Goal: Task Accomplishment & Management: Use online tool/utility

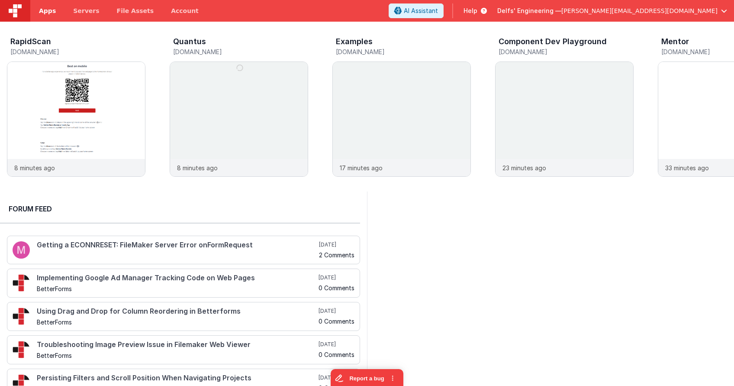
click at [51, 8] on span "Apps" at bounding box center [47, 10] width 17 height 9
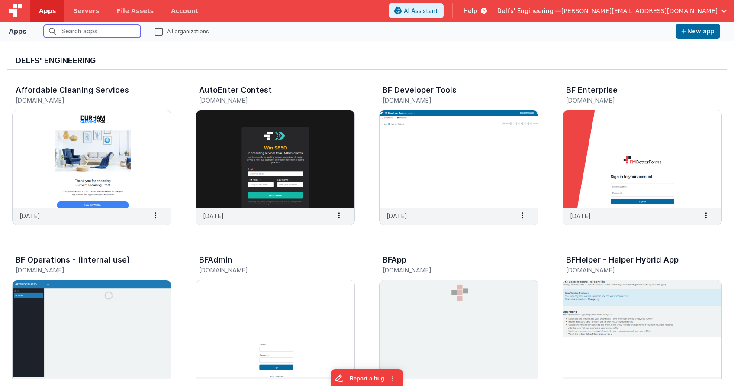
click at [116, 27] on input "text" at bounding box center [92, 31] width 97 height 13
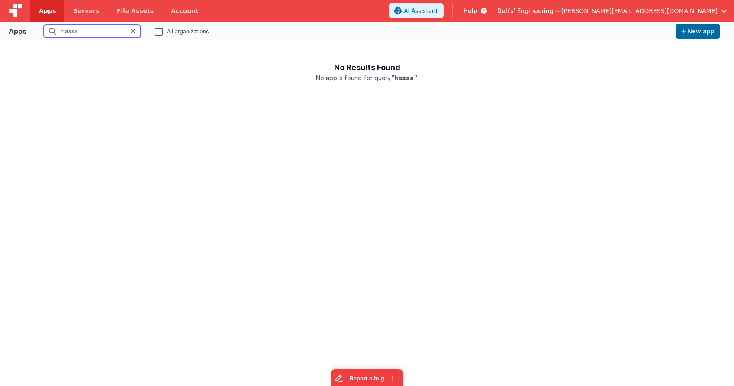
drag, startPoint x: 73, startPoint y: 30, endPoint x: 38, endPoint y: 29, distance: 35.1
click at [44, 29] on input "hassa" at bounding box center [92, 31] width 97 height 13
type input "hassa"
click at [133, 33] on icon at bounding box center [132, 31] width 5 height 7
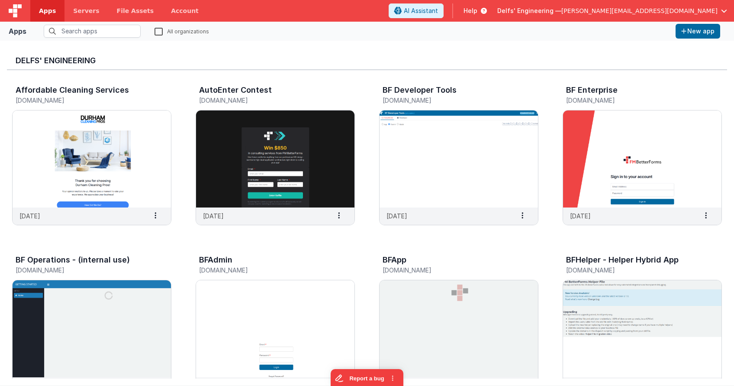
click at [158, 30] on label "All organizations" at bounding box center [181, 31] width 55 height 8
click at [0, 0] on input "All organizations" at bounding box center [0, 0] width 0 height 0
click at [115, 31] on input "text" at bounding box center [92, 31] width 97 height 13
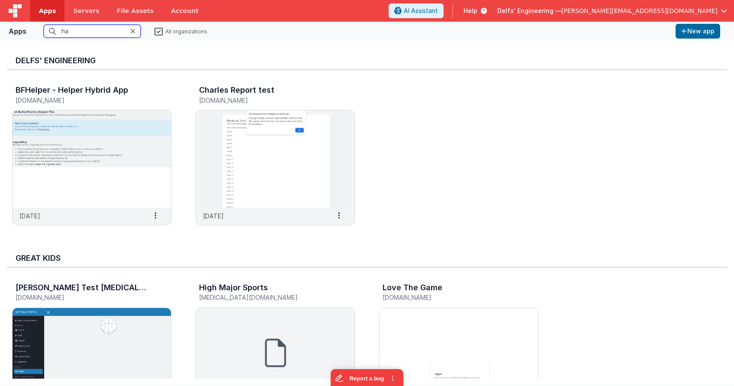
click at [130, 32] on input "ha" at bounding box center [92, 31] width 97 height 13
type input "ha"
click at [135, 32] on icon at bounding box center [132, 31] width 5 height 7
click at [161, 32] on label "All organizations" at bounding box center [180, 31] width 53 height 8
click at [0, 0] on input "All organizations" at bounding box center [0, 0] width 0 height 0
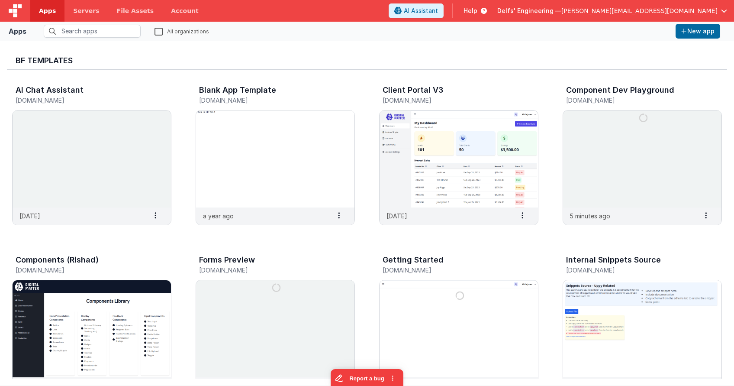
click at [561, 10] on span "Delfs' Engineering —" at bounding box center [529, 10] width 64 height 9
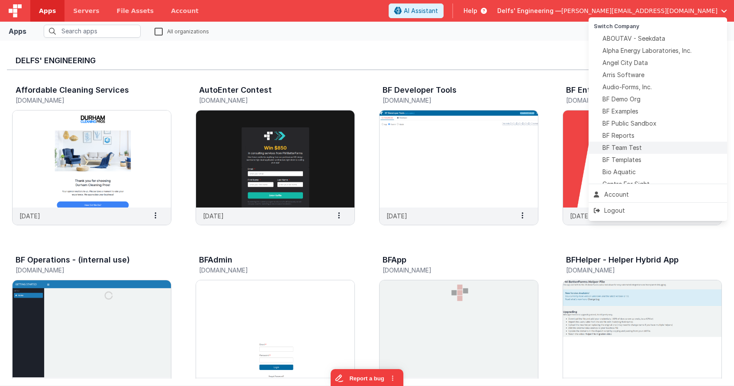
click at [643, 148] on div "BF Team Test" at bounding box center [658, 147] width 128 height 9
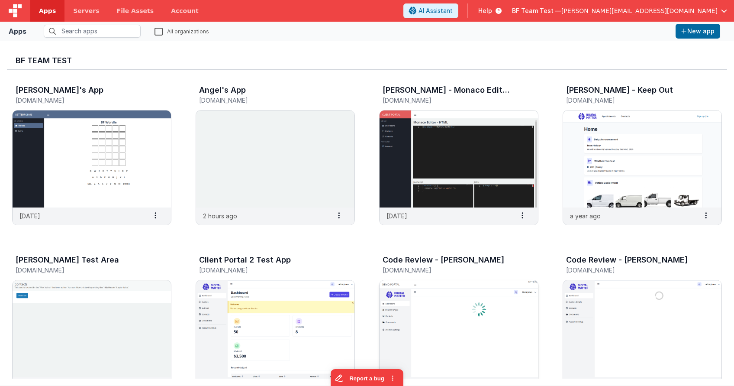
click at [450, 286] on img at bounding box center [458, 328] width 158 height 97
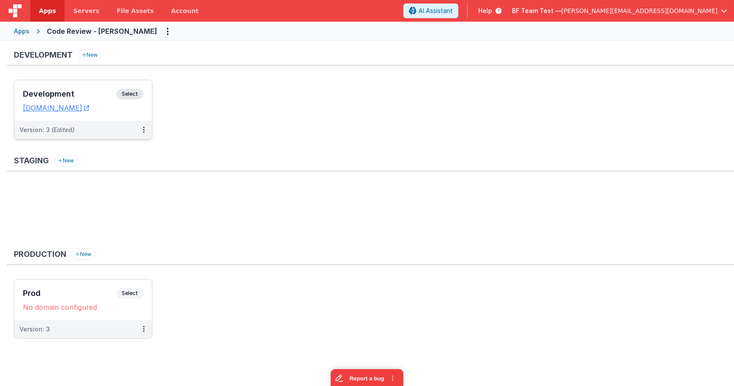
click at [83, 90] on h3 "Development" at bounding box center [69, 94] width 93 height 9
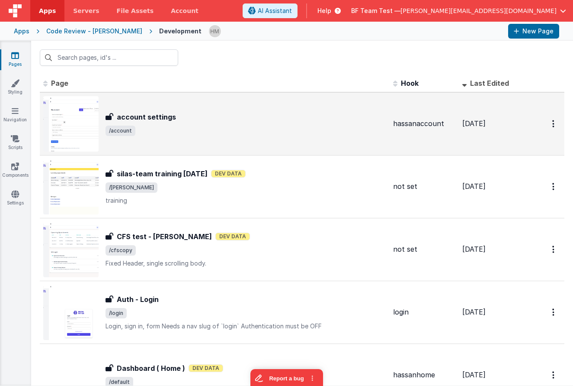
click at [308, 122] on div "account settings account settings /account" at bounding box center [246, 124] width 281 height 24
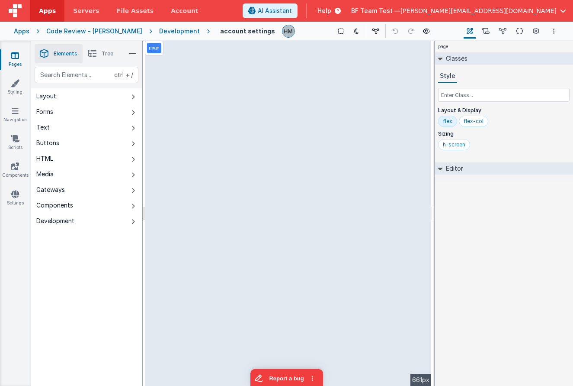
click at [95, 57] on icon at bounding box center [92, 54] width 9 height 12
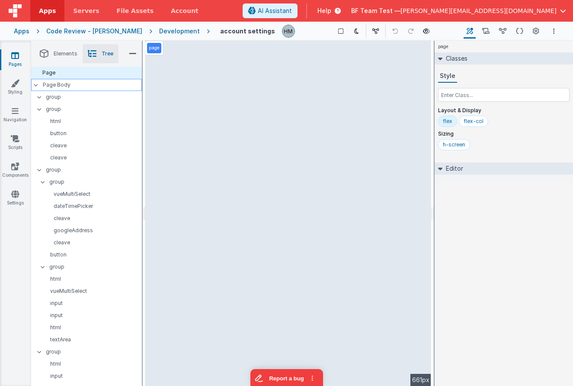
click at [84, 82] on p "Page Body" at bounding box center [92, 84] width 99 height 7
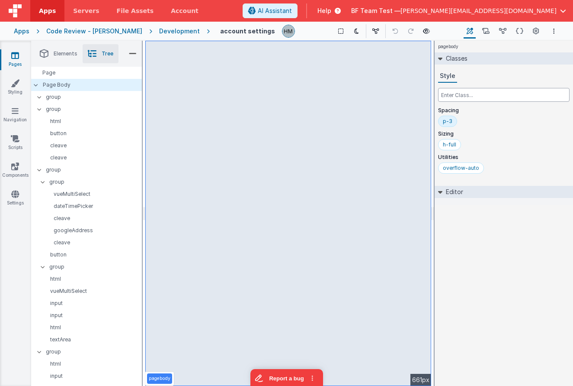
click at [472, 96] on input "text" at bounding box center [504, 95] width 132 height 14
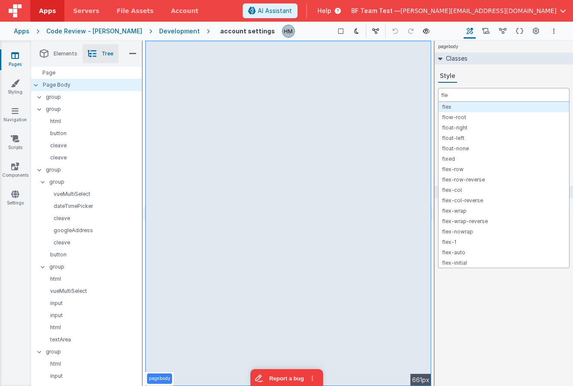
type input "flex"
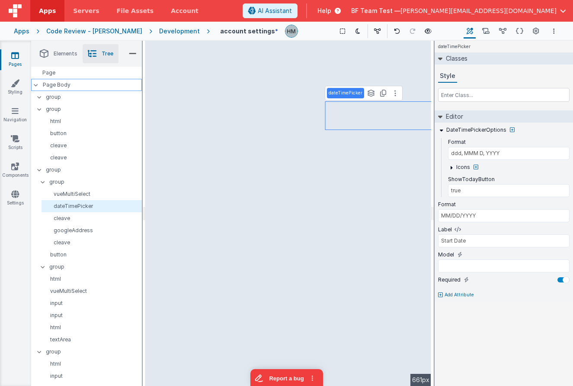
click at [99, 81] on div "Page Body" at bounding box center [86, 85] width 111 height 12
click at [92, 80] on div "Page Body" at bounding box center [86, 85] width 111 height 12
click at [59, 85] on p "Page Body" at bounding box center [92, 84] width 99 height 7
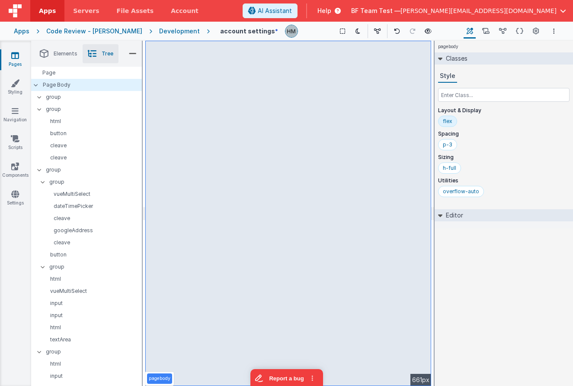
click at [451, 121] on div "flex" at bounding box center [448, 121] width 10 height 7
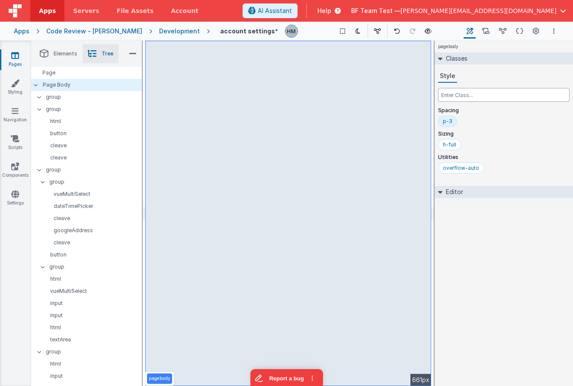
click at [482, 97] on input "text" at bounding box center [504, 95] width 132 height 14
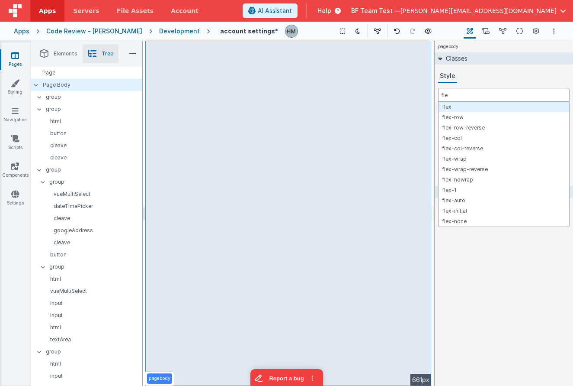
type input "flex"
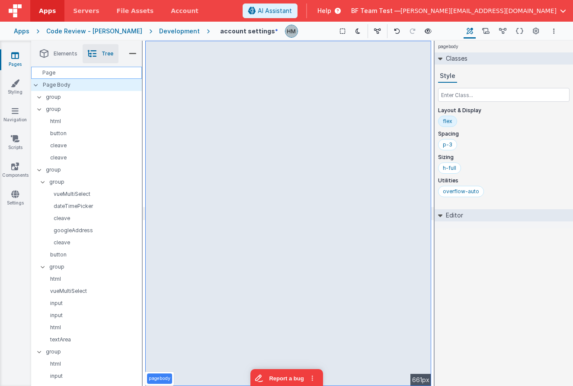
click at [68, 76] on div "Page" at bounding box center [86, 73] width 111 height 12
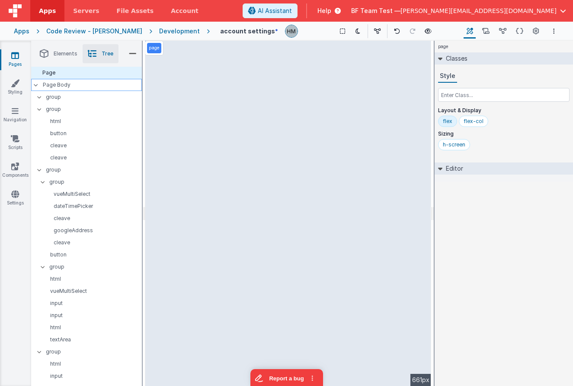
click at [77, 84] on p "Page Body" at bounding box center [92, 84] width 99 height 7
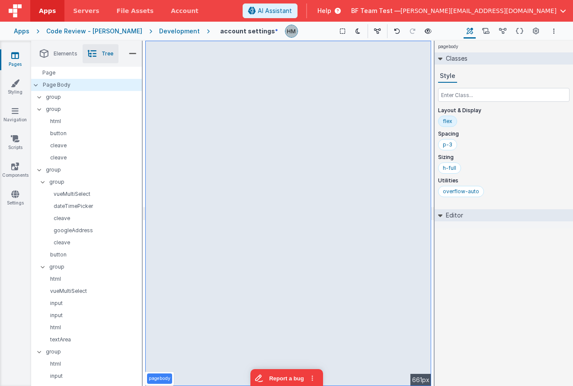
click at [449, 122] on div "flex" at bounding box center [448, 121] width 10 height 7
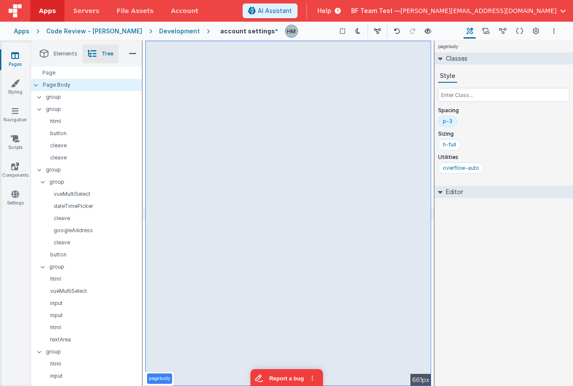
click at [305, 30] on div "Show Group Outlines Toggle Dark Mode Toggle Dev Data Preview Page ctrl + b" at bounding box center [383, 31] width 157 height 14
click at [556, 32] on button "Options" at bounding box center [554, 31] width 10 height 10
click at [505, 63] on link "Duplicate" at bounding box center [511, 64] width 96 height 16
click at [356, 30] on icon at bounding box center [358, 31] width 5 height 6
click at [356, 32] on icon at bounding box center [358, 31] width 5 height 6
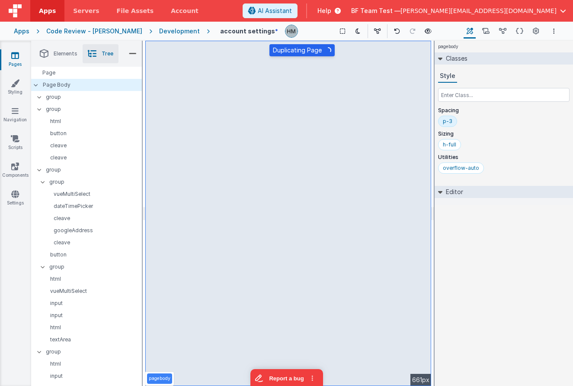
click at [159, 28] on div "Development" at bounding box center [179, 31] width 41 height 9
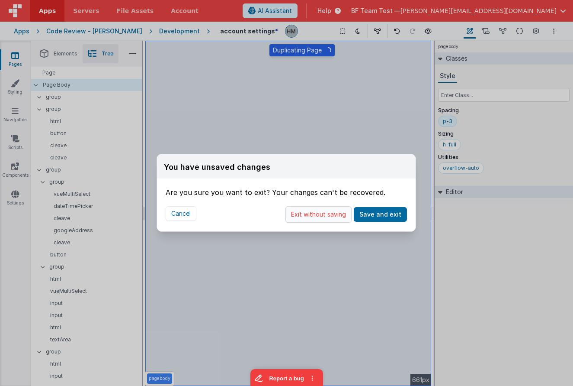
click at [323, 207] on button "Exit without saving" at bounding box center [319, 214] width 66 height 16
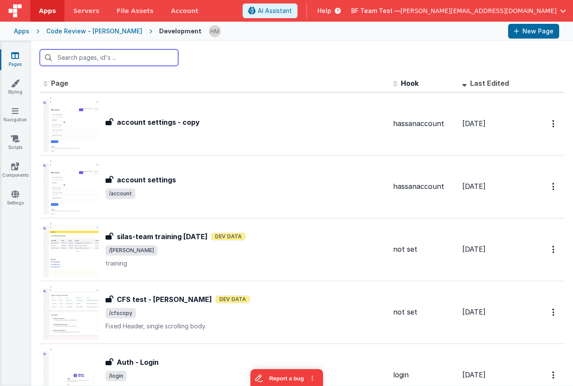
click at [132, 55] on input "text" at bounding box center [109, 57] width 138 height 16
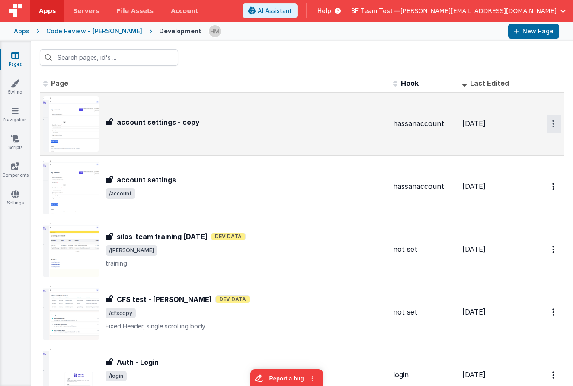
click at [550, 125] on button "Options" at bounding box center [554, 124] width 14 height 18
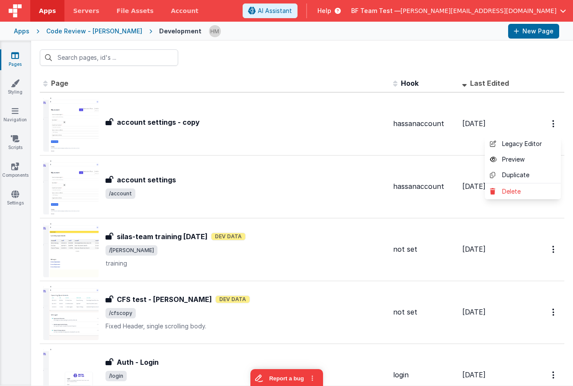
click at [553, 125] on button at bounding box center [286, 193] width 573 height 386
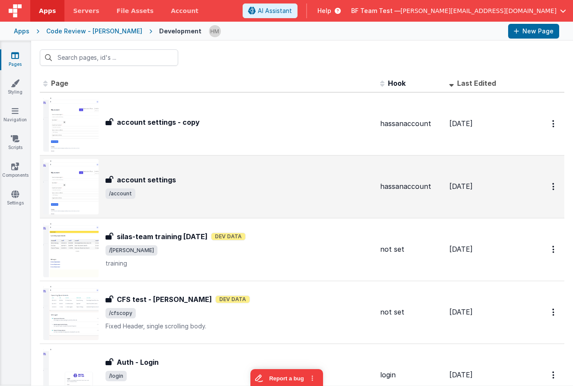
click at [213, 175] on div "account settings" at bounding box center [240, 179] width 268 height 10
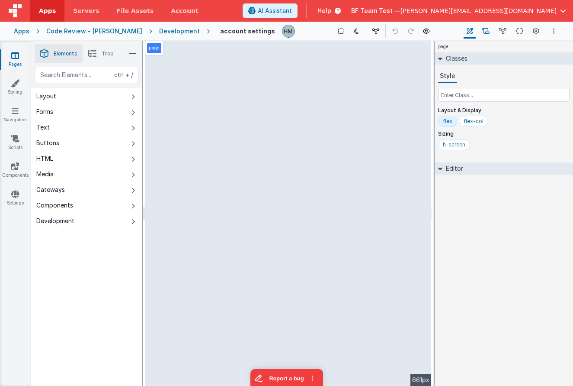
click at [485, 32] on icon at bounding box center [485, 31] width 7 height 9
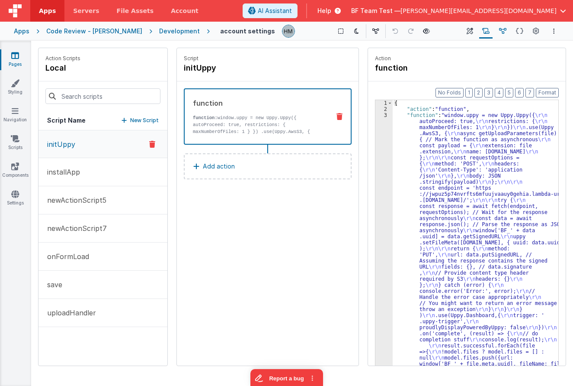
click at [504, 33] on icon at bounding box center [502, 31] width 7 height 9
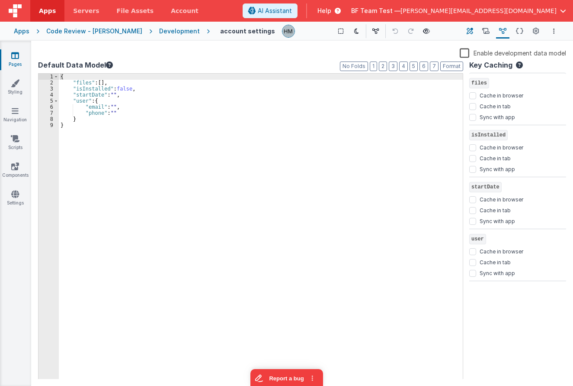
click at [469, 31] on icon at bounding box center [470, 31] width 6 height 9
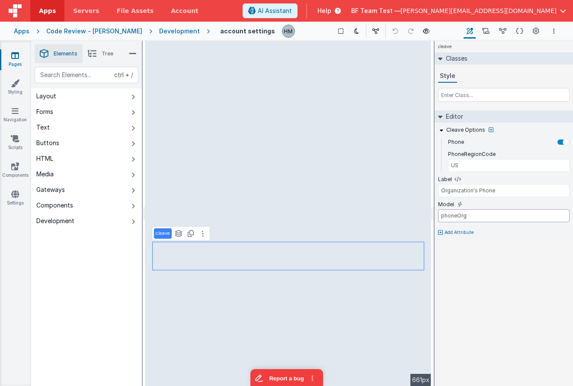
click at [453, 216] on input "phoneOrg" at bounding box center [504, 215] width 132 height 13
click at [487, 32] on icon at bounding box center [485, 31] width 7 height 9
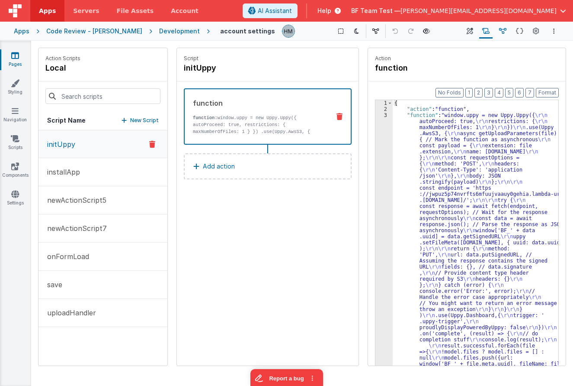
click at [504, 31] on icon at bounding box center [502, 31] width 7 height 9
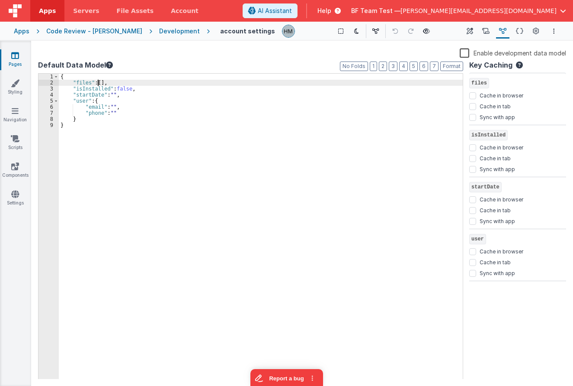
click at [96, 82] on div "{ "files" : [ ] , "isInstalled" : false , "startDate" : "" , "user" : { "email"…" at bounding box center [261, 233] width 404 height 318
click at [96, 78] on div "{ "files" : [ ] , "isInstalled" : false , "startDate" : "" , "user" : { "email"…" at bounding box center [261, 233] width 404 height 318
paste textarea
click at [463, 53] on label "Enable development data model" at bounding box center [513, 53] width 106 height 10
click at [0, 0] on input "Enable development data model" at bounding box center [0, 0] width 0 height 0
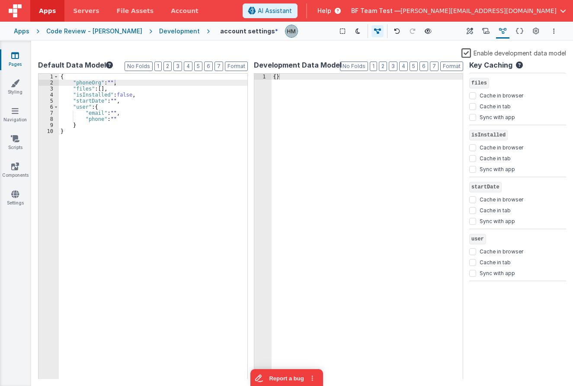
click at [274, 80] on div "{ }" at bounding box center [368, 233] width 192 height 318
click at [276, 76] on div "{ }" at bounding box center [368, 233] width 192 height 318
paste textarea
click at [468, 30] on icon at bounding box center [470, 31] width 6 height 9
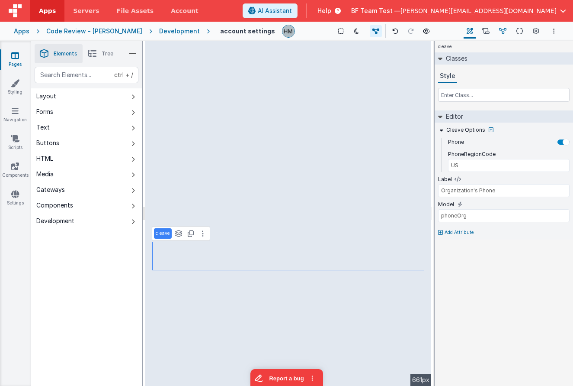
click at [500, 30] on icon at bounding box center [502, 31] width 7 height 9
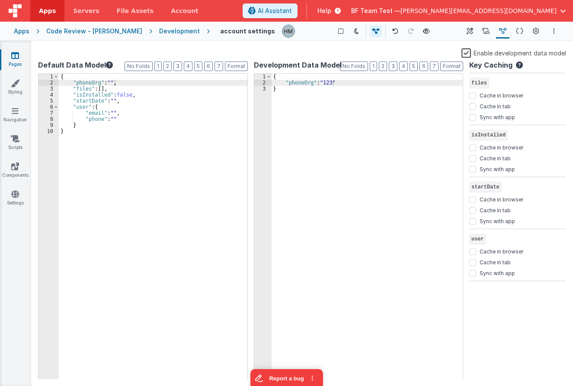
click at [468, 52] on label "Enable development data model" at bounding box center [514, 53] width 105 height 10
click at [0, 0] on input "Enable development data model" at bounding box center [0, 0] width 0 height 0
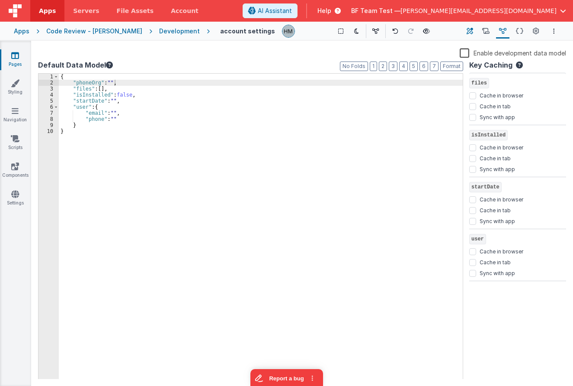
click at [471, 31] on icon at bounding box center [470, 31] width 6 height 9
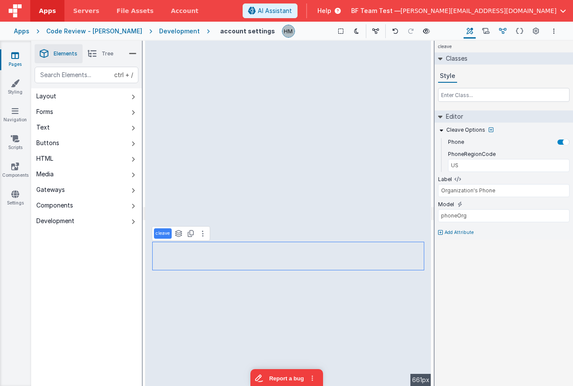
click at [504, 34] on icon at bounding box center [502, 31] width 7 height 9
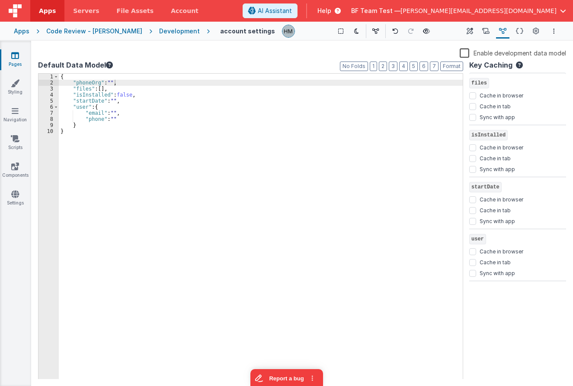
click at [469, 51] on label "Enable development data model" at bounding box center [513, 53] width 106 height 10
click at [0, 0] on input "Enable development data model" at bounding box center [0, 0] width 0 height 0
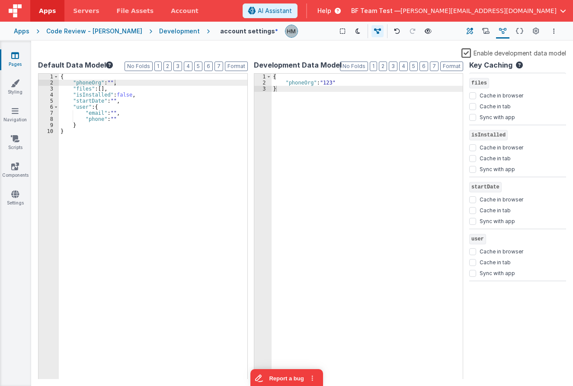
click at [472, 29] on icon at bounding box center [470, 31] width 6 height 9
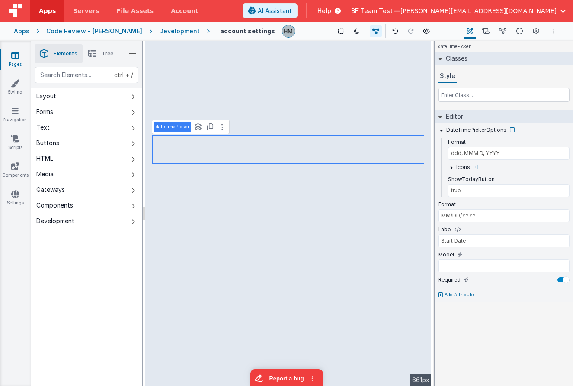
click at [98, 53] on li "Tree" at bounding box center [101, 53] width 36 height 19
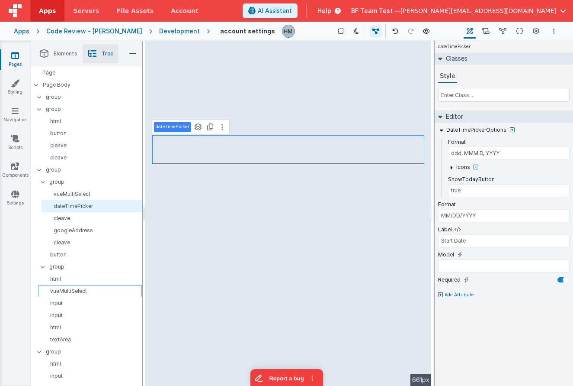
click at [73, 295] on div "vueMultiSelect" at bounding box center [90, 291] width 104 height 12
type input "Position"
type input "user.position"
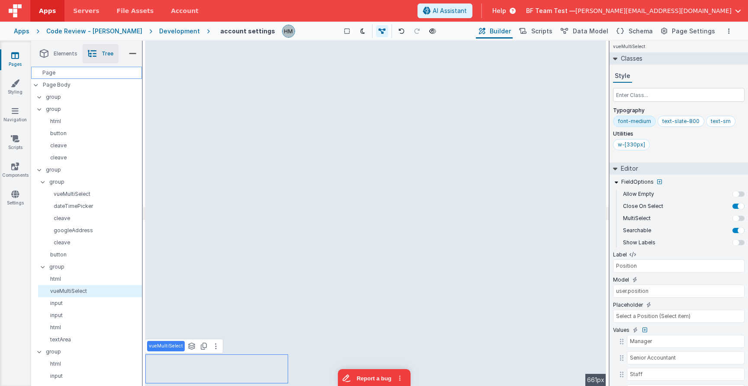
click at [77, 70] on div "Page" at bounding box center [86, 73] width 111 height 12
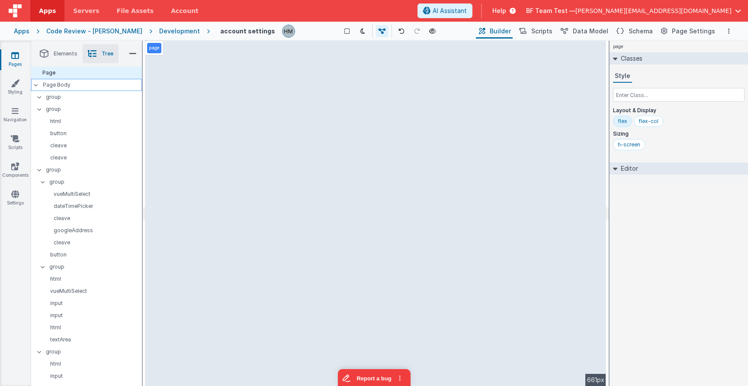
click at [74, 84] on p "Page Body" at bounding box center [92, 84] width 99 height 7
click at [78, 74] on div "Page" at bounding box center [86, 73] width 111 height 12
click at [657, 97] on input "text" at bounding box center [679, 95] width 132 height 14
click at [89, 81] on div "Page Body" at bounding box center [86, 85] width 111 height 12
click at [637, 100] on input "text" at bounding box center [679, 95] width 132 height 14
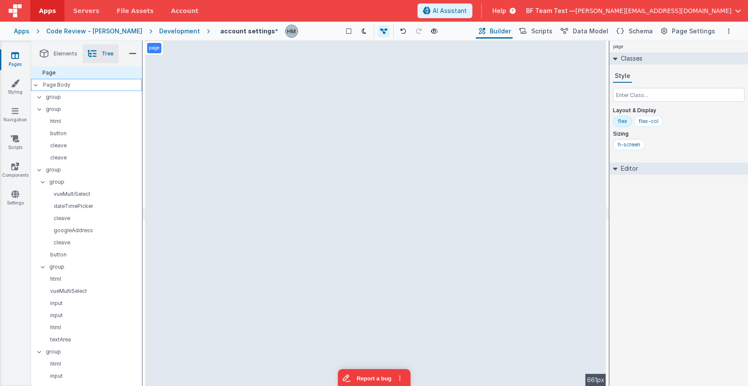
click at [119, 80] on div "Page Body" at bounding box center [86, 85] width 111 height 12
click at [72, 83] on p "Page Body" at bounding box center [92, 84] width 99 height 7
click at [634, 100] on input "text" at bounding box center [679, 95] width 132 height 14
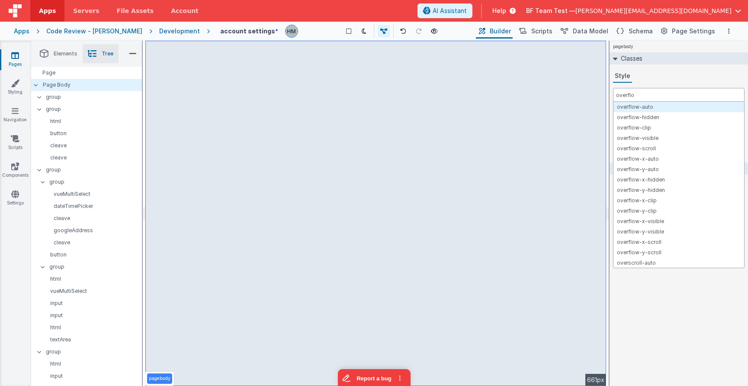
type input "overflow"
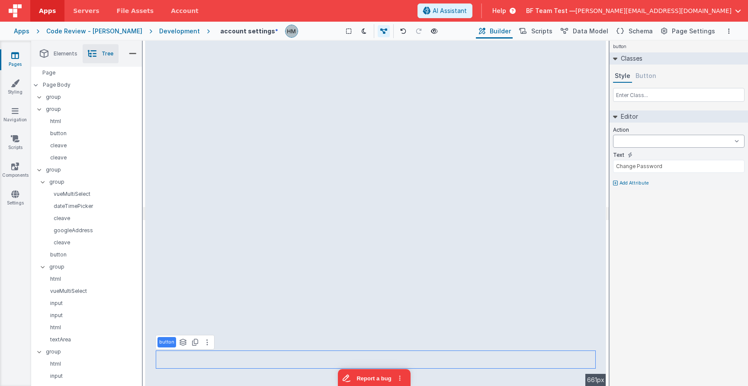
click at [613, 135] on select "initUppy installApp newActionScript5 newActionScript7 onFormLoad save uploadHan…" at bounding box center [679, 141] width 132 height 13
click at [661, 142] on select "initUppy installApp newActionScript5 newActionScript7 onFormLoad save uploadHan…" at bounding box center [679, 141] width 132 height 13
click at [13, 55] on icon at bounding box center [15, 55] width 8 height 9
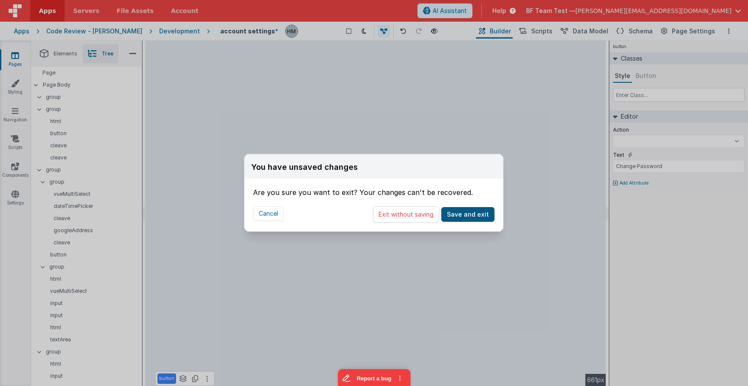
select select
click at [424, 215] on button "Exit without saving" at bounding box center [406, 214] width 66 height 16
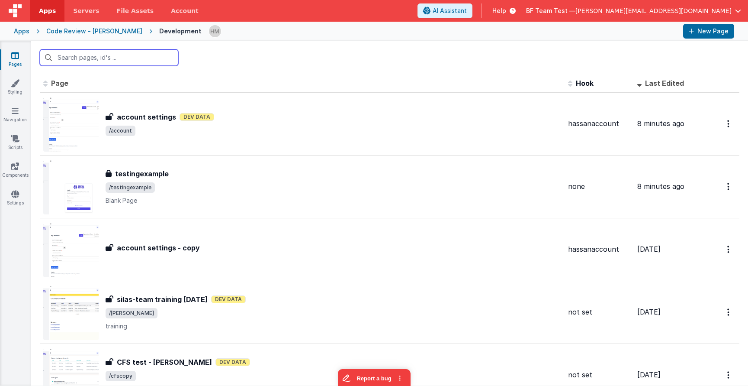
click at [148, 62] on input "text" at bounding box center [109, 57] width 138 height 16
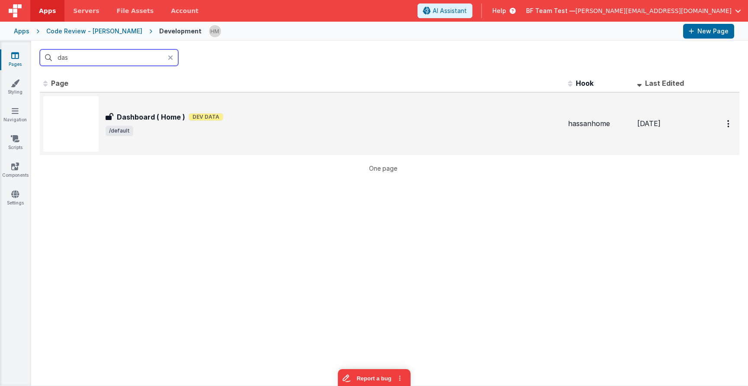
type input "das"
click at [260, 107] on div "Dashboard ( Home ) Dashboard ( Home ) Dev Data /default" at bounding box center [302, 123] width 518 height 55
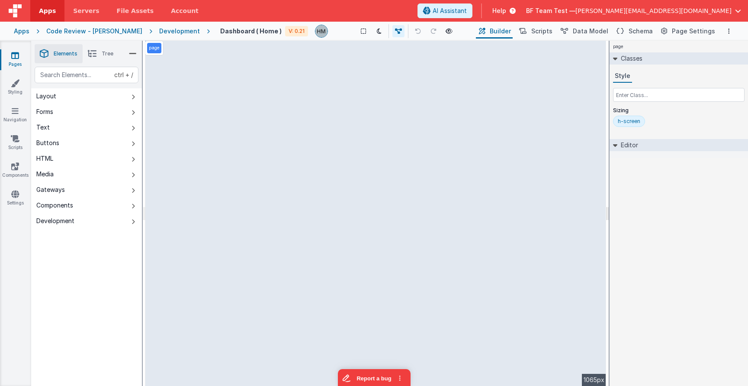
select select
select select "status"
select select "amount"
select select "date"
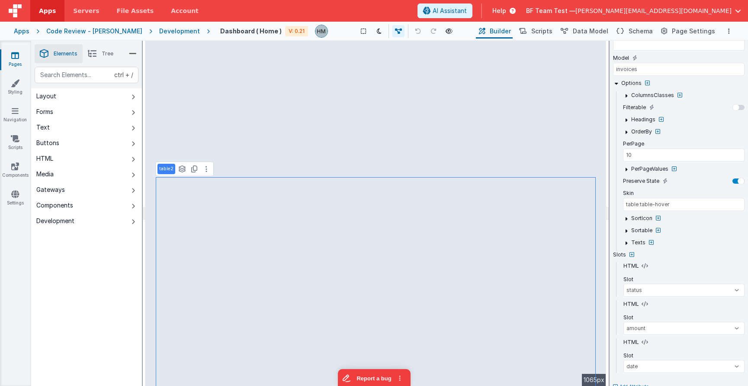
scroll to position [335, 0]
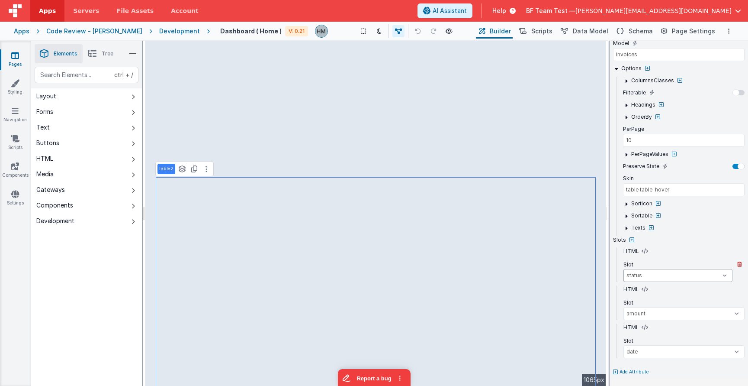
click at [624, 269] on select "beforeTable afterTable beforeFilter afterFilter beforeLimit afterLimit beforeFi…" at bounding box center [678, 275] width 109 height 13
select select
click at [88, 72] on div "text" at bounding box center [87, 75] width 104 height 16
type div "b"
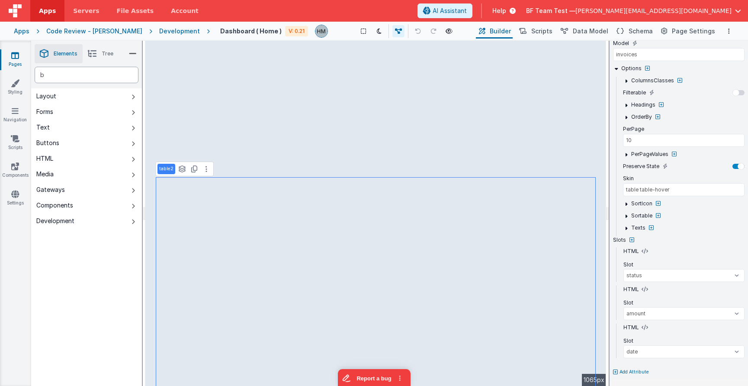
select select
type div "bu"
select select
type div "but"
select select
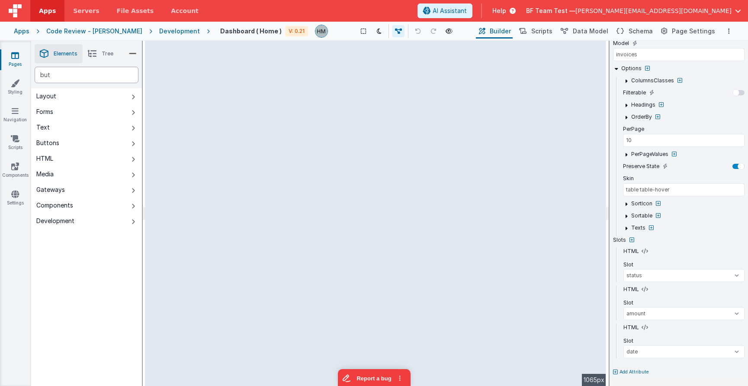
type div "butt"
select select
type div "butt"
select select
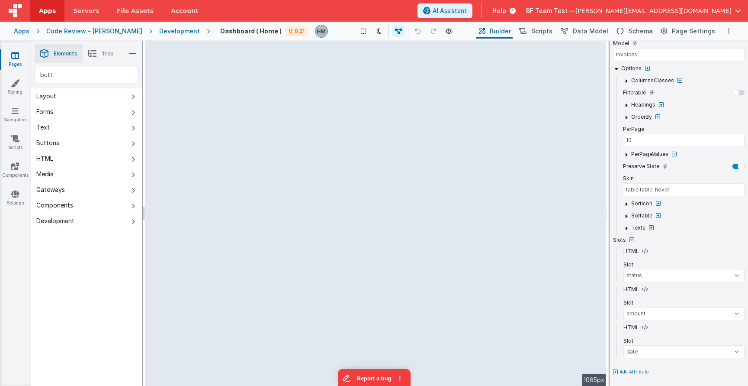
type input "Push Me"
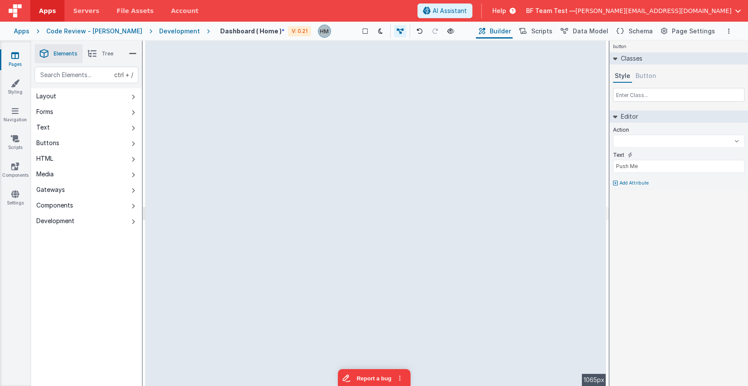
scroll to position [0, 0]
click at [613, 135] on select "createFolder createInvoice delete download newSale onFormLoad showDropDown goTo…" at bounding box center [679, 141] width 132 height 13
click at [691, 141] on select "createFolder createInvoice delete download newSale onFormLoad showDropDown goTo…" at bounding box center [679, 141] width 132 height 13
click at [627, 183] on p "Add Attribute" at bounding box center [634, 183] width 29 height 7
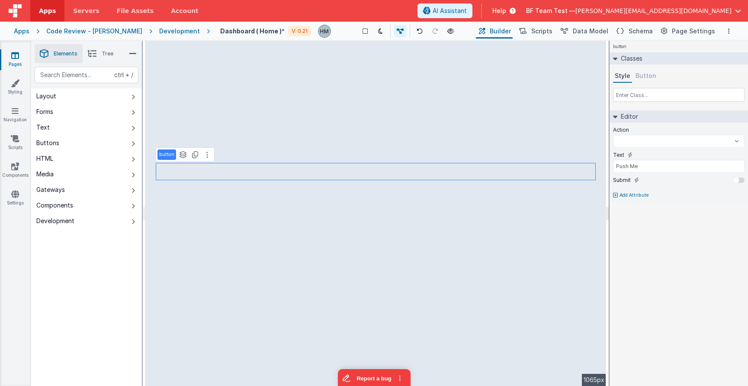
select select
click at [86, 76] on div "text" at bounding box center [87, 75] width 104 height 16
type div "b"
select select
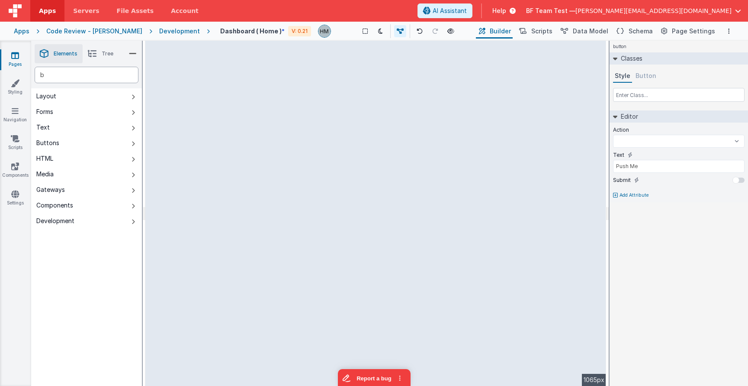
type div "bu"
select select
type div "but"
select select
type div "butt"
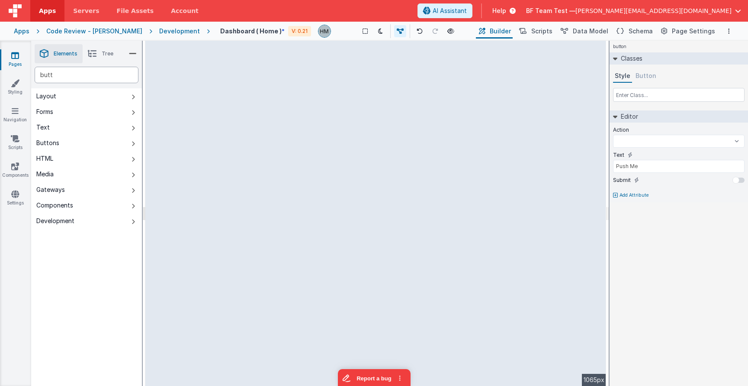
select select
type div "butt"
select select
type input "myChoice"
select select
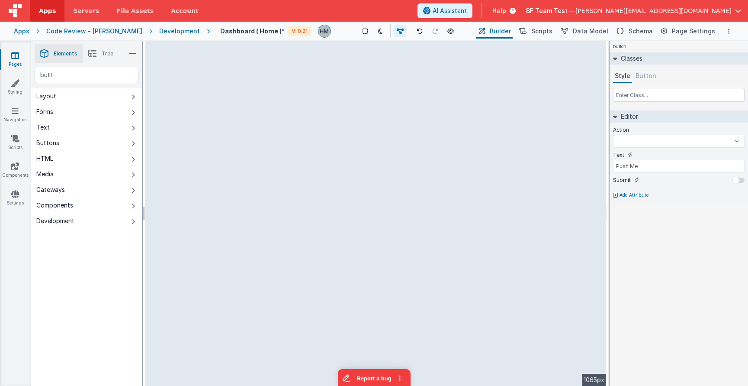
select select
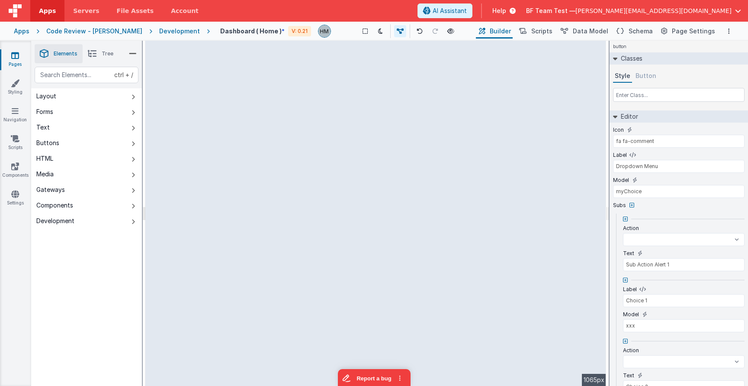
select select
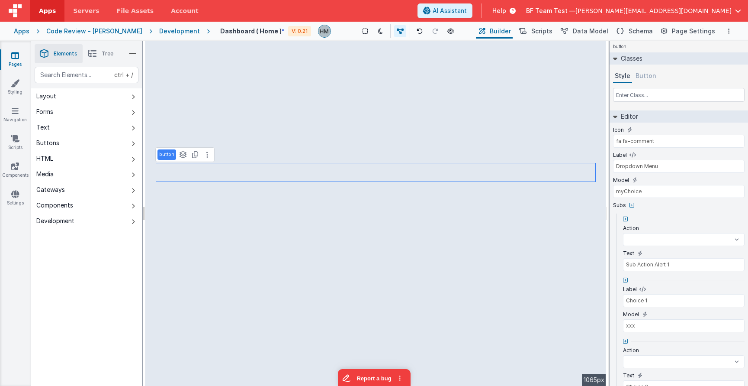
select select
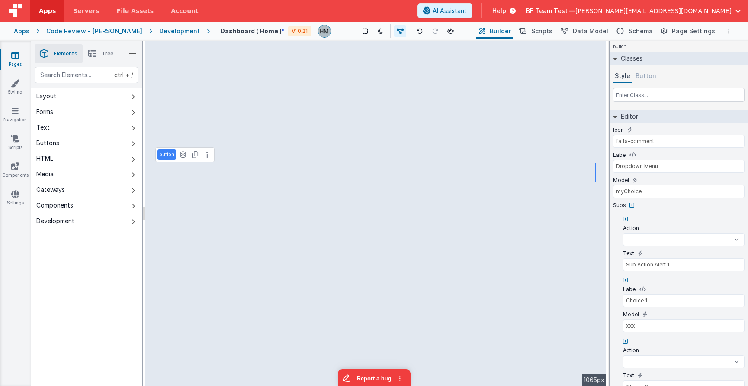
select select
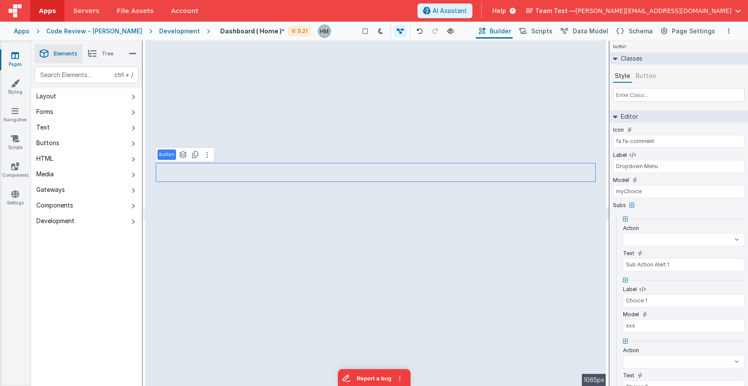
select select
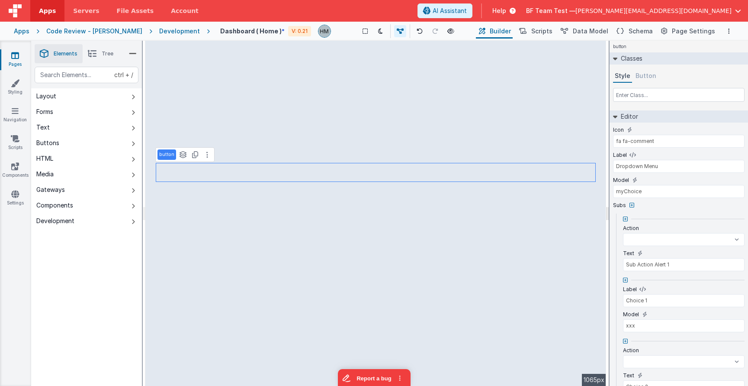
select select
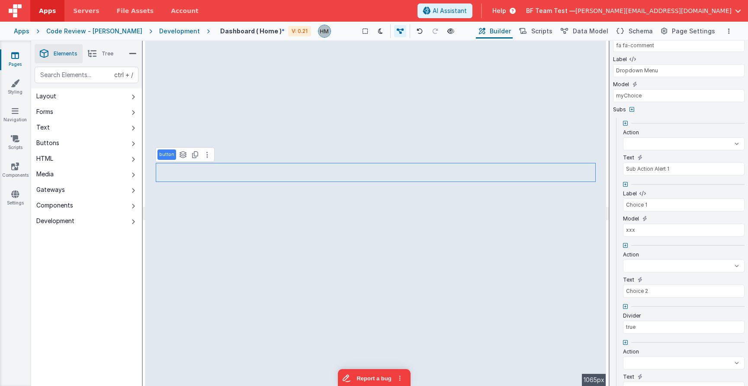
scroll to position [104, 0]
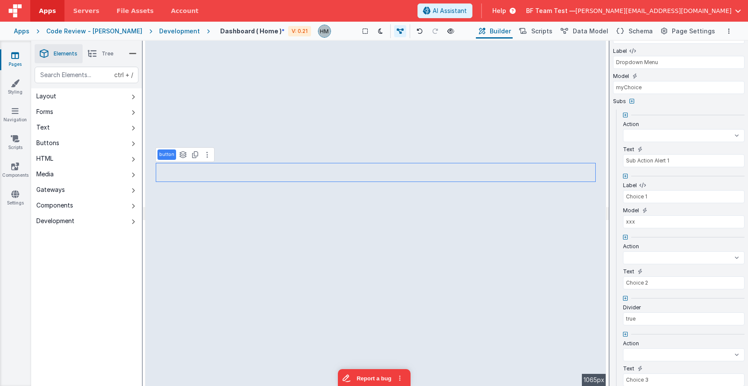
select select
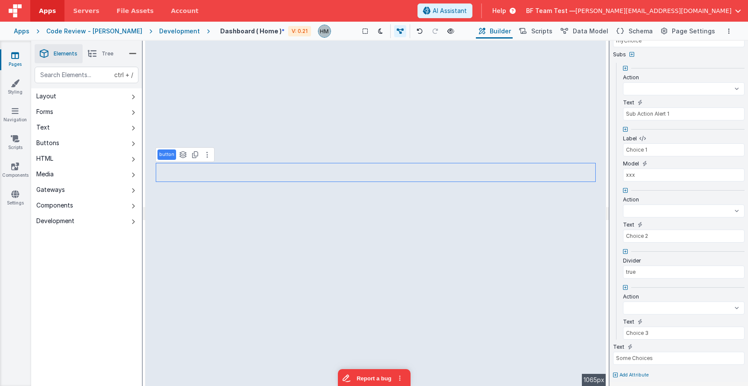
scroll to position [154, 0]
select select
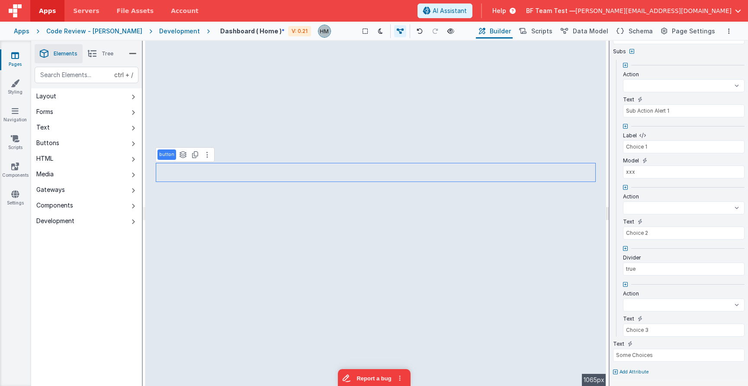
select select
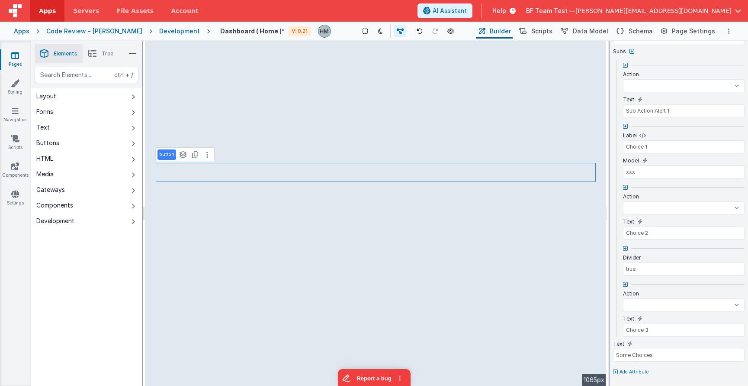
select select
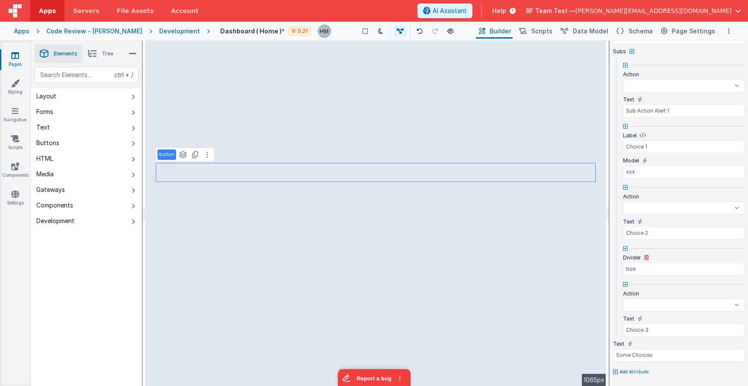
select select
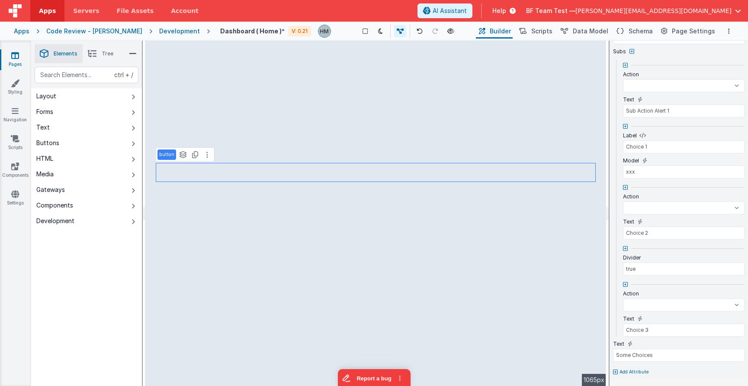
select select
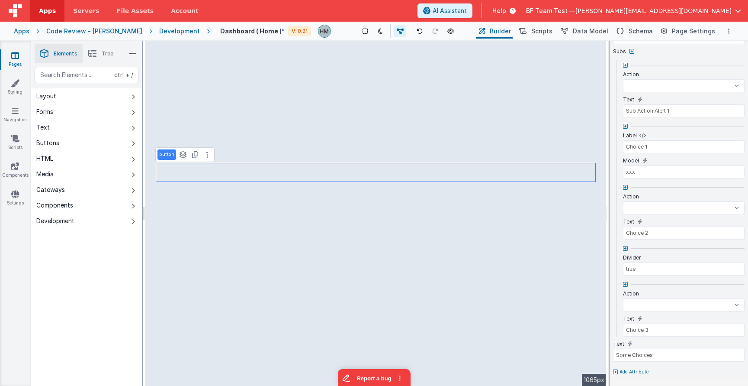
select select
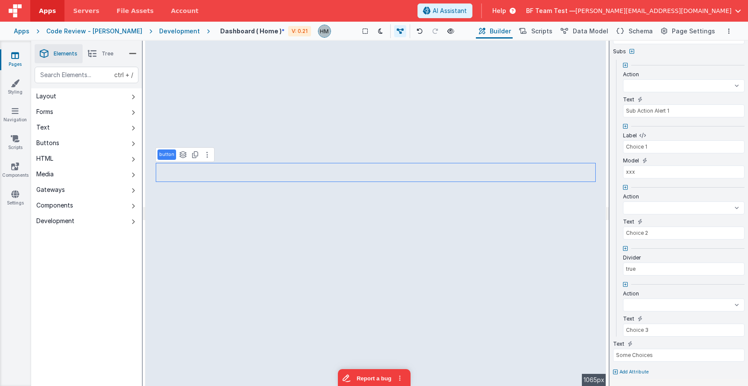
select select
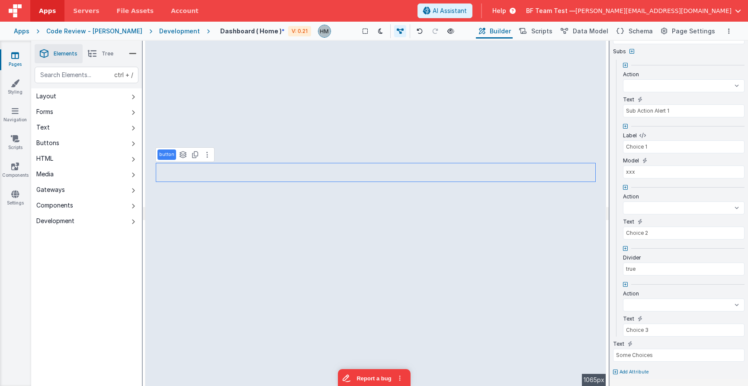
select select
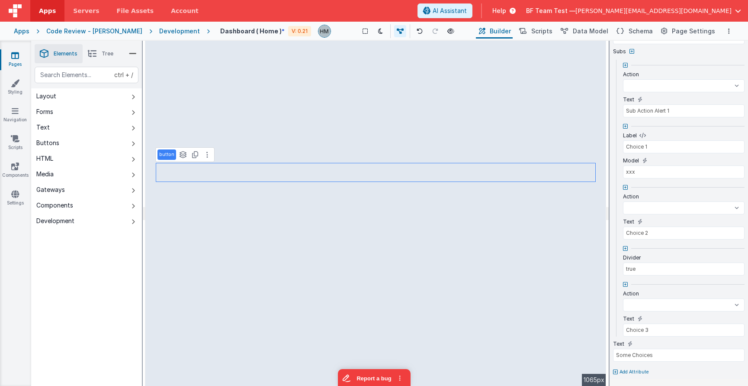
select select
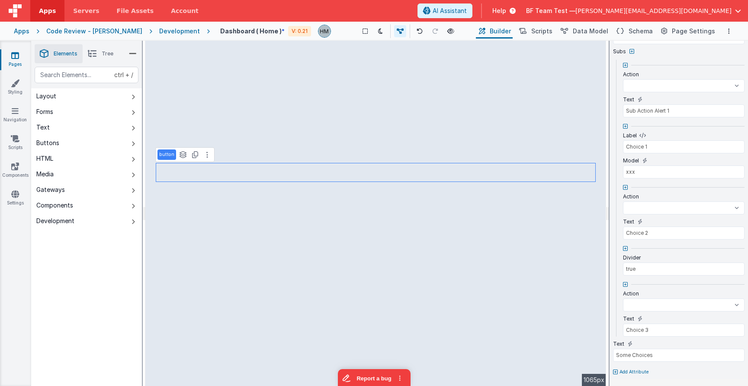
select select
click at [159, 35] on div "Development" at bounding box center [179, 31] width 41 height 9
select select
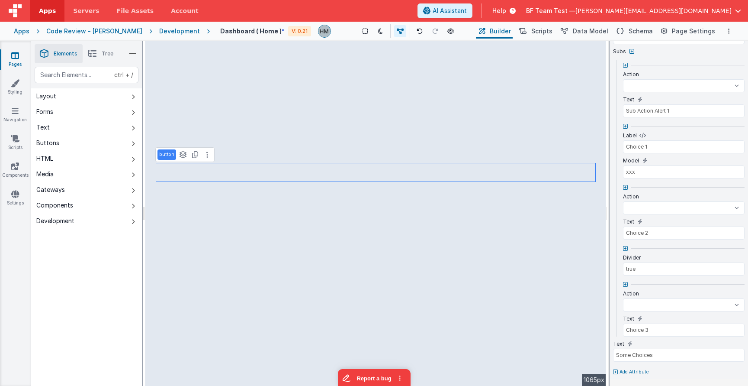
select select
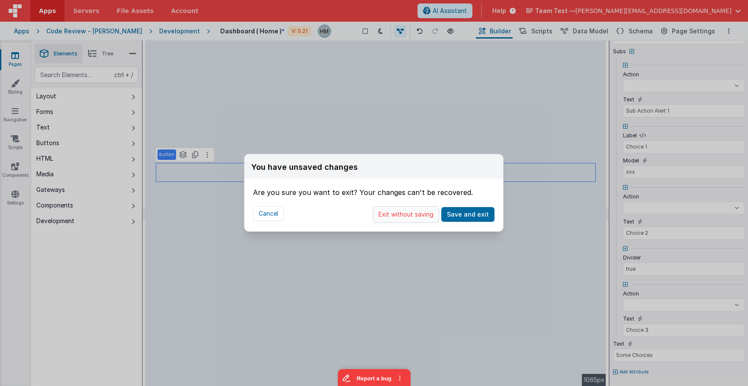
click at [420, 209] on button "Exit without saving" at bounding box center [406, 214] width 66 height 16
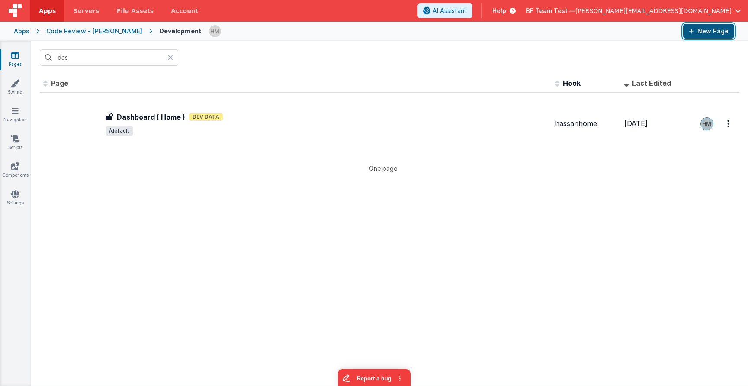
click at [711, 33] on button "New Page" at bounding box center [708, 31] width 51 height 15
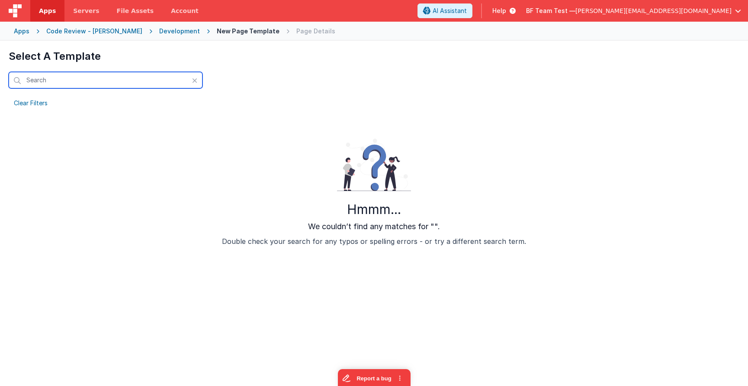
click at [192, 82] on input "text" at bounding box center [106, 80] width 194 height 16
click at [194, 81] on icon at bounding box center [194, 80] width 5 height 7
click at [161, 81] on input "text" at bounding box center [106, 80] width 194 height 16
click at [27, 33] on div "Apps" at bounding box center [22, 31] width 16 height 9
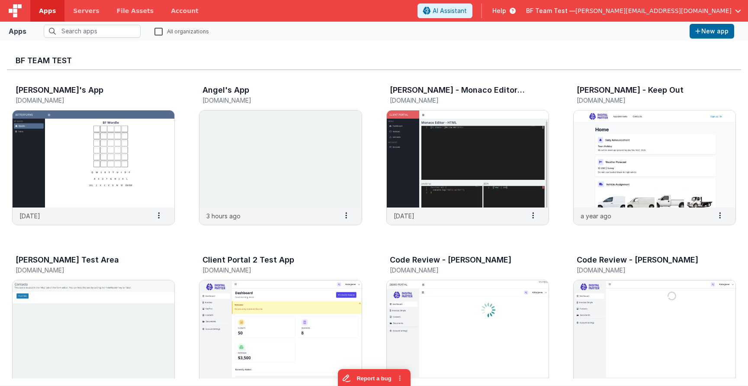
click at [575, 14] on span "BF Team Test —" at bounding box center [550, 10] width 49 height 9
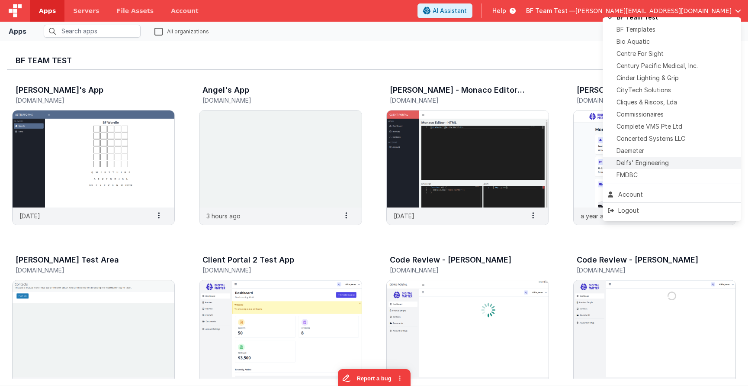
scroll to position [132, 0]
click at [646, 163] on span "Delfs' Engineering" at bounding box center [643, 160] width 52 height 9
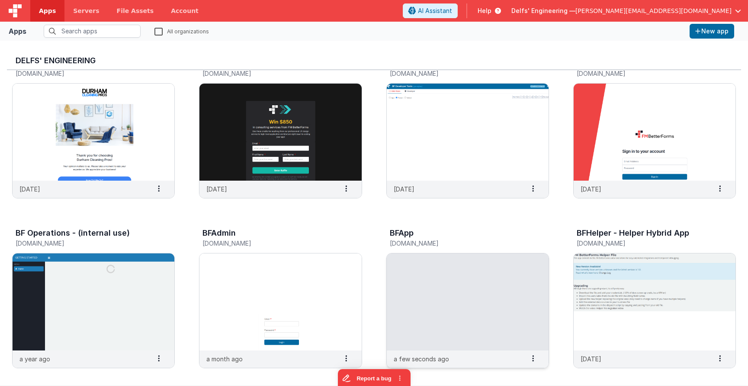
scroll to position [52, 0]
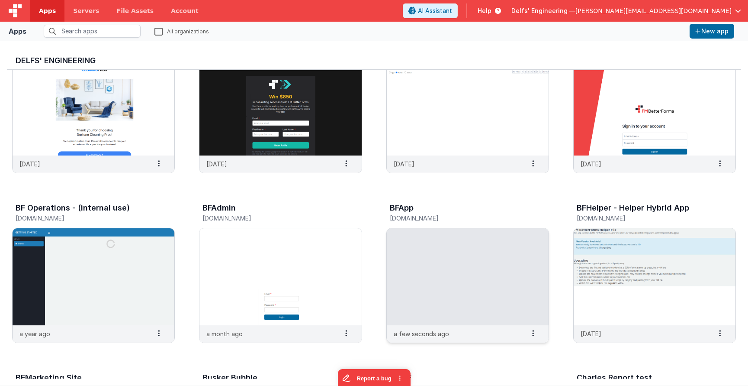
click at [448, 259] on img at bounding box center [468, 276] width 162 height 97
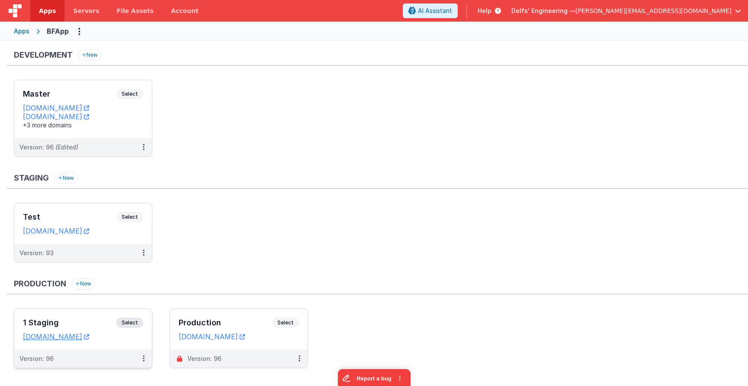
click at [72, 312] on div "1 Staging Select URLs appstaging.fmbetterforms.com" at bounding box center [83, 329] width 138 height 41
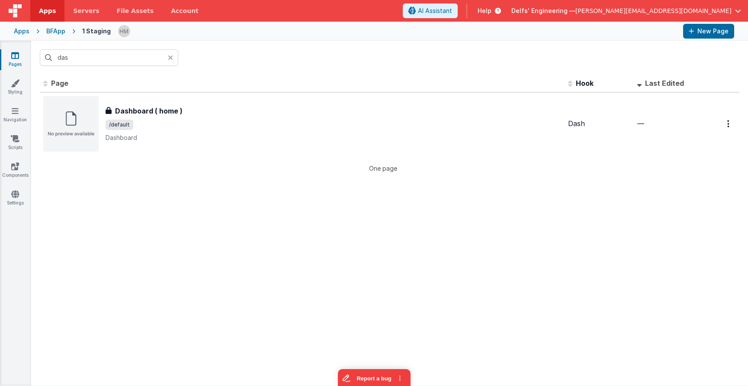
click at [174, 58] on div at bounding box center [173, 57] width 10 height 16
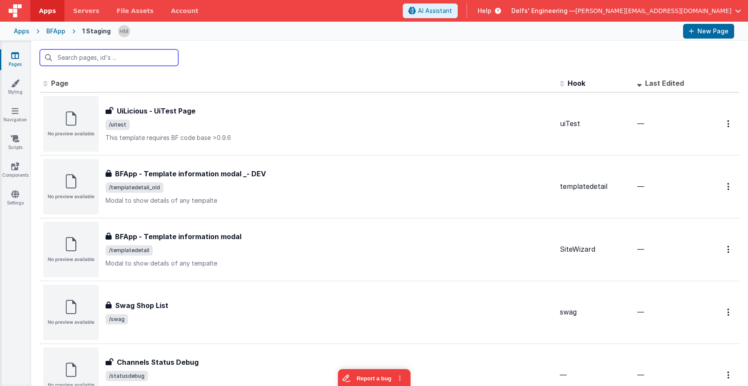
click at [171, 58] on input "text" at bounding box center [109, 57] width 138 height 16
click at [157, 58] on input "text" at bounding box center [109, 57] width 138 height 16
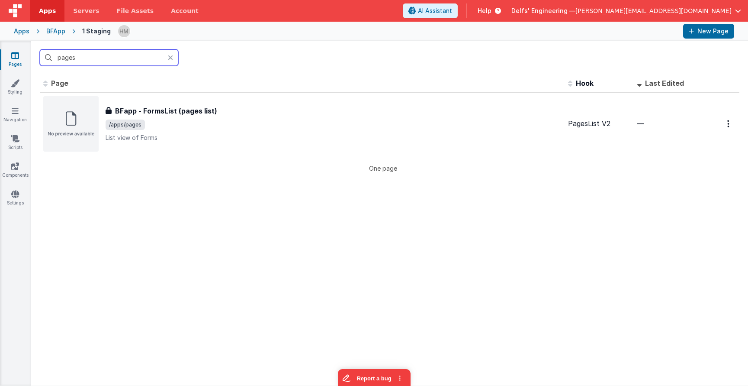
type input "pages"
click at [169, 58] on icon at bounding box center [170, 57] width 5 height 7
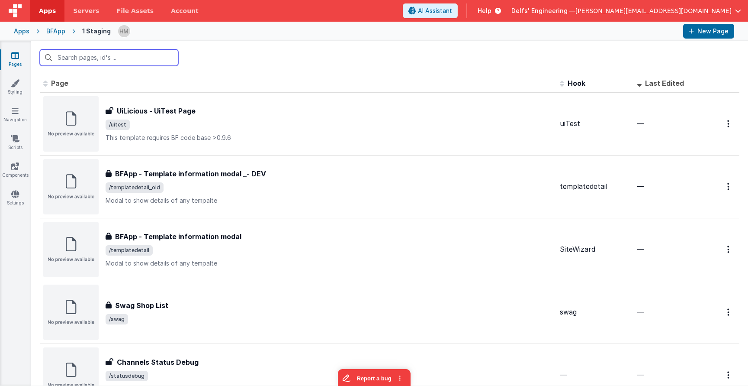
click at [143, 56] on input "text" at bounding box center [109, 57] width 138 height 16
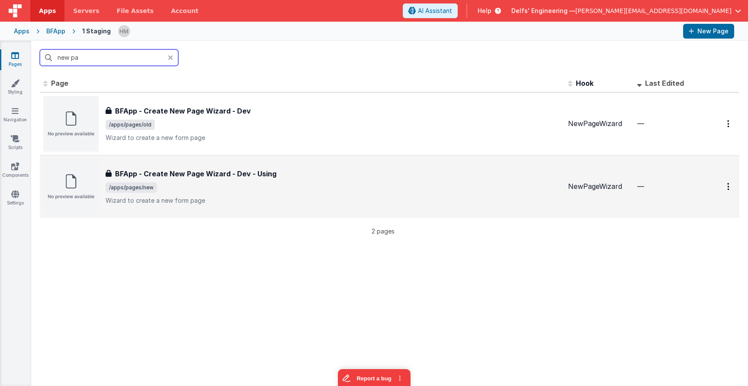
type input "new pa"
click at [282, 168] on div "BFApp - Create New Page Wizard - Dev - Using BFApp - Create New Page Wizard - D…" at bounding box center [302, 186] width 518 height 55
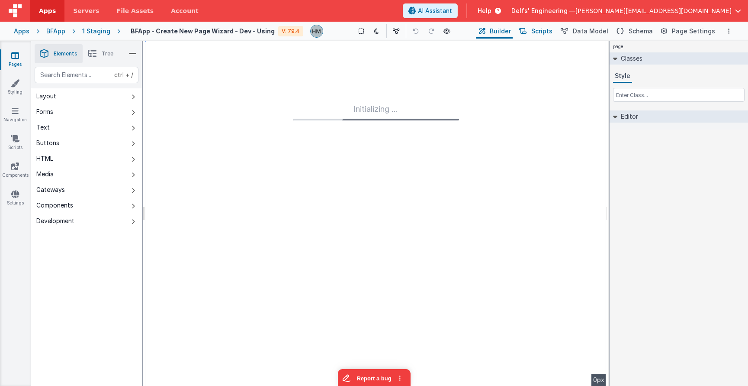
click at [546, 36] on button "Scripts" at bounding box center [535, 31] width 38 height 15
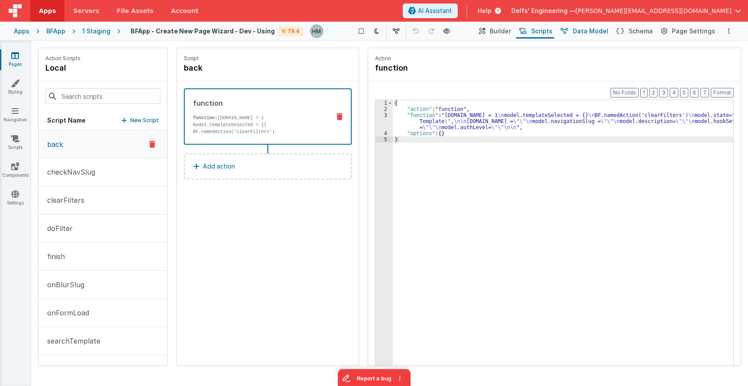
click at [595, 34] on span "Data Model" at bounding box center [590, 31] width 35 height 9
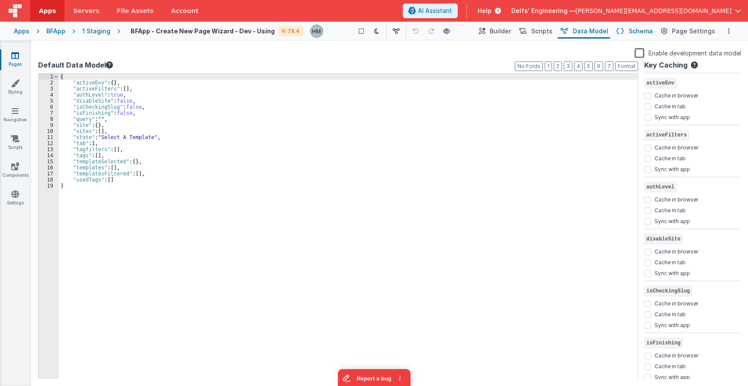
click at [634, 32] on span "Schema" at bounding box center [641, 31] width 24 height 9
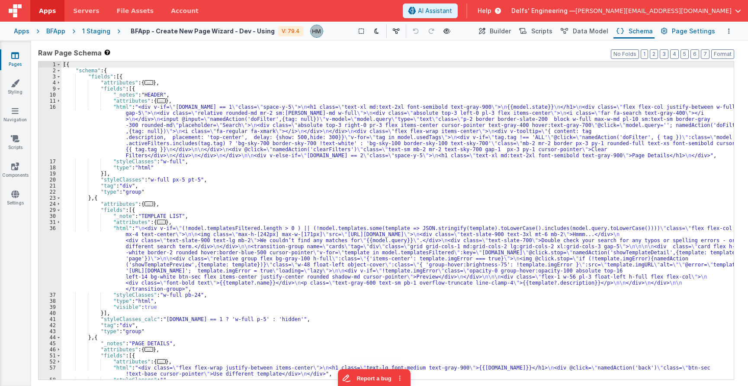
click at [680, 30] on span "Page Settings" at bounding box center [693, 31] width 43 height 9
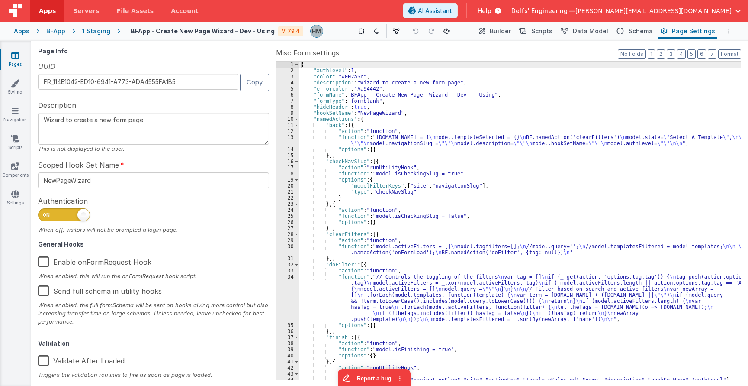
scroll to position [52, 0]
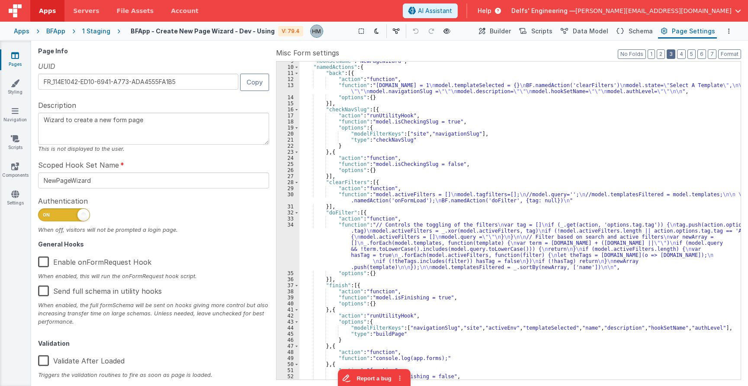
click at [674, 55] on button "3" at bounding box center [671, 54] width 9 height 10
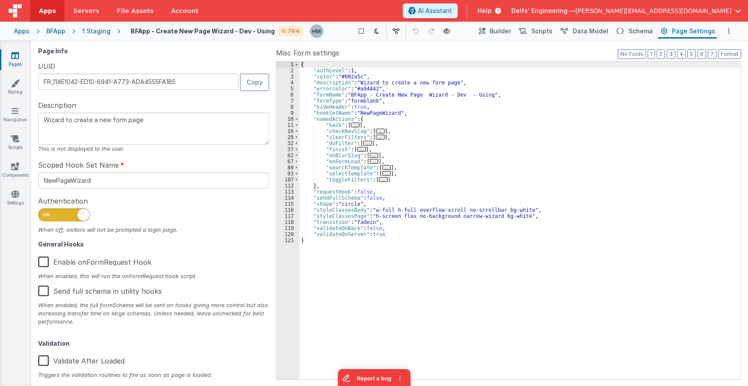
click at [374, 162] on span "..." at bounding box center [374, 161] width 9 height 5
click at [372, 161] on div "{ "authLevel" : 1 , "color" : "#002a5c" , "description" : "Wizard to create a n…" at bounding box center [519, 220] width 441 height 318
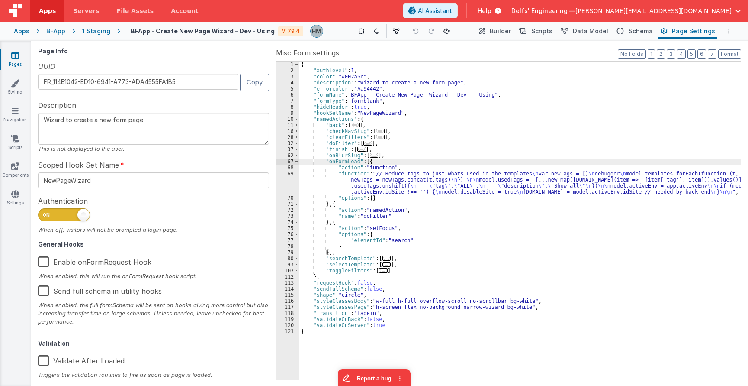
click at [50, 262] on label "Enable onFormRequest Hook" at bounding box center [94, 260] width 113 height 19
click at [0, 0] on input "Enable onFormRequest Hook" at bounding box center [0, 0] width 0 height 0
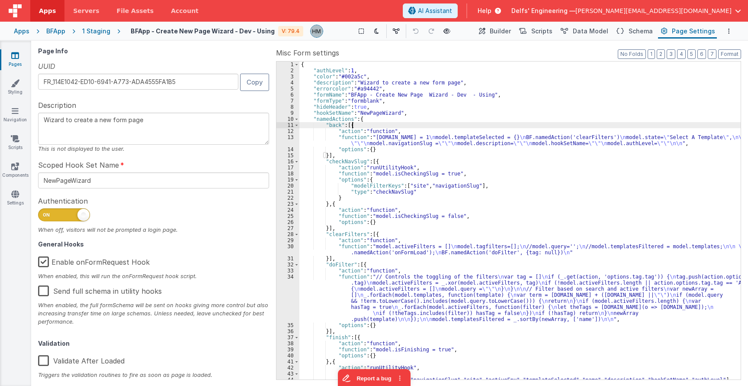
drag, startPoint x: 559, startPoint y: 123, endPoint x: 560, endPoint y: 119, distance: 4.4
click at [560, 121] on div "{ "authLevel" : 1 , "color" : "#002a5c" , "description" : "Wizard to create a n…" at bounding box center [519, 226] width 441 height 330
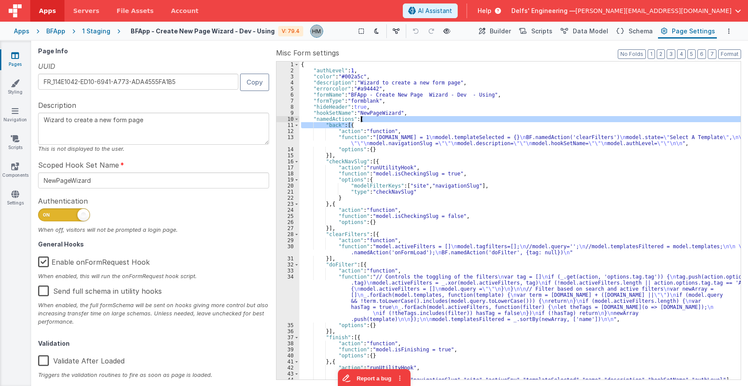
click at [13, 60] on link "Pages" at bounding box center [15, 59] width 31 height 17
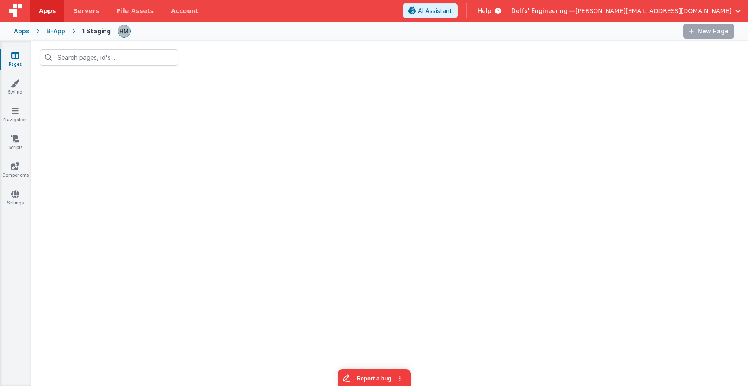
type input "new pa"
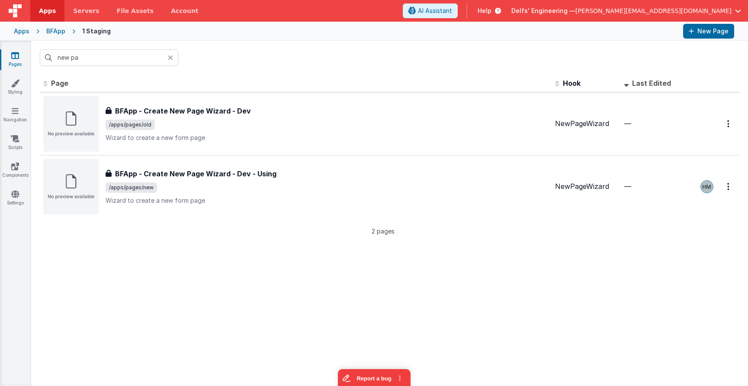
click at [51, 32] on div "BFApp" at bounding box center [55, 31] width 19 height 9
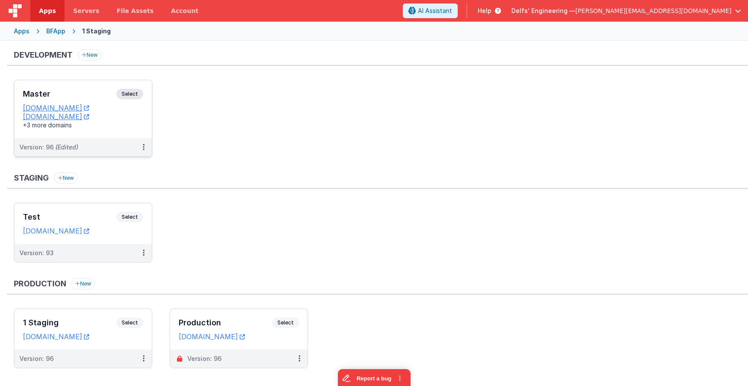
click at [71, 91] on h3 "Master" at bounding box center [69, 94] width 93 height 9
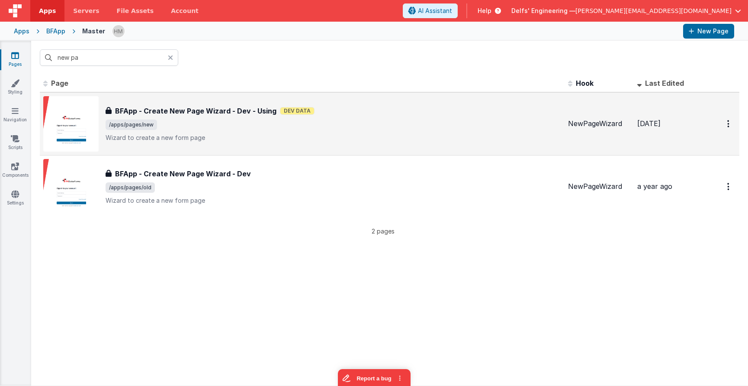
click at [322, 140] on p "Wizard to create a new form page" at bounding box center [334, 137] width 456 height 9
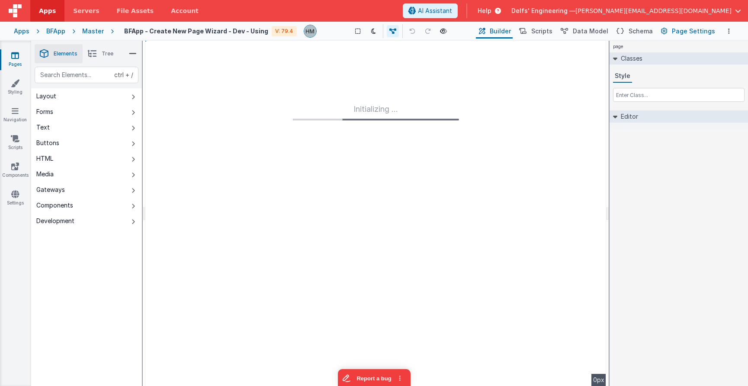
click at [688, 32] on span "Page Settings" at bounding box center [693, 31] width 43 height 9
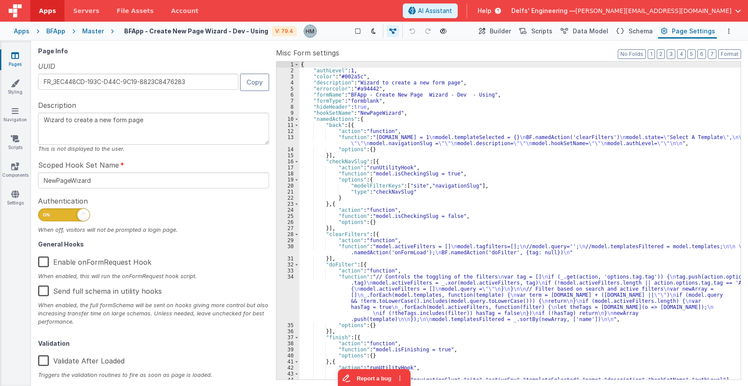
click at [41, 260] on label "Enable onFormRequest Hook" at bounding box center [94, 260] width 113 height 19
click at [0, 0] on input "Enable onFormRequest Hook" at bounding box center [0, 0] width 0 height 0
click at [447, 169] on div "{ "authLevel" : 1 , "color" : "#002a5c" , "description" : "Wizard to create a n…" at bounding box center [519, 226] width 441 height 330
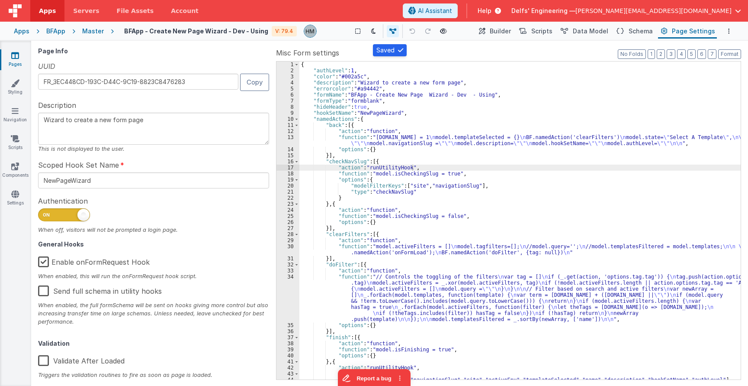
click at [25, 33] on div "Apps" at bounding box center [22, 31] width 16 height 9
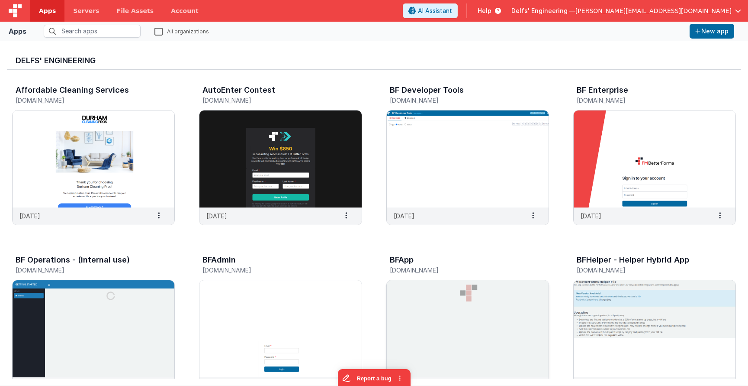
click at [440, 291] on img at bounding box center [468, 328] width 162 height 97
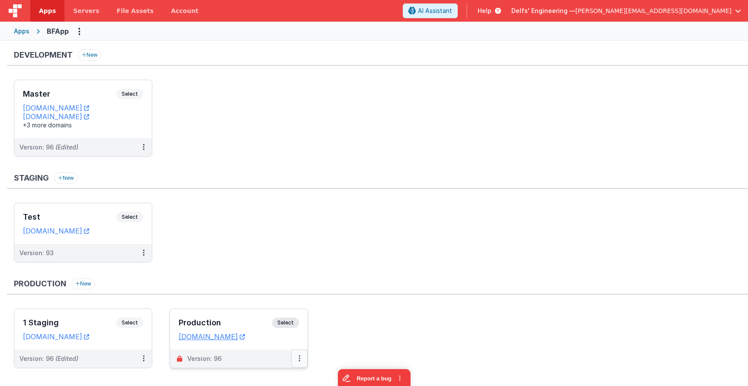
click at [299, 358] on icon at bounding box center [300, 358] width 2 height 0
click at [257, 292] on link "Edit" at bounding box center [269, 295] width 76 height 16
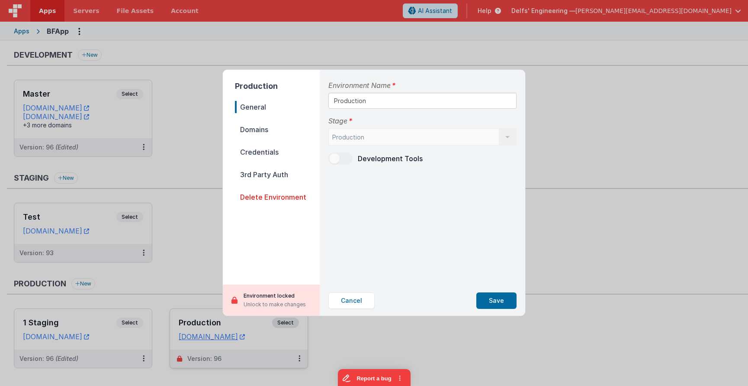
click at [237, 298] on icon at bounding box center [234, 299] width 6 height 7
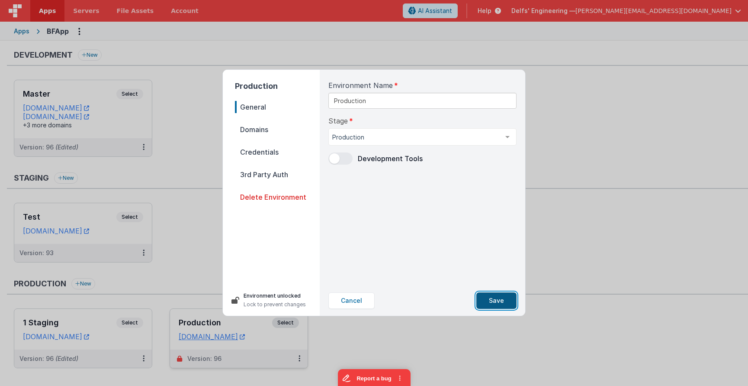
click at [496, 300] on button "Save" at bounding box center [496, 300] width 40 height 16
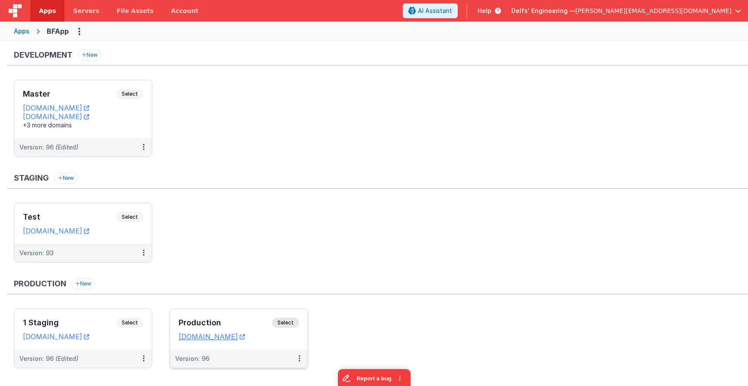
click at [231, 315] on div "Production Select URLs app.fmbetterforms.com" at bounding box center [239, 329] width 138 height 41
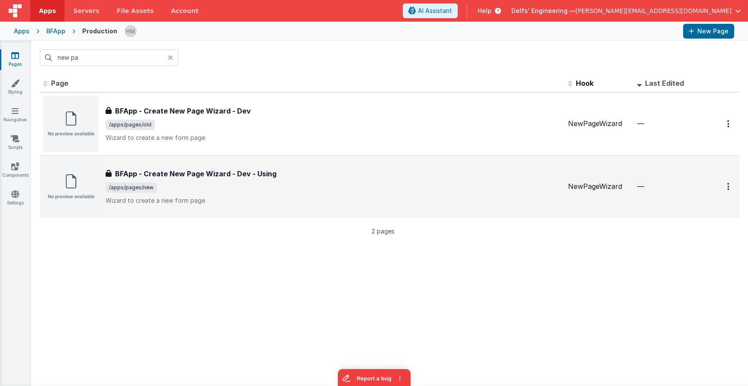
click at [331, 184] on span "/apps/pages/new" at bounding box center [334, 187] width 456 height 10
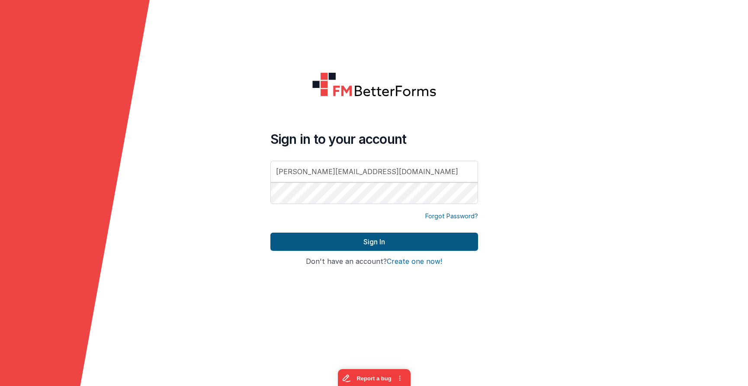
type input "[PERSON_NAME][EMAIL_ADDRESS][DOMAIN_NAME]"
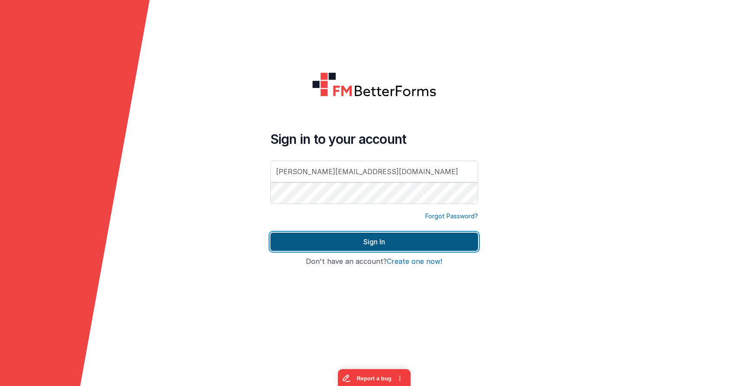
click at [350, 242] on button "Sign In" at bounding box center [374, 241] width 208 height 18
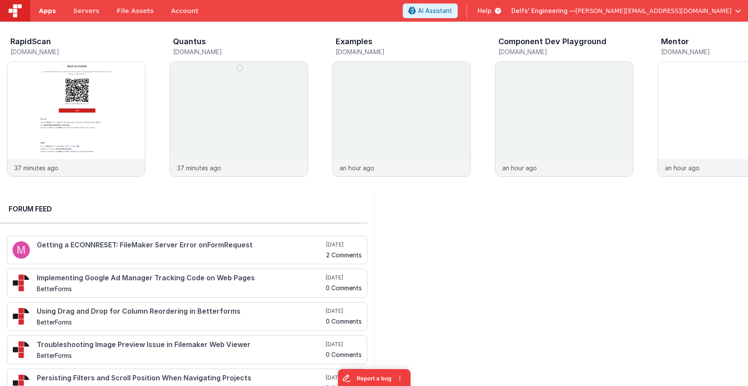
click at [38, 4] on link "Apps" at bounding box center [47, 11] width 34 height 22
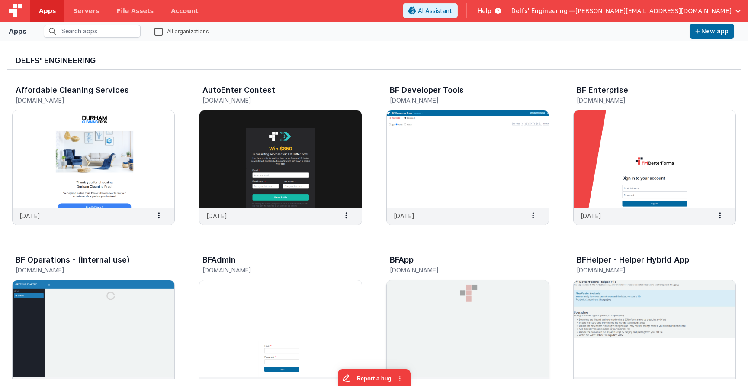
click at [464, 309] on img at bounding box center [468, 328] width 162 height 97
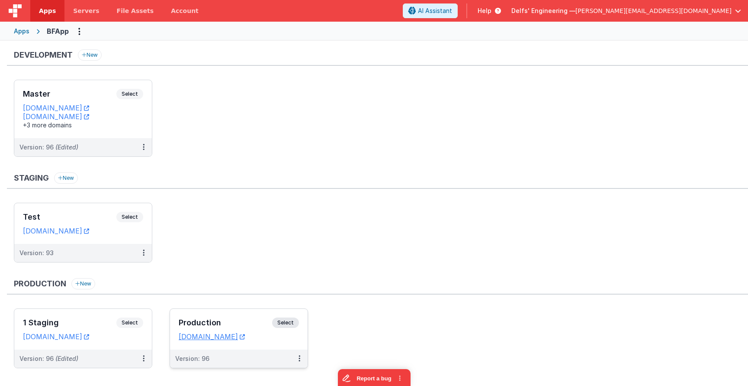
click at [251, 312] on div "Production Select URLs app.fmbetterforms.com" at bounding box center [239, 329] width 138 height 41
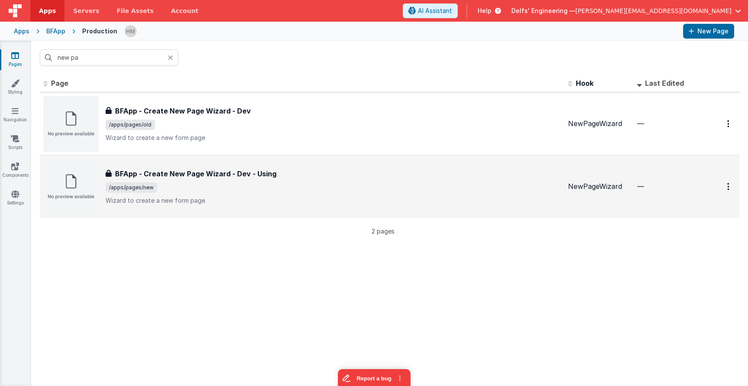
click at [309, 165] on div "BFApp - Create New Page Wizard - Dev - Using BFApp - Create New Page Wizard - D…" at bounding box center [302, 186] width 518 height 55
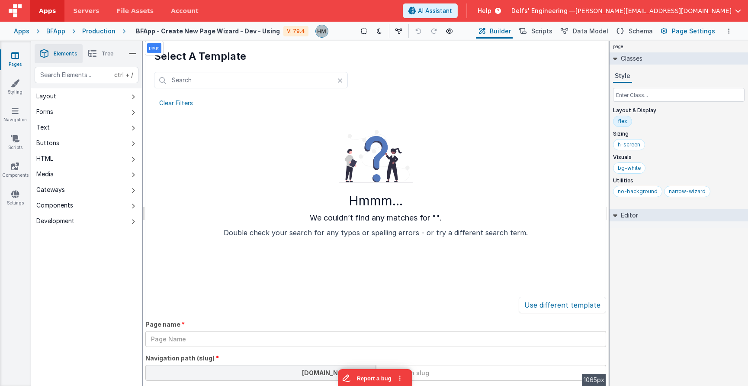
click at [675, 29] on span "Page Settings" at bounding box center [693, 31] width 43 height 9
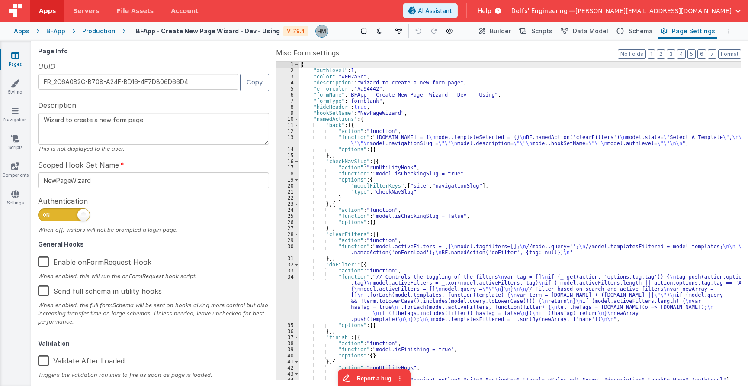
click at [42, 261] on label "Enable onFormRequest Hook" at bounding box center [94, 260] width 113 height 19
click at [0, 0] on input "Enable onFormRequest Hook" at bounding box center [0, 0] width 0 height 0
click at [445, 205] on div "{ "authLevel" : 1 , "color" : "#002a5c" , "description" : "Wizard to create a n…" at bounding box center [519, 226] width 441 height 330
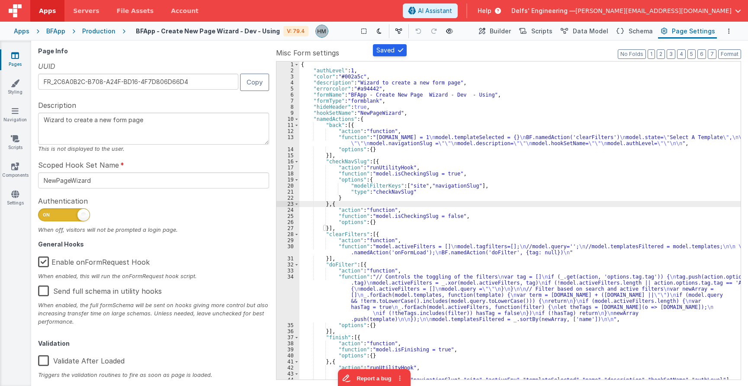
click at [14, 60] on link "Pages" at bounding box center [15, 59] width 31 height 17
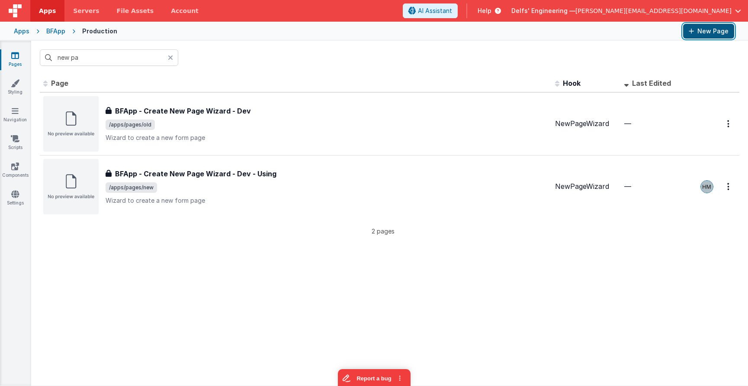
click at [701, 32] on button "New Page" at bounding box center [708, 31] width 51 height 15
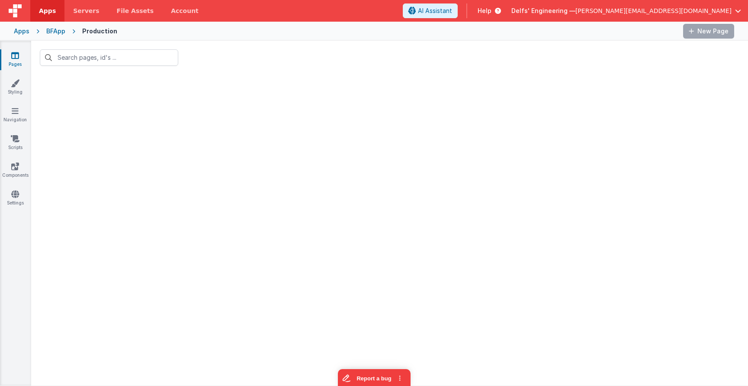
type input "new pa"
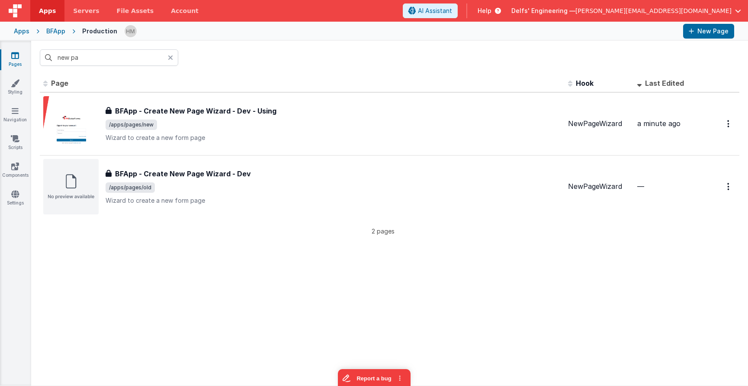
click at [170, 59] on icon at bounding box center [170, 57] width 5 height 7
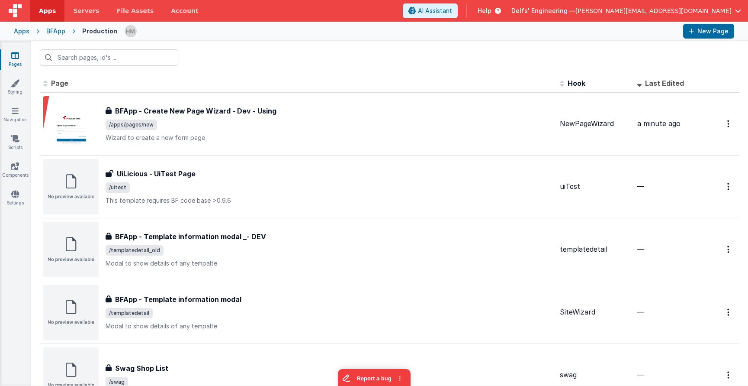
click at [26, 33] on div "Apps" at bounding box center [22, 31] width 16 height 9
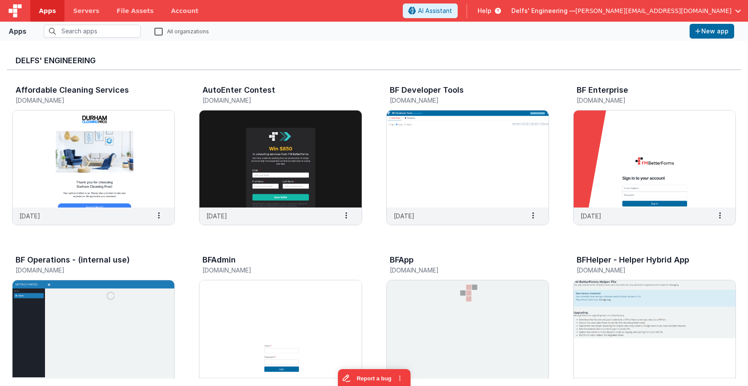
click at [638, 16] on div "Delfs' Engineering — hassan@delfsengineering.ca" at bounding box center [626, 10] width 230 height 15
click at [575, 13] on span "Delfs' Engineering —" at bounding box center [543, 10] width 64 height 9
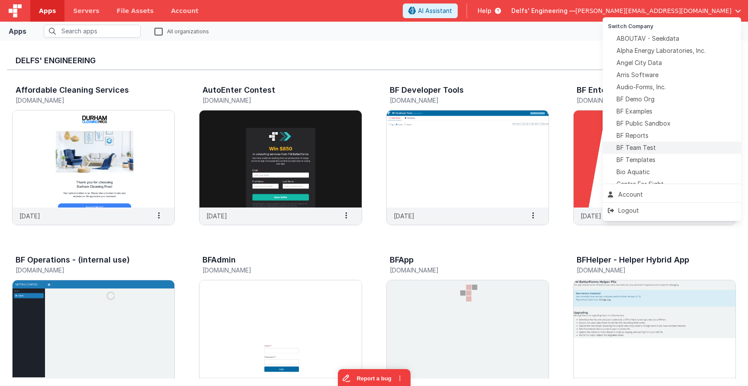
click at [649, 148] on span "BF Team Test" at bounding box center [636, 147] width 39 height 9
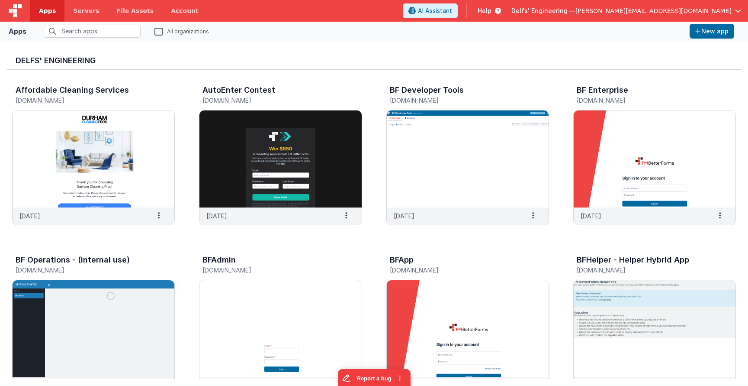
click at [509, 302] on img at bounding box center [468, 328] width 162 height 97
click at [470, 299] on img at bounding box center [468, 328] width 162 height 97
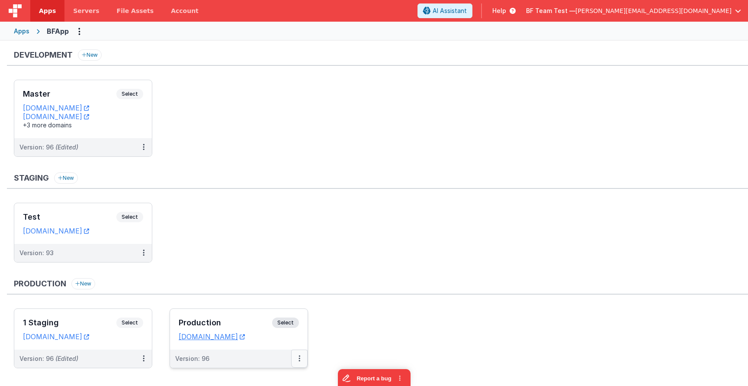
click at [304, 361] on button at bounding box center [299, 358] width 16 height 18
click at [271, 290] on link "Edit" at bounding box center [269, 295] width 76 height 16
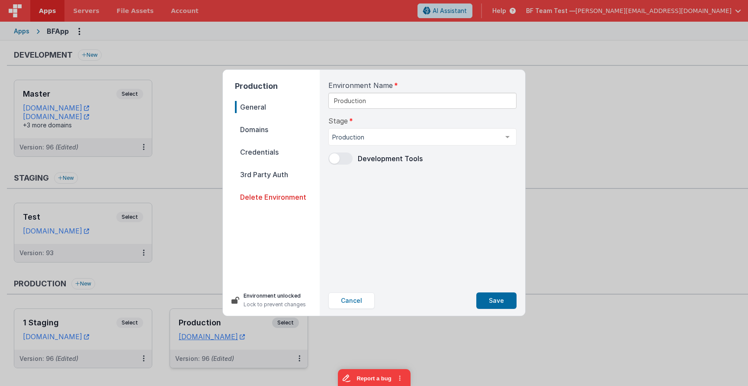
click at [234, 299] on icon at bounding box center [235, 299] width 8 height 7
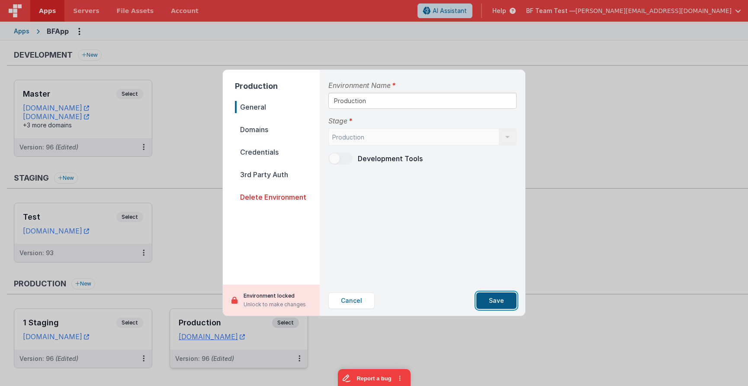
click at [492, 300] on button "Save" at bounding box center [496, 300] width 40 height 16
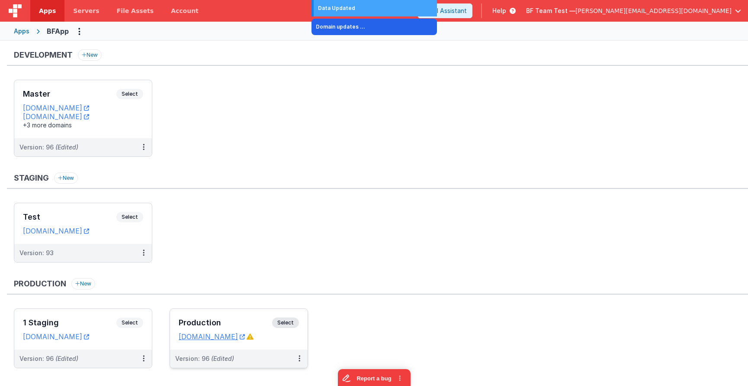
click at [20, 34] on div "Apps" at bounding box center [22, 31] width 16 height 9
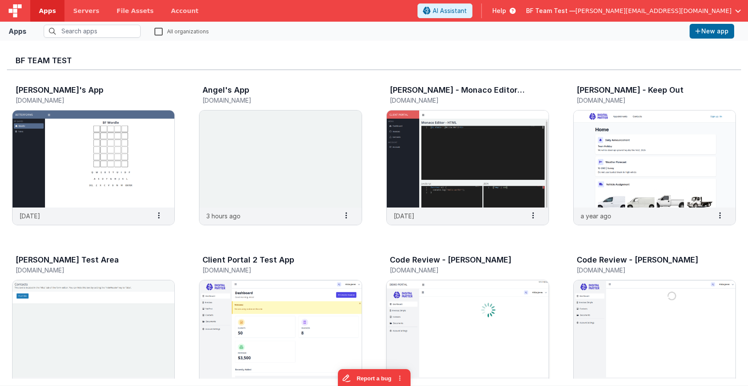
click at [456, 293] on img at bounding box center [468, 328] width 162 height 97
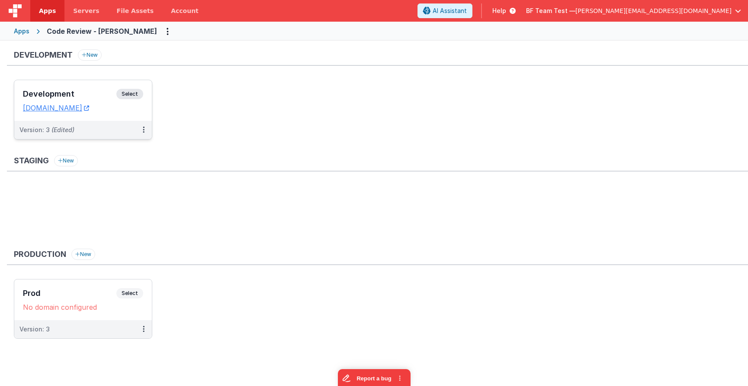
click at [88, 88] on div "Development Select URLs codereview-hassan.clientportal.cloud" at bounding box center [83, 100] width 138 height 41
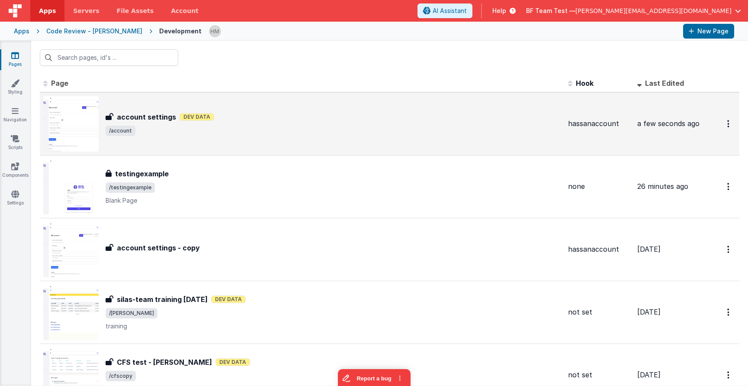
click at [415, 115] on div "account settings Dev Data" at bounding box center [334, 117] width 456 height 10
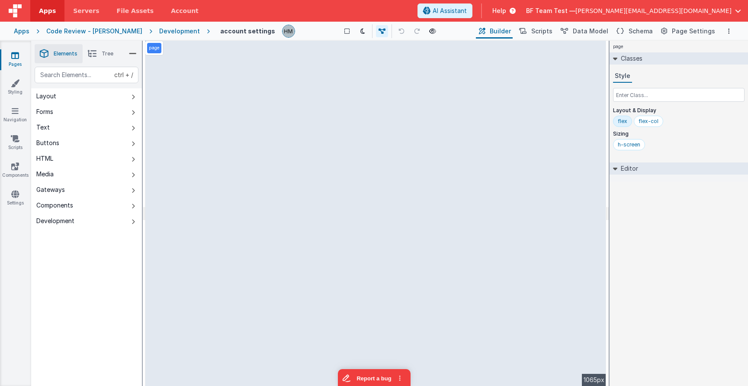
select select "required"
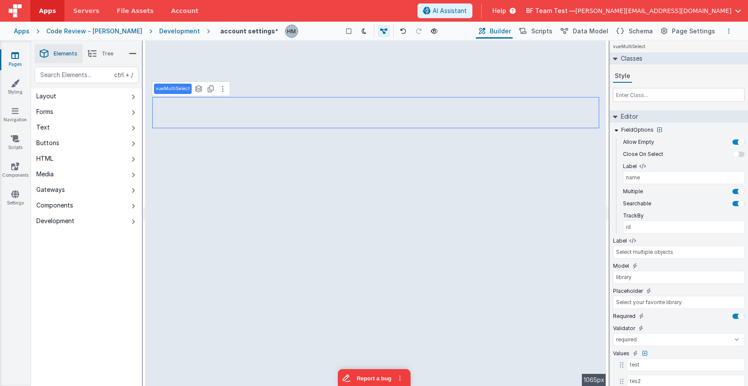
click at [728, 31] on button "Options" at bounding box center [729, 31] width 10 height 10
click at [728, 31] on button at bounding box center [374, 193] width 748 height 386
click at [676, 35] on span "Page Settings" at bounding box center [693, 31] width 43 height 9
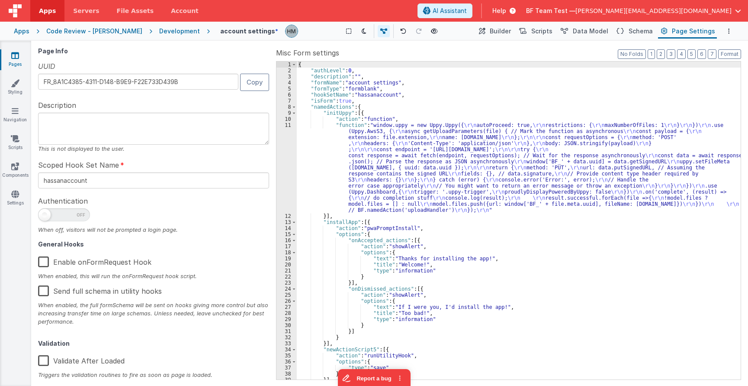
click at [19, 34] on div "Apps" at bounding box center [22, 31] width 16 height 9
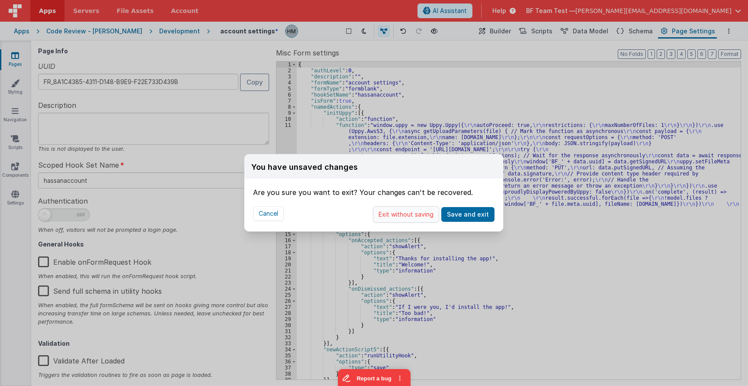
click at [408, 212] on button "Exit without saving" at bounding box center [406, 214] width 66 height 16
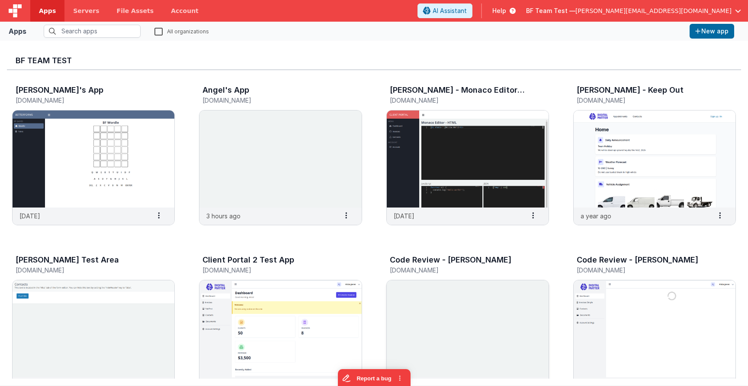
click at [433, 291] on img at bounding box center [468, 328] width 162 height 97
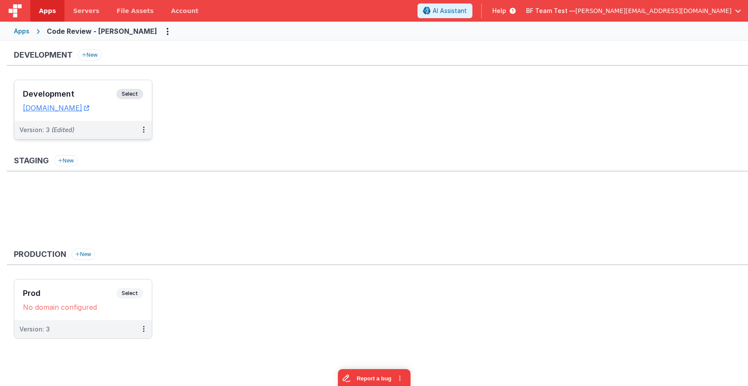
click at [73, 87] on div "Development Select URLs codereview-hassan.clientportal.cloud" at bounding box center [83, 100] width 138 height 41
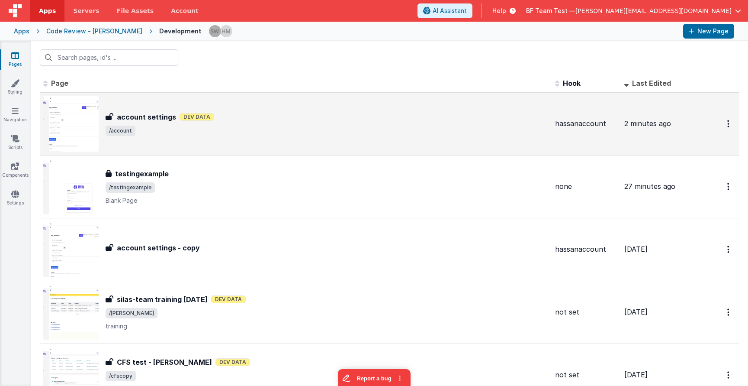
click at [270, 128] on span "/account" at bounding box center [327, 130] width 443 height 10
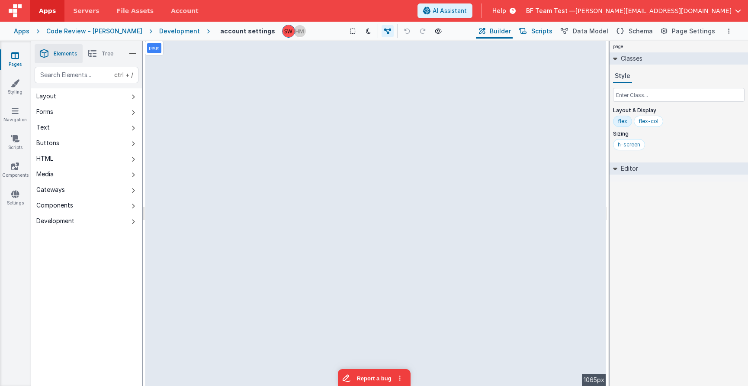
click at [540, 34] on span "Scripts" at bounding box center [541, 31] width 21 height 9
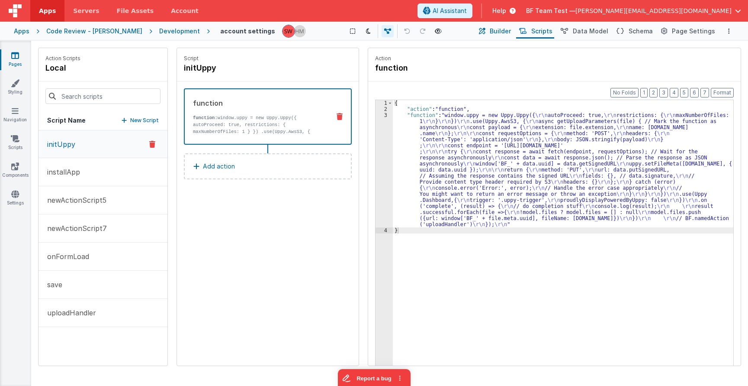
click at [510, 32] on span "Builder" at bounding box center [500, 31] width 21 height 9
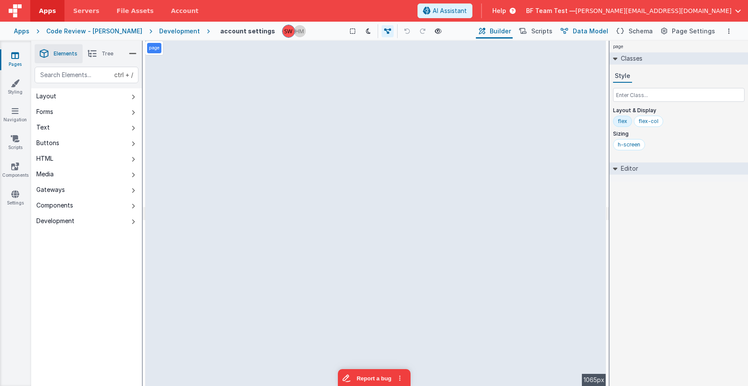
click at [607, 32] on span "Data Model" at bounding box center [590, 31] width 35 height 9
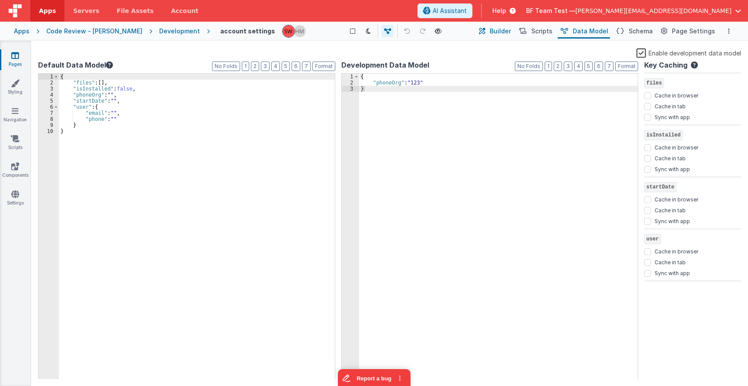
click at [505, 32] on span "Builder" at bounding box center [500, 31] width 21 height 9
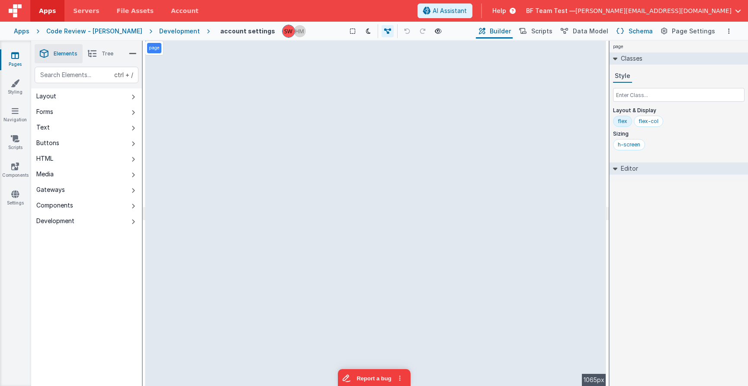
click at [624, 29] on icon at bounding box center [620, 31] width 7 height 9
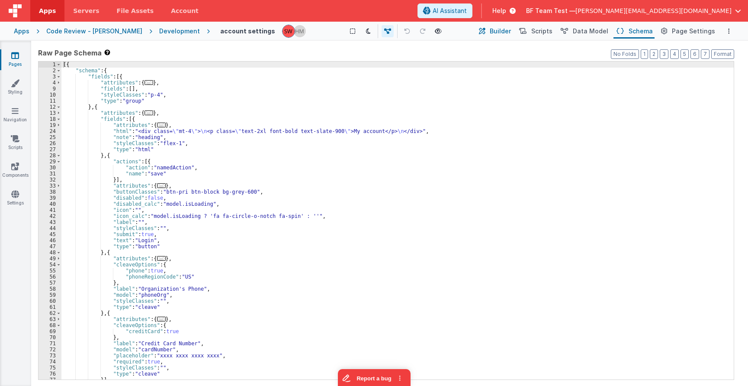
click at [506, 29] on span "Builder" at bounding box center [500, 31] width 21 height 9
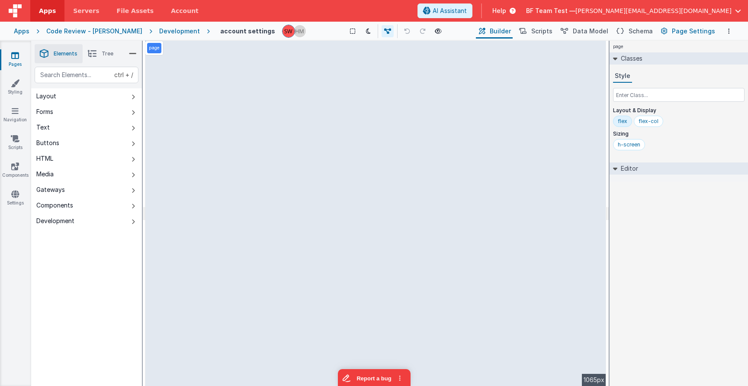
click at [691, 33] on span "Page Settings" at bounding box center [693, 31] width 43 height 9
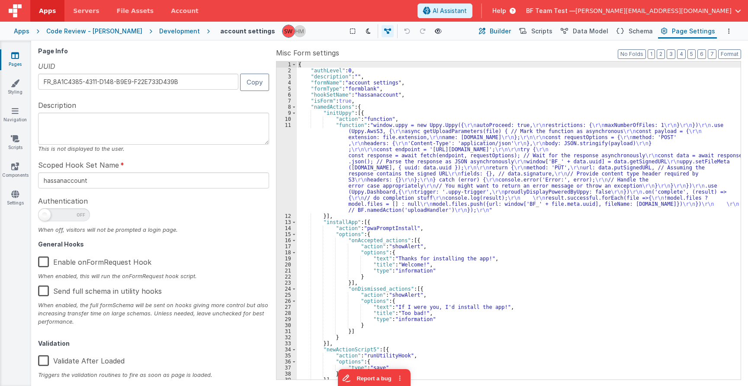
click at [510, 31] on span "Builder" at bounding box center [500, 31] width 21 height 9
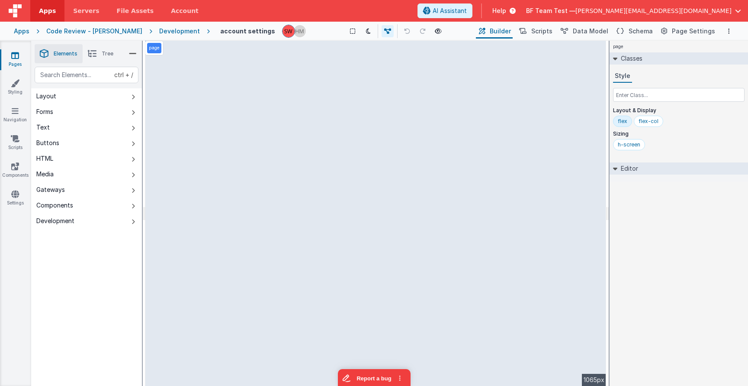
click at [159, 32] on div "Development" at bounding box center [179, 31] width 41 height 9
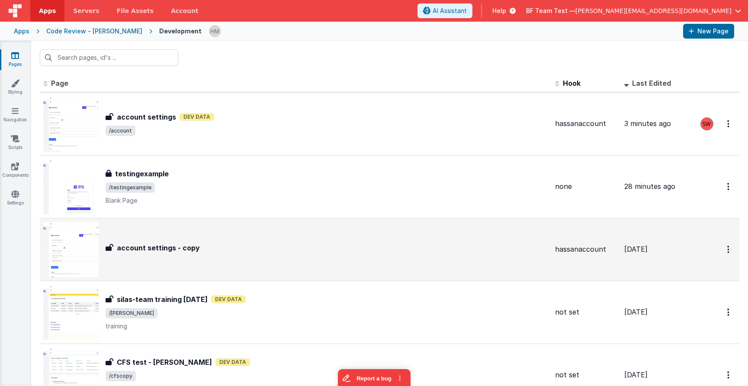
click at [399, 235] on div "account settings - copy account settings - copy" at bounding box center [295, 249] width 505 height 55
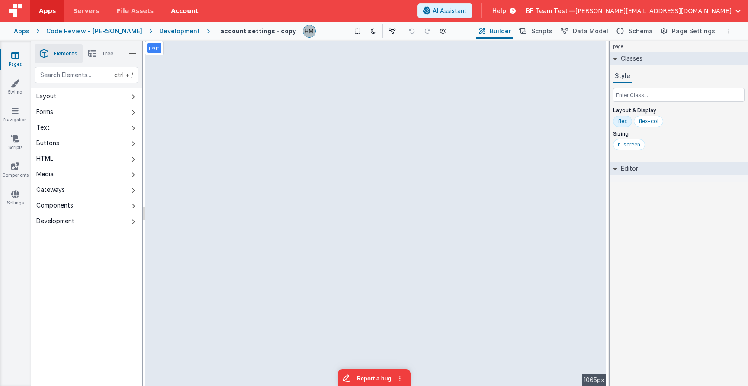
click at [162, 10] on link "Account" at bounding box center [184, 11] width 45 height 22
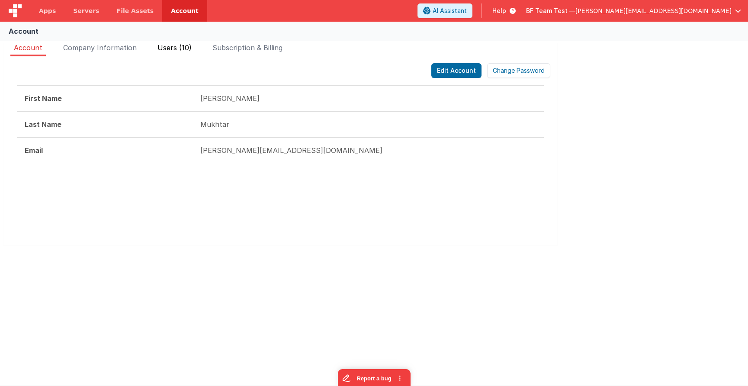
click at [185, 45] on span "Users (10)" at bounding box center [175, 47] width 34 height 9
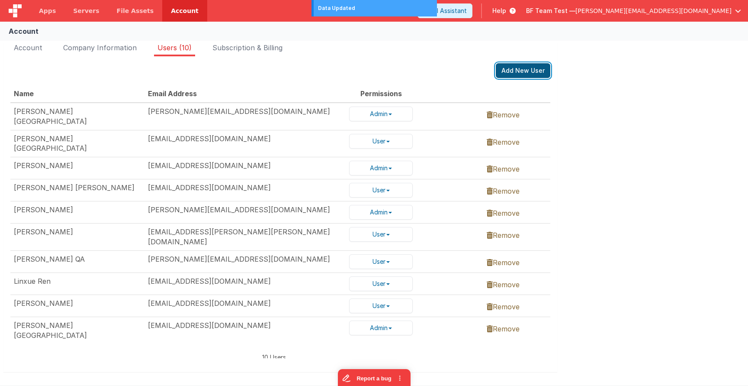
click at [521, 68] on button "Add New User" at bounding box center [523, 70] width 55 height 15
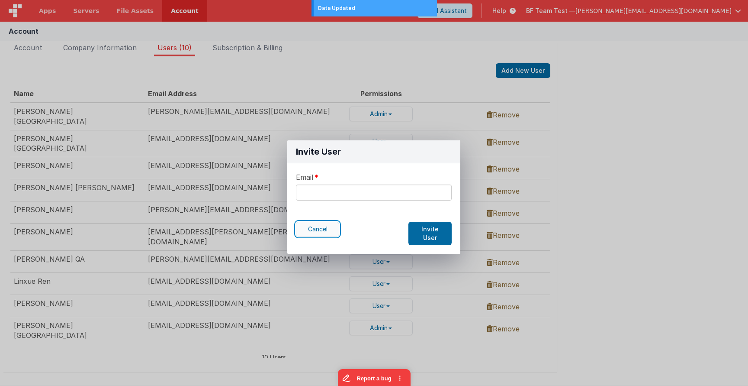
click at [322, 226] on button "Cancel" at bounding box center [317, 229] width 43 height 15
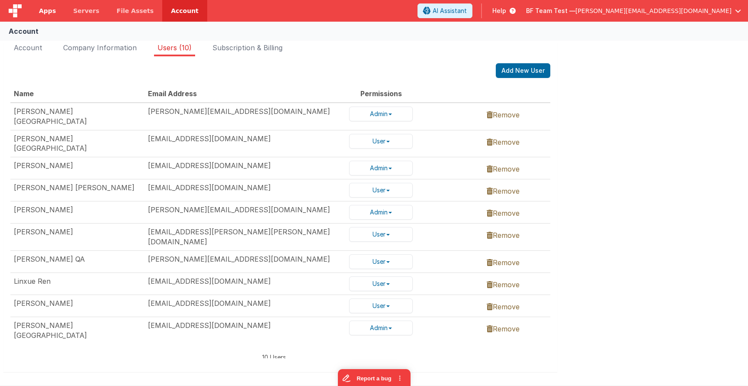
click at [53, 13] on span "Apps" at bounding box center [47, 10] width 17 height 9
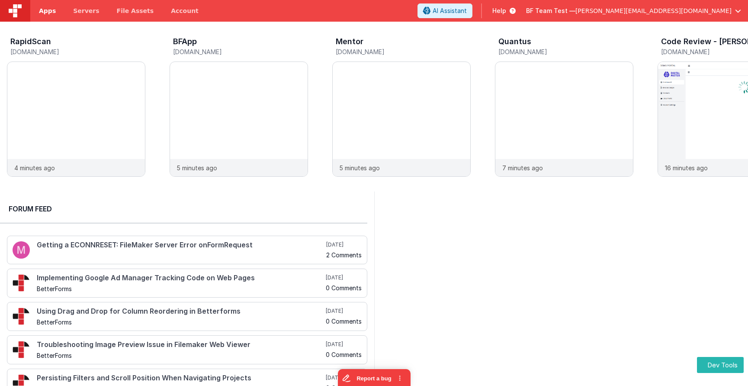
click at [41, 12] on span "Apps" at bounding box center [47, 10] width 17 height 9
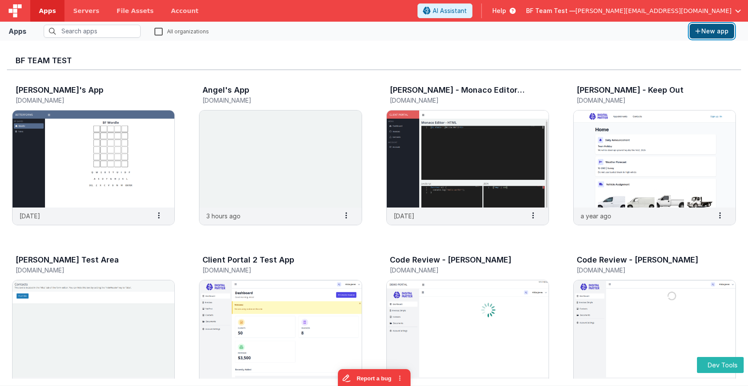
click at [704, 30] on button "New app" at bounding box center [712, 31] width 45 height 15
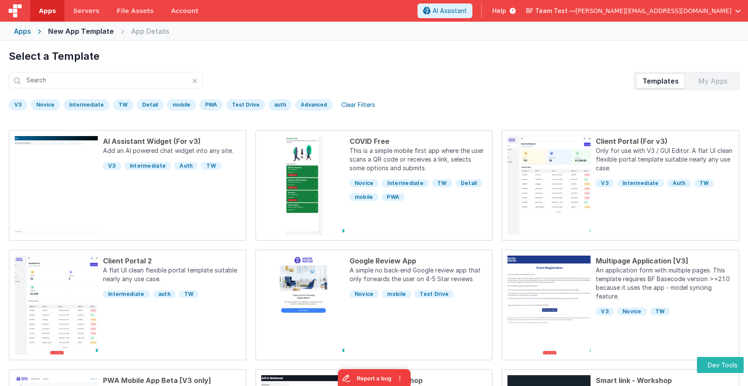
click at [24, 32] on div "Apps" at bounding box center [22, 31] width 17 height 10
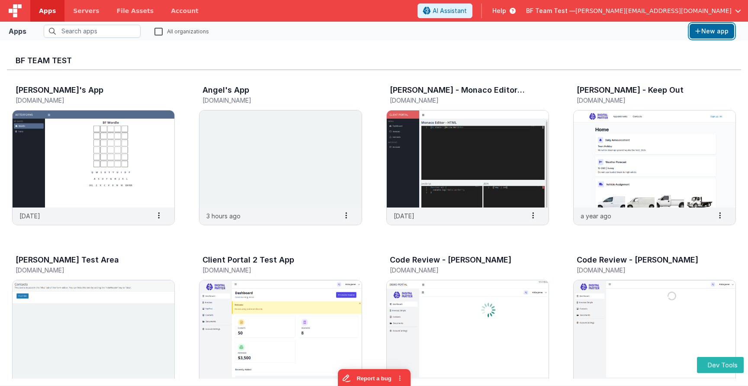
drag, startPoint x: 707, startPoint y: 33, endPoint x: 336, endPoint y: 51, distance: 371.2
click at [336, 51] on div "Apps All organizations New app BF Team Test Andrew's App andrewapp.fmbetterform…" at bounding box center [374, 203] width 748 height 363
click at [439, 290] on img at bounding box center [468, 328] width 162 height 97
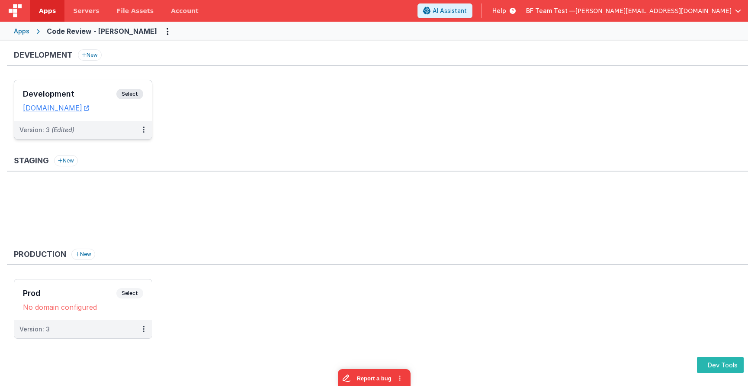
click at [82, 87] on div "Development Select URLs codereview-hassan.clientportal.cloud" at bounding box center [83, 100] width 138 height 41
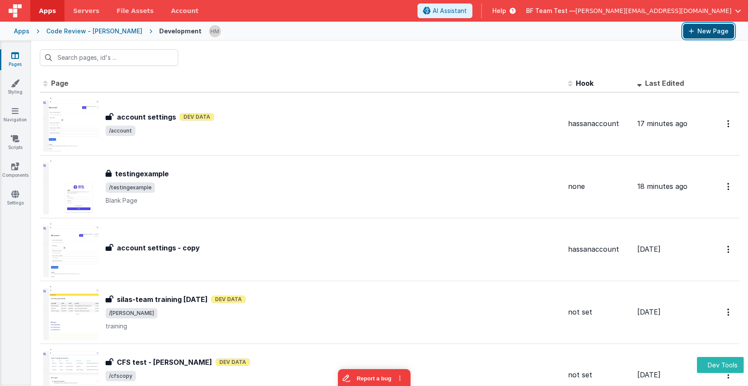
click at [704, 38] on button "New Page" at bounding box center [708, 31] width 51 height 15
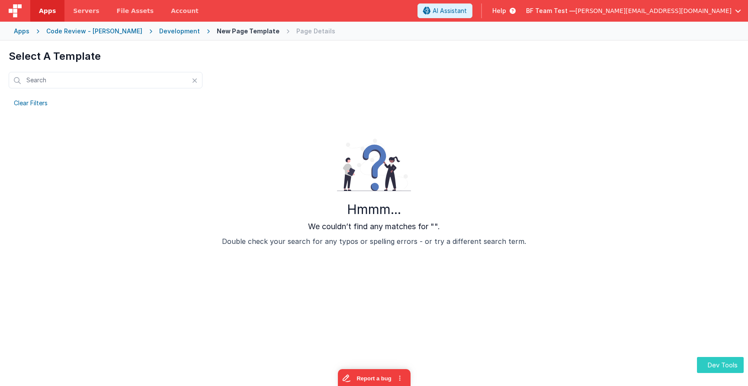
click at [707, 362] on button "Dev Tools" at bounding box center [720, 365] width 47 height 16
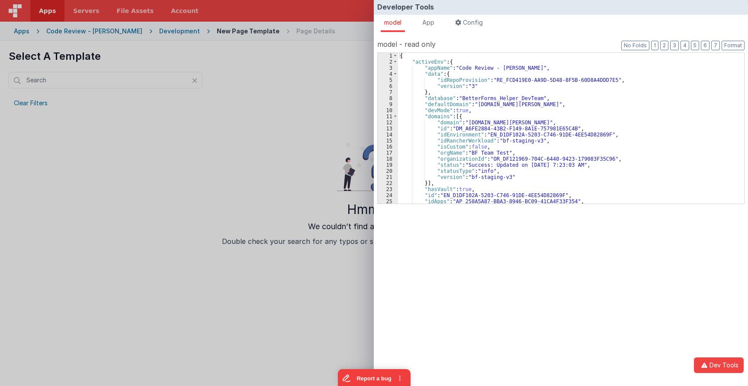
click at [392, 61] on div "2" at bounding box center [388, 62] width 20 height 6
click at [395, 61] on span at bounding box center [395, 62] width 5 height 6
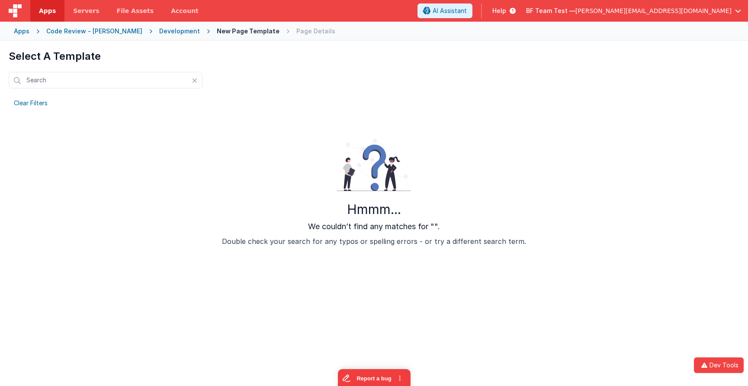
click at [159, 32] on div "Development" at bounding box center [179, 31] width 41 height 9
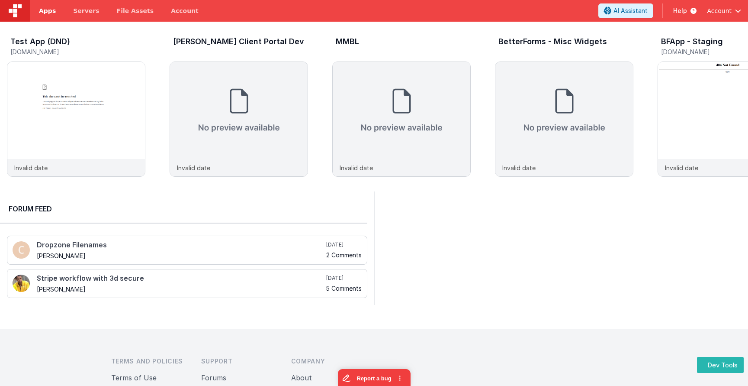
click at [35, 8] on link "Apps" at bounding box center [47, 11] width 34 height 22
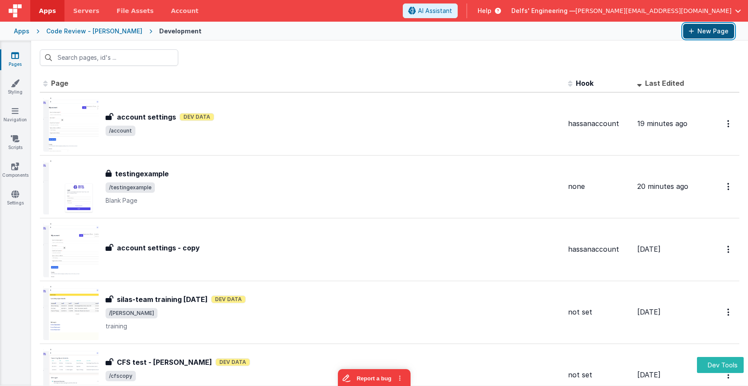
click at [710, 30] on button "New Page" at bounding box center [708, 31] width 51 height 15
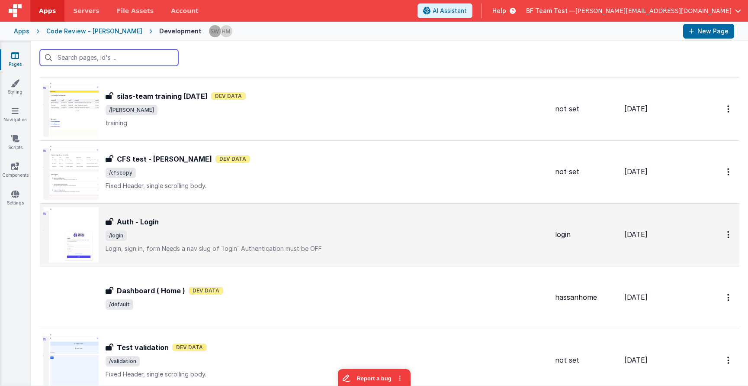
scroll to position [208, 0]
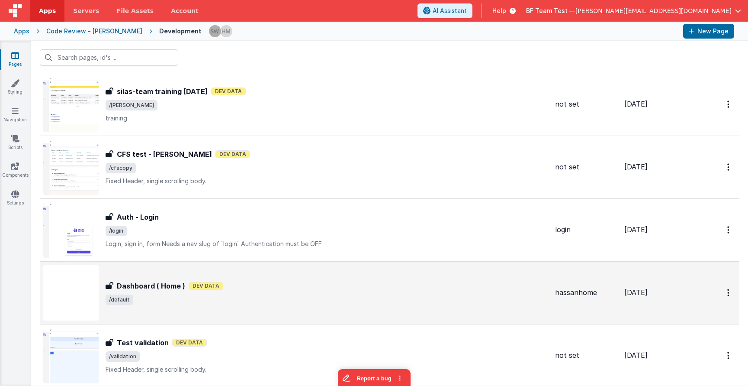
click at [357, 297] on span "/default" at bounding box center [327, 299] width 443 height 10
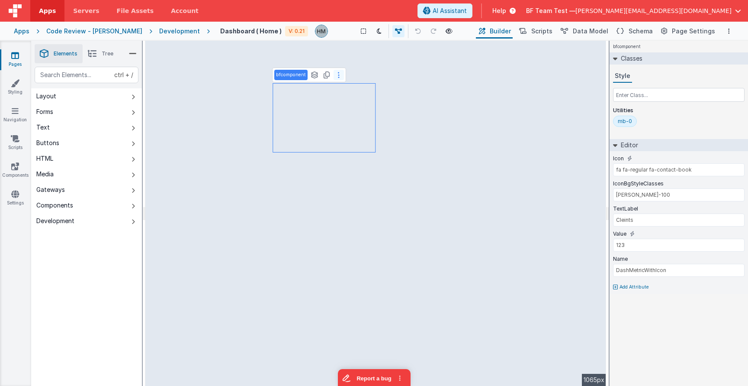
click at [338, 77] on icon at bounding box center [339, 74] width 2 height 7
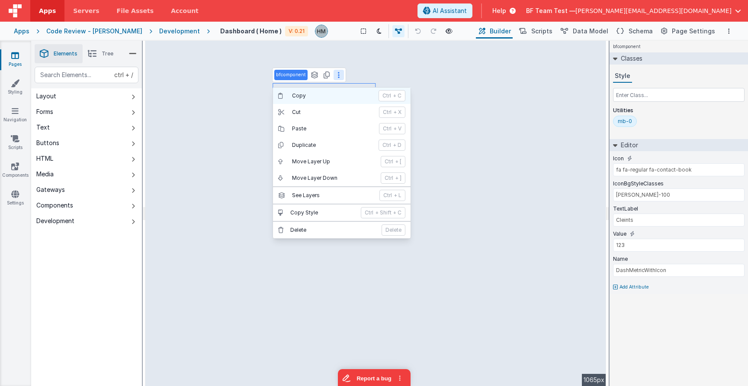
click at [301, 96] on p "Copy" at bounding box center [332, 95] width 81 height 7
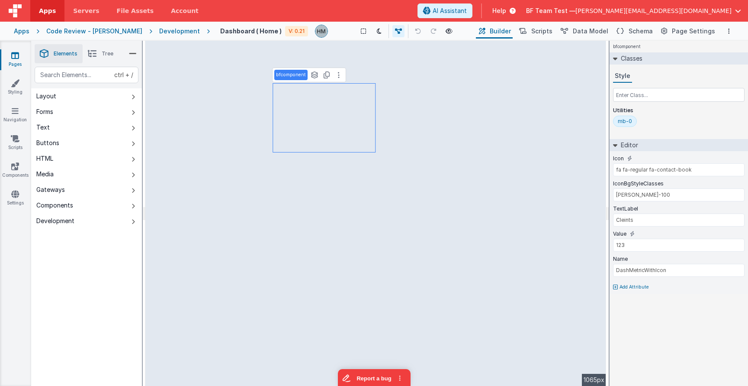
click at [106, 54] on span "Tree" at bounding box center [108, 53] width 12 height 7
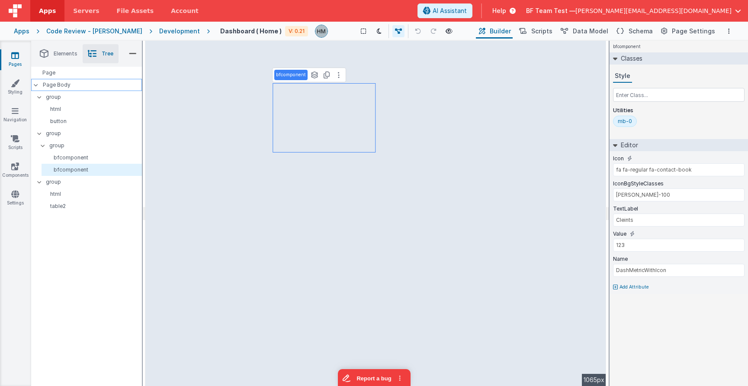
click at [69, 87] on p "Page Body" at bounding box center [92, 84] width 99 height 7
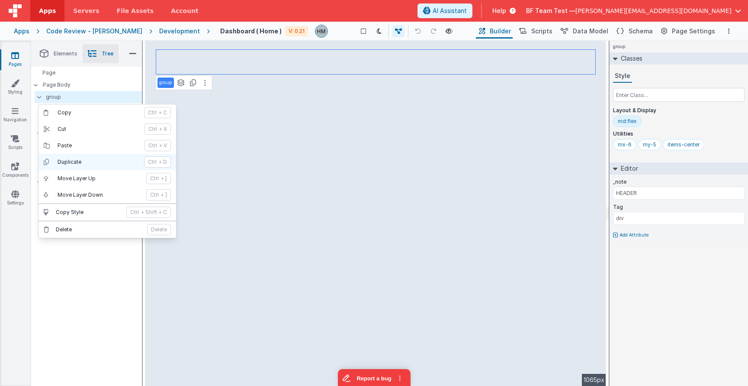
click at [88, 160] on p "Duplicate" at bounding box center [98, 161] width 81 height 7
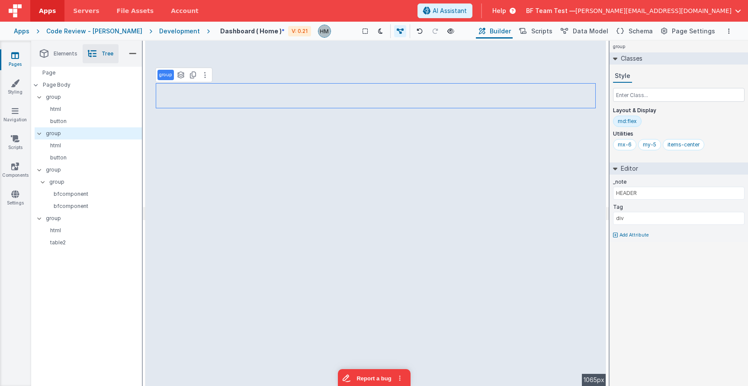
click at [161, 32] on div "Development" at bounding box center [179, 31] width 41 height 9
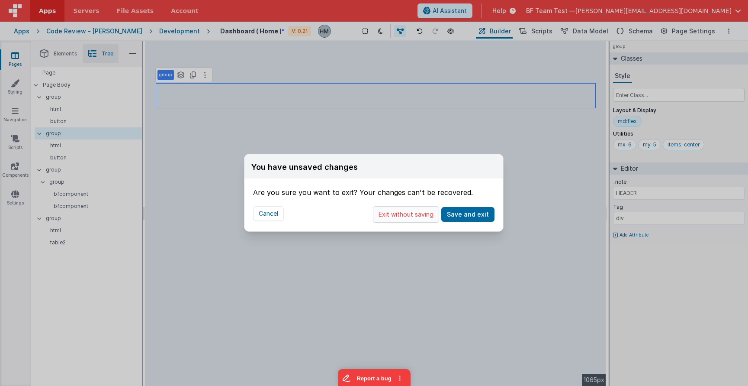
click at [402, 212] on button "Exit without saving" at bounding box center [406, 214] width 66 height 16
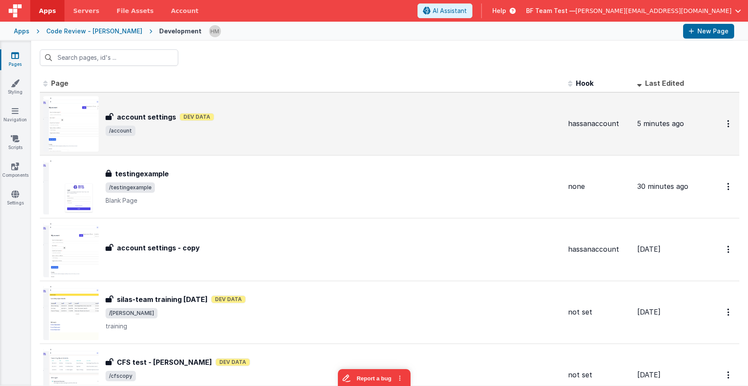
click at [294, 125] on div "account settings account settings Dev Data /account" at bounding box center [334, 124] width 456 height 24
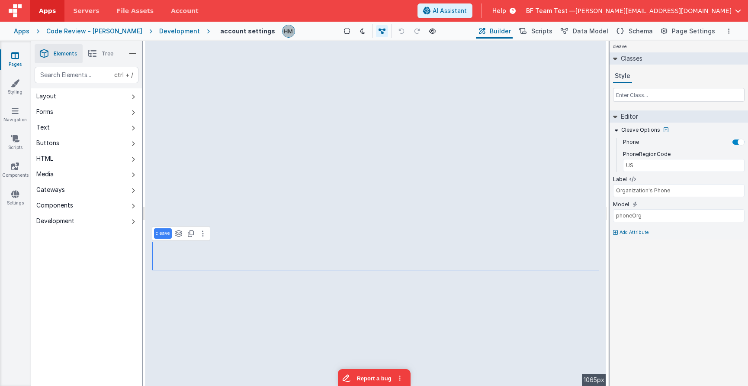
click at [637, 231] on p "Add Attribute" at bounding box center [634, 232] width 29 height 7
click at [642, 241] on div "Cleave Options Phone PhoneRegionCode US Label Organization's Phone Model phoneO…" at bounding box center [679, 186] width 138 height 129
click at [639, 244] on p "Add Attribute" at bounding box center [634, 244] width 29 height 7
click at [640, 256] on p "Add Attribute" at bounding box center [634, 256] width 29 height 7
type input "Credit Card Number"
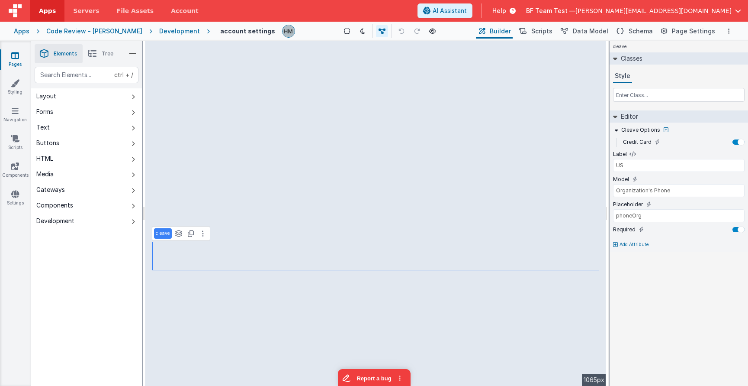
type input "cardNumber"
type input "xxxx xxxx xxxx xxxx"
click at [576, 93] on button at bounding box center [572, 91] width 10 height 10
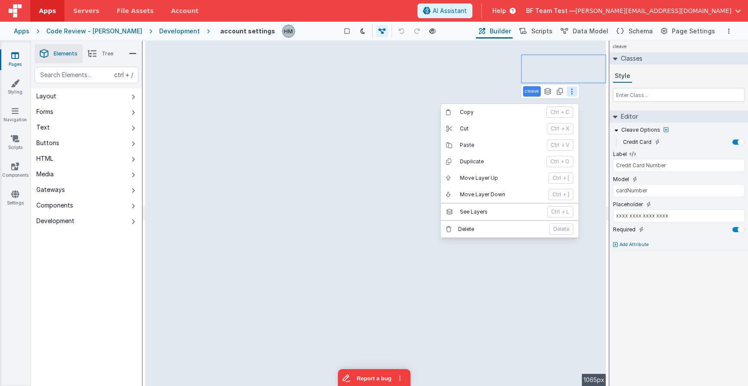
click at [576, 93] on button at bounding box center [572, 91] width 10 height 10
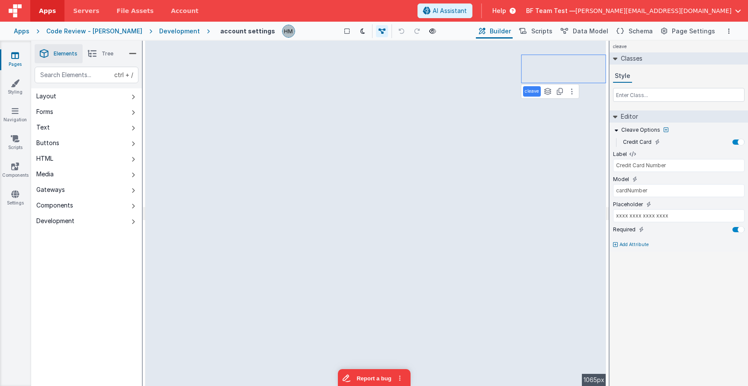
type input "US"
type input "Organization's Phone"
type input "phoneOrg"
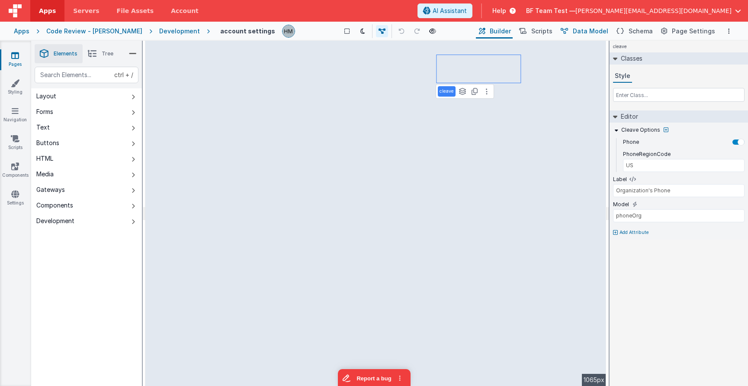
click at [591, 31] on span "Data Model" at bounding box center [590, 31] width 35 height 9
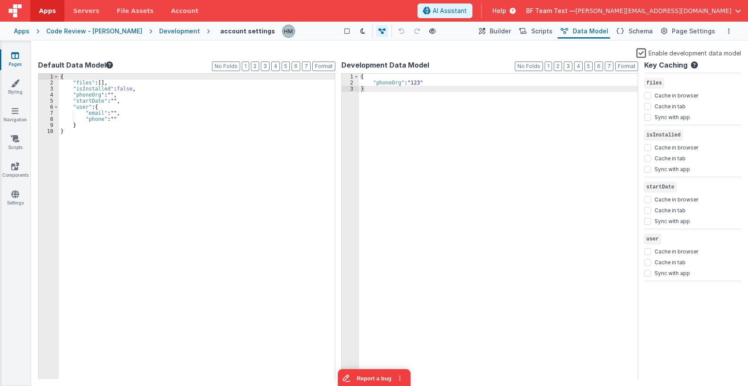
click at [128, 77] on div "{ "files" : [ ] , "isInstalled" : false , "phoneOrg" : "" , "startDate" : "" , …" at bounding box center [197, 233] width 276 height 318
click at [542, 32] on span "Scripts" at bounding box center [541, 31] width 21 height 9
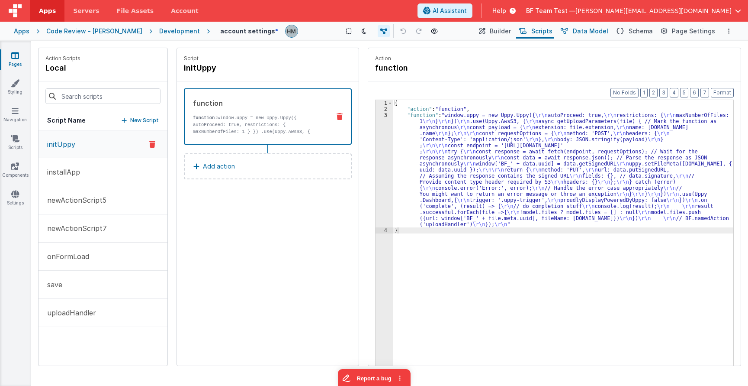
click at [590, 31] on span "Data Model" at bounding box center [590, 31] width 35 height 9
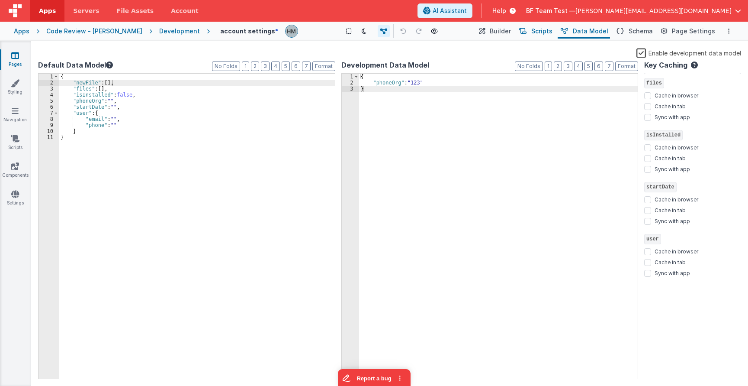
click at [550, 30] on span "Scripts" at bounding box center [541, 31] width 21 height 9
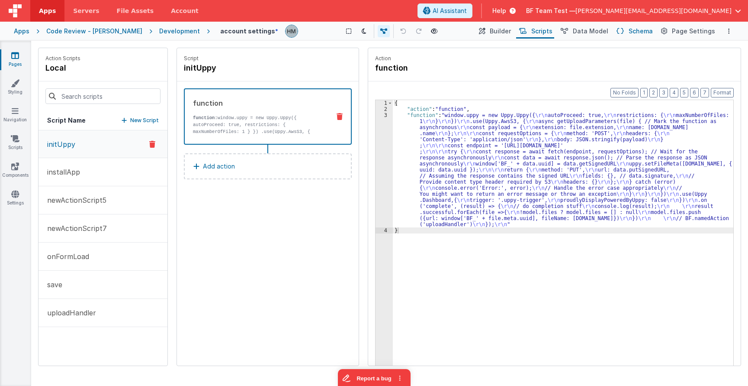
click at [634, 31] on span "Schema" at bounding box center [641, 31] width 24 height 9
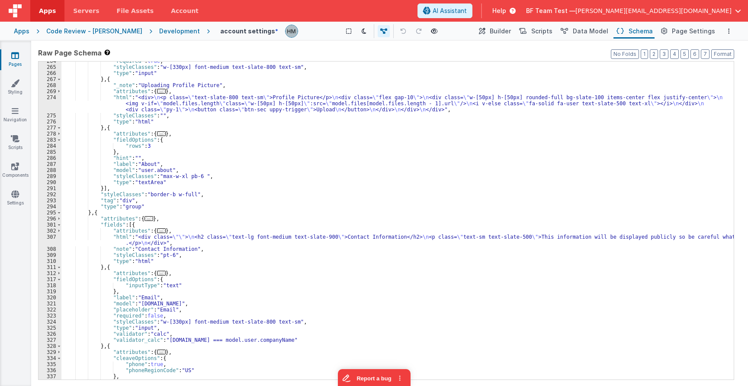
scroll to position [1194, 0]
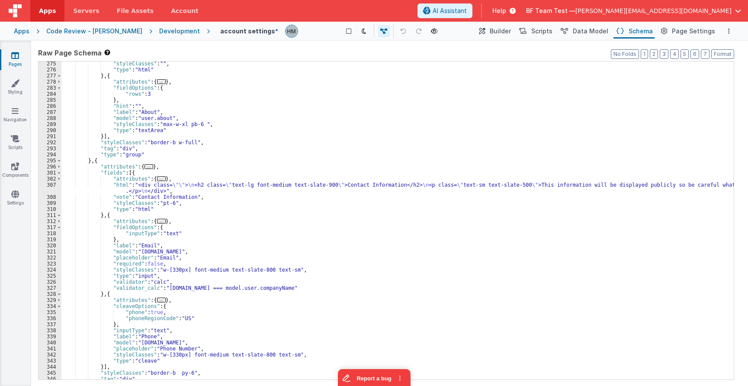
click at [58, 186] on div "307" at bounding box center [50, 188] width 23 height 12
click at [51, 184] on div "307" at bounding box center [50, 188] width 23 height 12
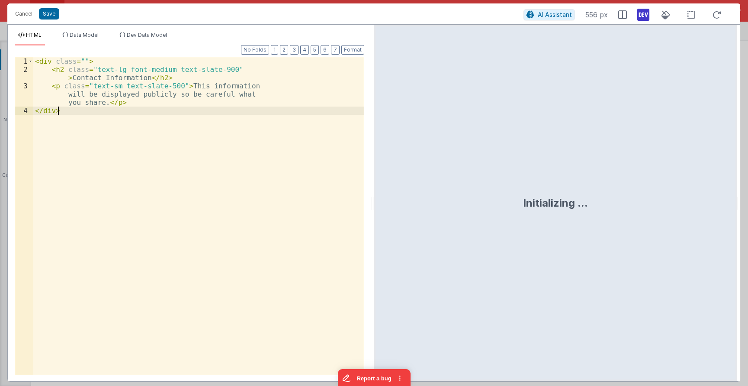
click at [119, 172] on div "< div class = "" > < h2 class = "text-lg font-medium text-slate-900" > Contact …" at bounding box center [198, 232] width 331 height 350
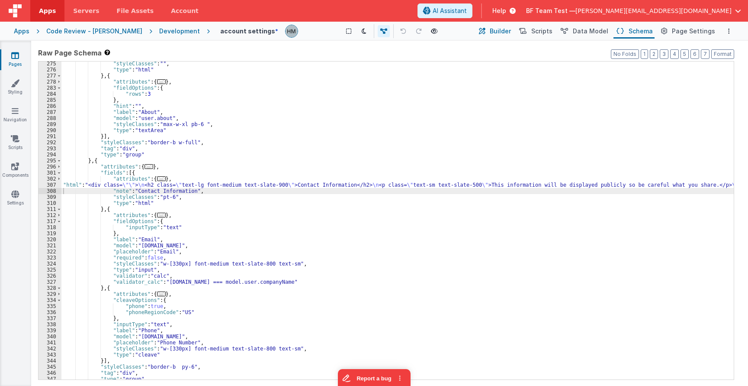
click at [504, 32] on span "Builder" at bounding box center [500, 31] width 21 height 9
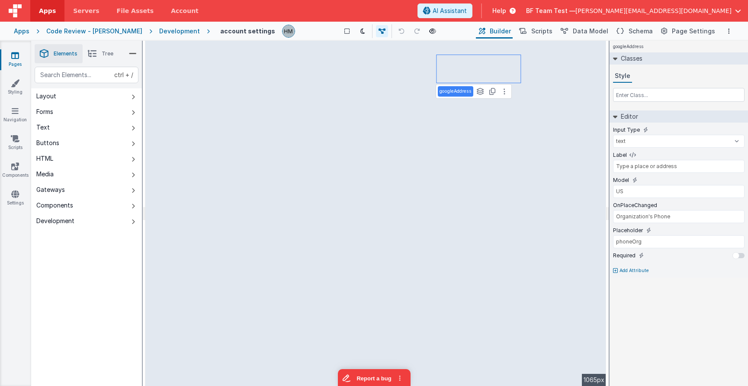
type input "address"
type input "this key needed do not remove"
type input "start typing ..."
click at [635, 268] on p "Add Attribute" at bounding box center [634, 270] width 29 height 7
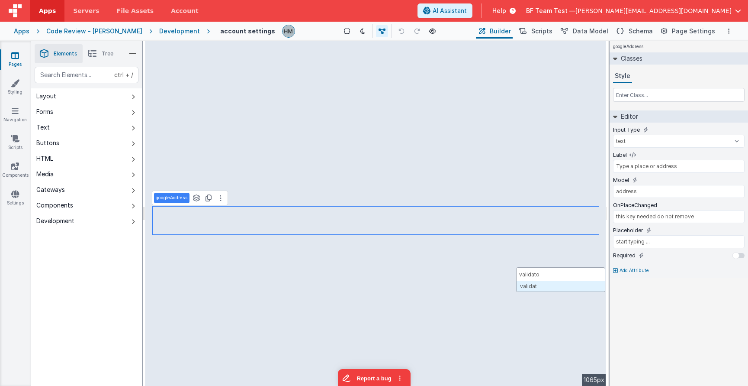
type input "validator"
click at [98, 53] on li "Tree" at bounding box center [101, 53] width 36 height 19
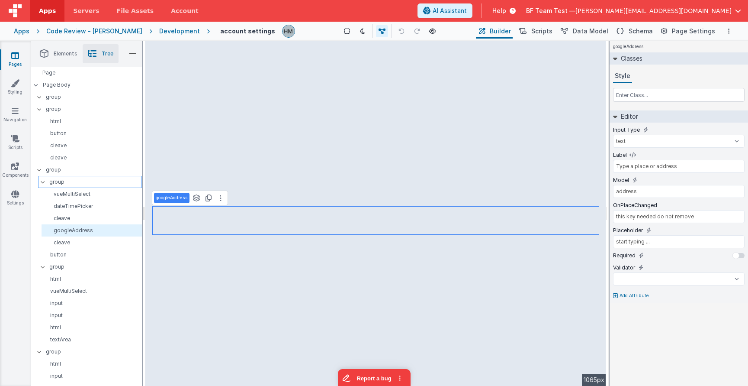
select select
click at [61, 169] on p "group" at bounding box center [94, 170] width 96 height 10
type input "div"
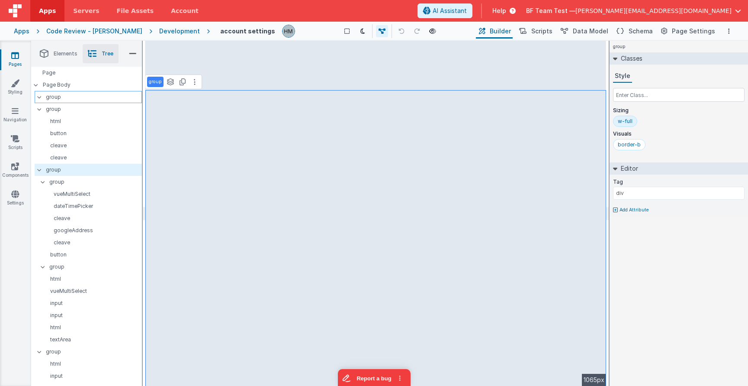
click at [70, 100] on p "group" at bounding box center [94, 97] width 96 height 10
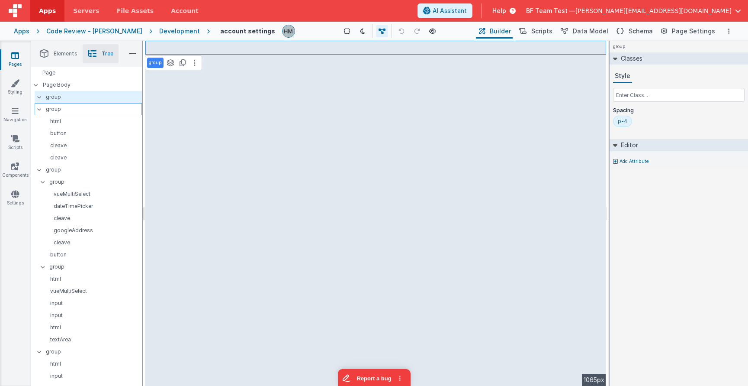
click at [64, 106] on p "group" at bounding box center [94, 109] width 96 height 10
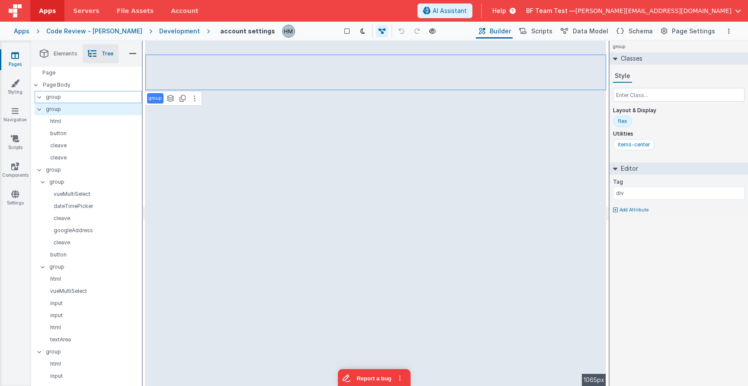
click at [62, 95] on p "group" at bounding box center [94, 97] width 96 height 10
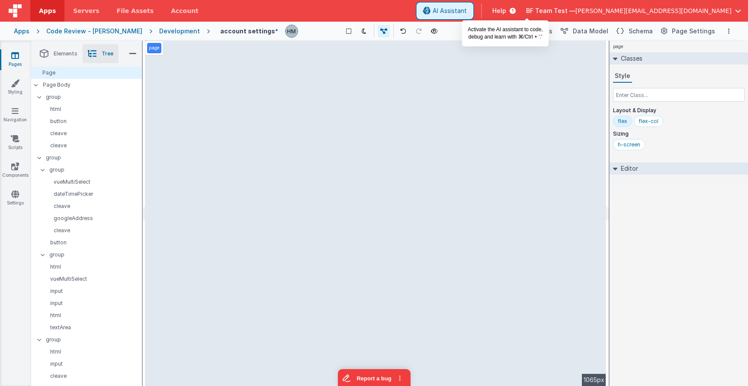
click at [467, 8] on span "AI Assistant" at bounding box center [450, 10] width 34 height 9
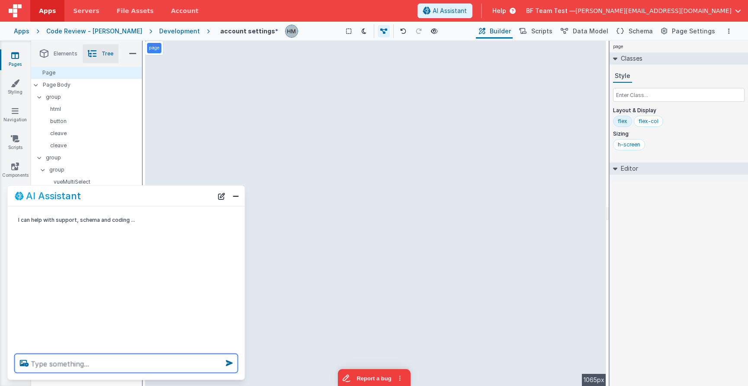
click at [81, 365] on textarea at bounding box center [126, 363] width 223 height 19
type textarea "add a header at the top in its own group"
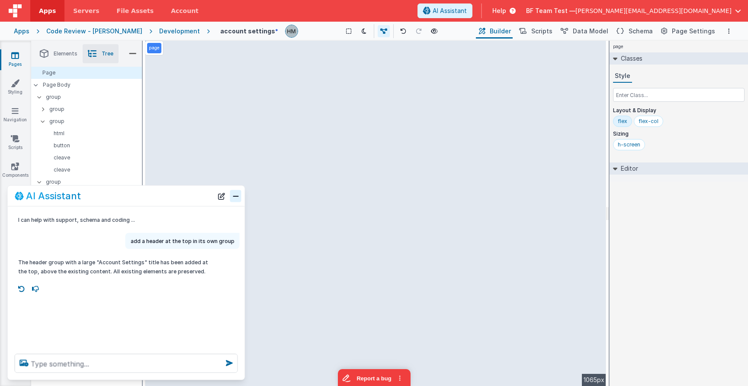
click at [236, 198] on button "Close" at bounding box center [235, 196] width 11 height 12
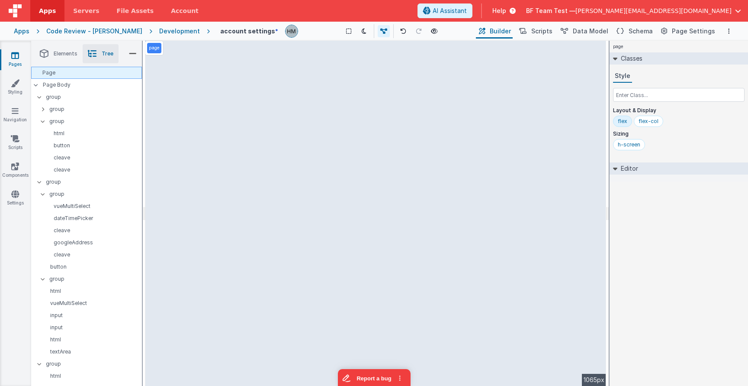
click at [75, 74] on div "Page" at bounding box center [86, 73] width 111 height 12
click at [73, 82] on p "Page Body" at bounding box center [92, 84] width 99 height 7
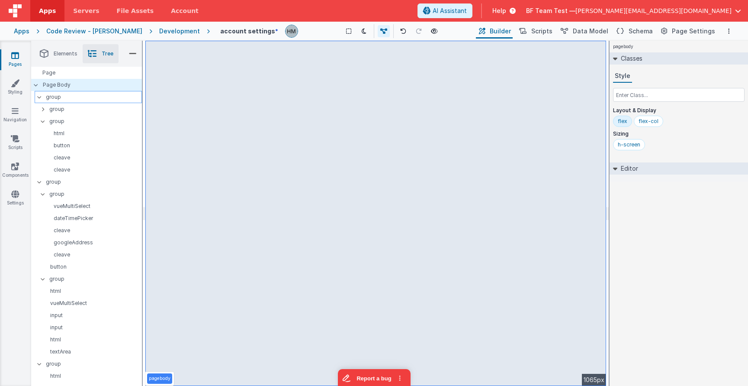
click at [72, 96] on p "group" at bounding box center [94, 97] width 96 height 10
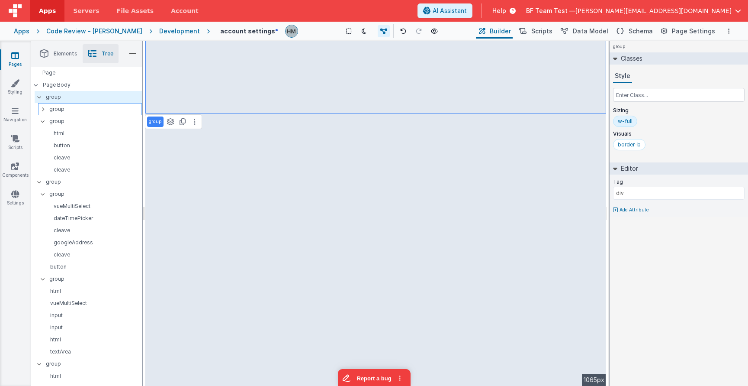
click at [75, 106] on p "group" at bounding box center [95, 109] width 92 height 10
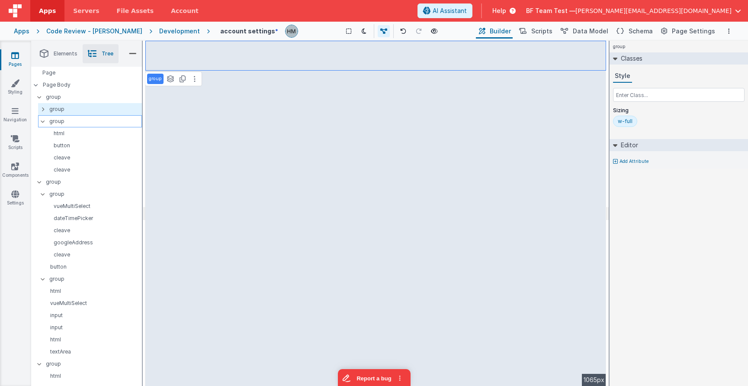
click at [43, 123] on div at bounding box center [46, 121] width 8 height 7
click at [50, 98] on p "group" at bounding box center [94, 97] width 96 height 10
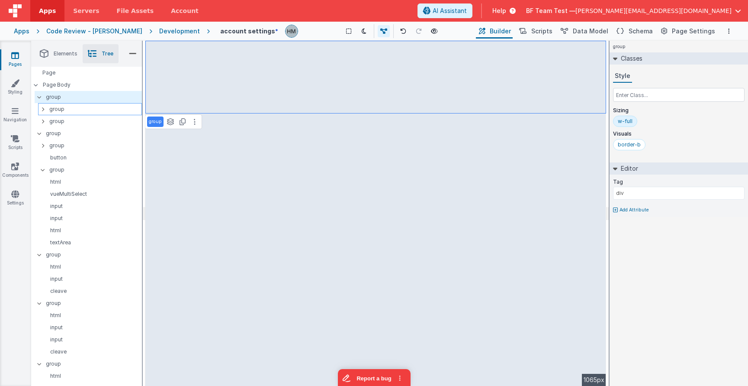
click at [58, 109] on p "group" at bounding box center [95, 109] width 92 height 10
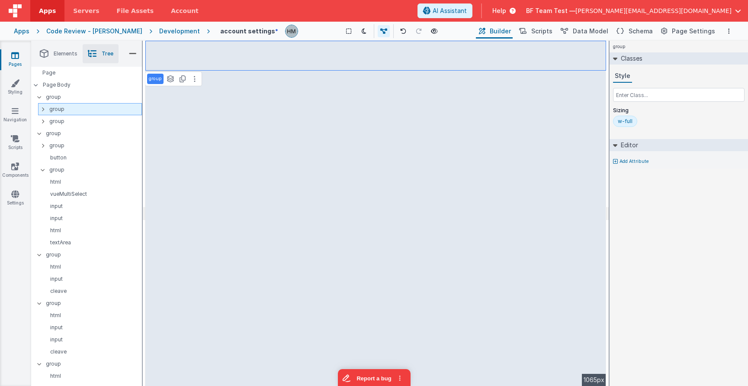
click at [39, 110] on div "group" at bounding box center [90, 109] width 104 height 12
click at [43, 109] on icon at bounding box center [43, 109] width 3 height 7
click at [44, 122] on icon at bounding box center [43, 121] width 3 height 7
click at [44, 134] on icon at bounding box center [42, 133] width 7 height 3
click at [42, 109] on icon at bounding box center [42, 109] width 7 height 3
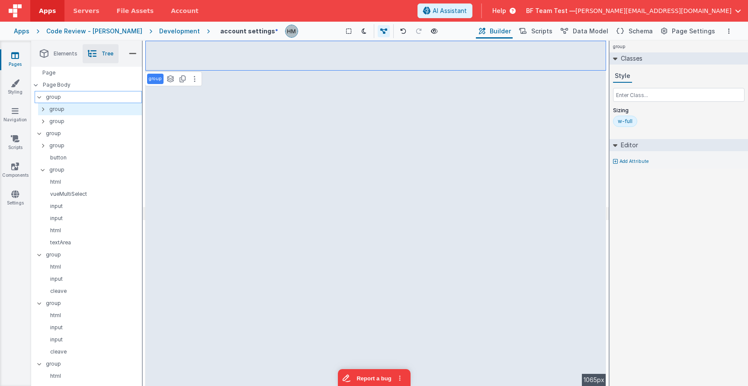
click at [51, 99] on p "group" at bounding box center [94, 97] width 96 height 10
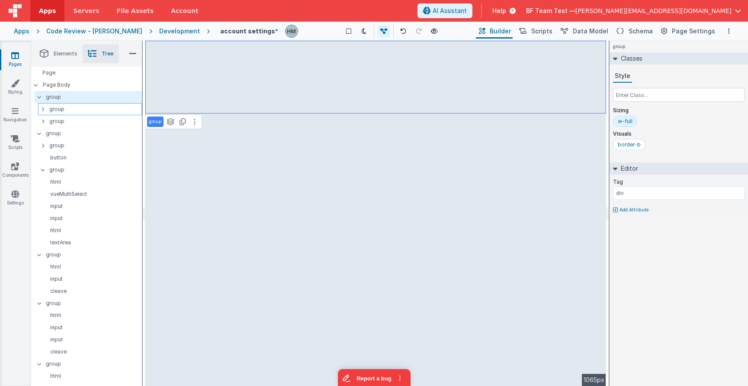
click at [49, 110] on div at bounding box center [46, 109] width 8 height 7
click at [68, 110] on p "group" at bounding box center [95, 109] width 92 height 10
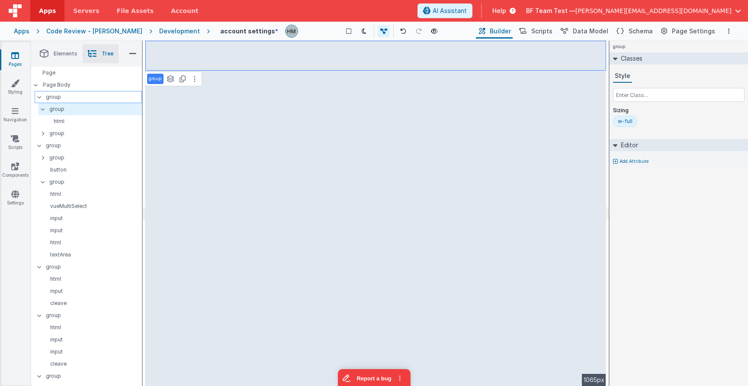
click at [54, 99] on p "group" at bounding box center [94, 97] width 96 height 10
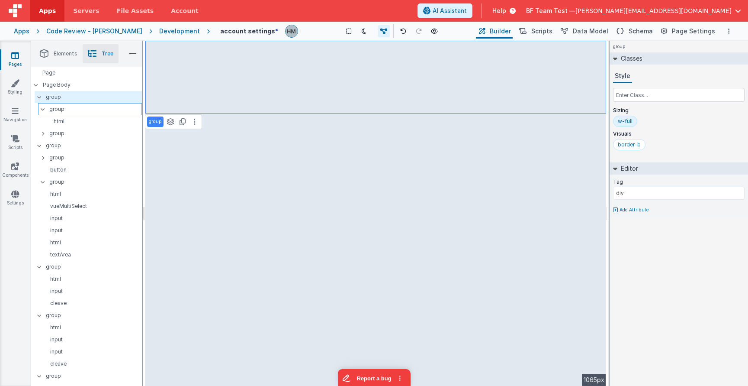
click at [60, 109] on p "group" at bounding box center [95, 109] width 92 height 10
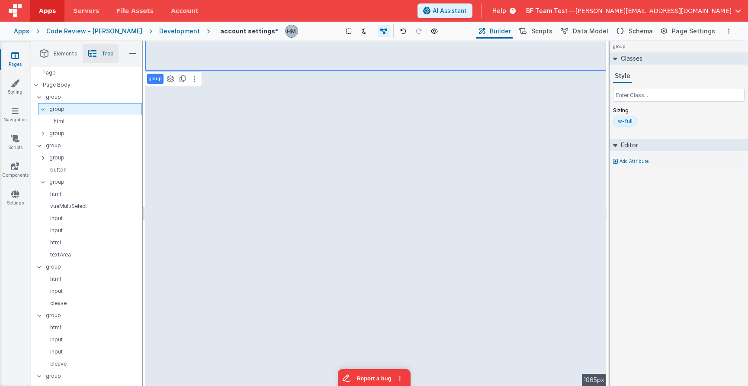
click at [43, 109] on icon at bounding box center [42, 109] width 7 height 3
click at [51, 96] on p "group" at bounding box center [94, 97] width 96 height 10
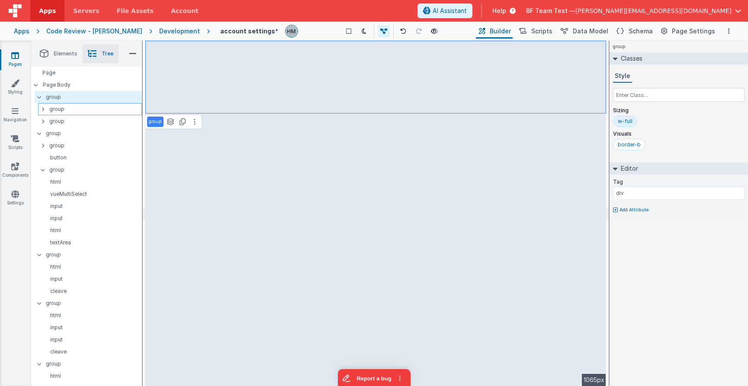
click at [45, 106] on div at bounding box center [46, 109] width 8 height 7
click at [54, 110] on p "group" at bounding box center [95, 109] width 92 height 10
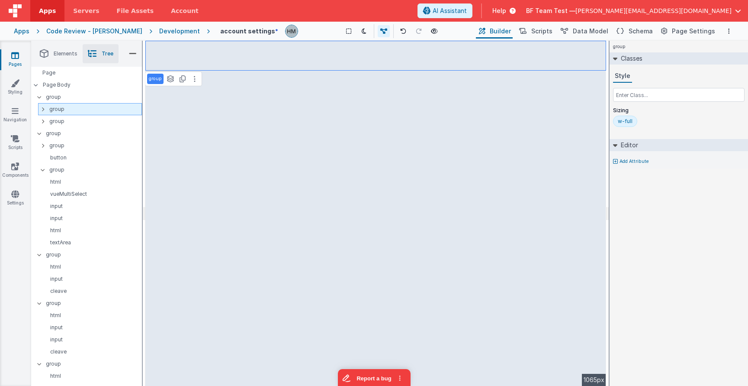
click at [43, 111] on icon at bounding box center [43, 109] width 3 height 7
click at [63, 122] on p "html" at bounding box center [93, 121] width 96 height 7
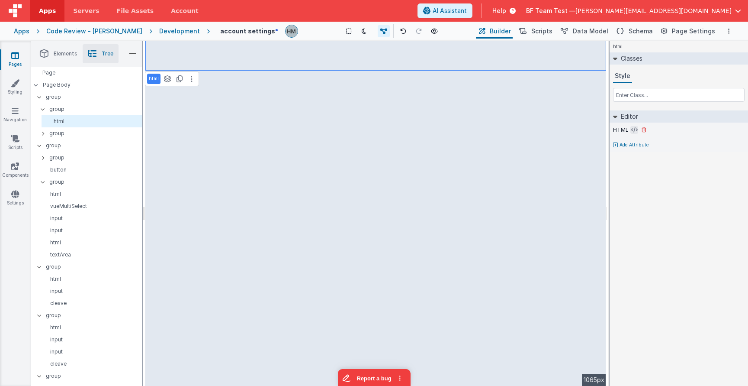
click at [637, 129] on button at bounding box center [634, 130] width 8 height 8
click at [635, 129] on icon at bounding box center [634, 129] width 6 height 7
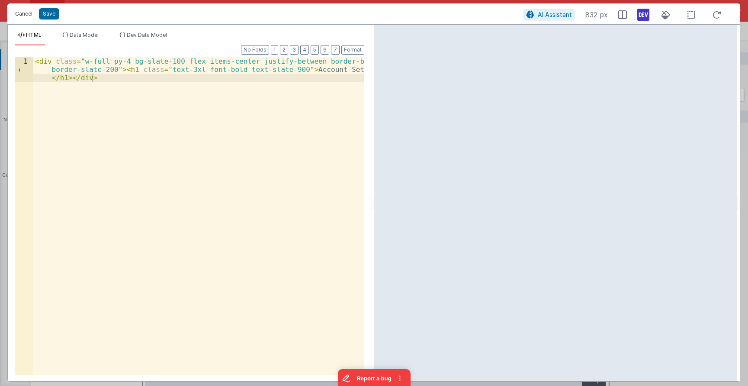
click at [28, 12] on button "Cancel" at bounding box center [24, 14] width 26 height 12
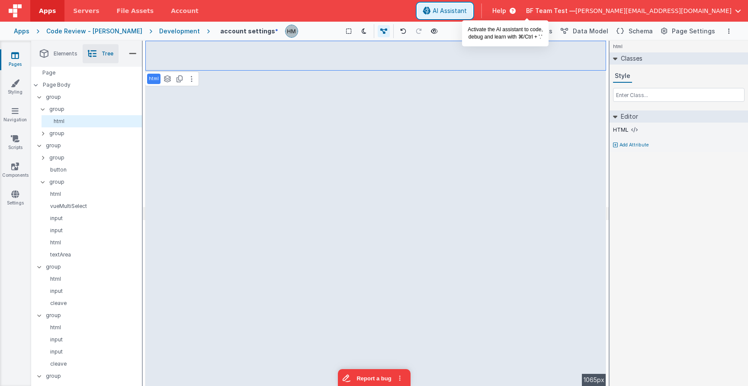
click at [467, 12] on span "AI Assistant" at bounding box center [450, 10] width 34 height 9
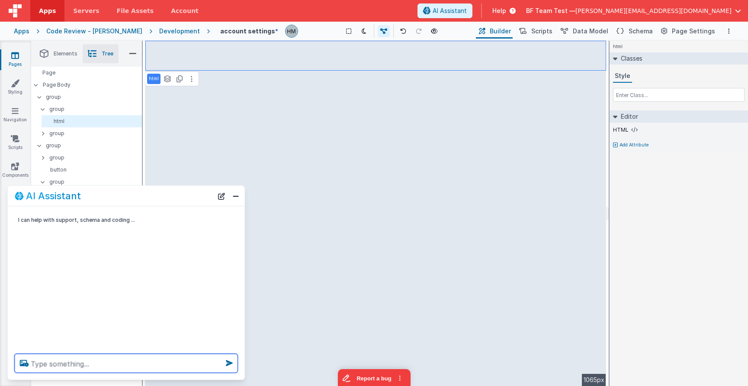
click at [121, 355] on textarea at bounding box center [126, 363] width 223 height 19
type textarea "add another group underneathe that says welcome user"
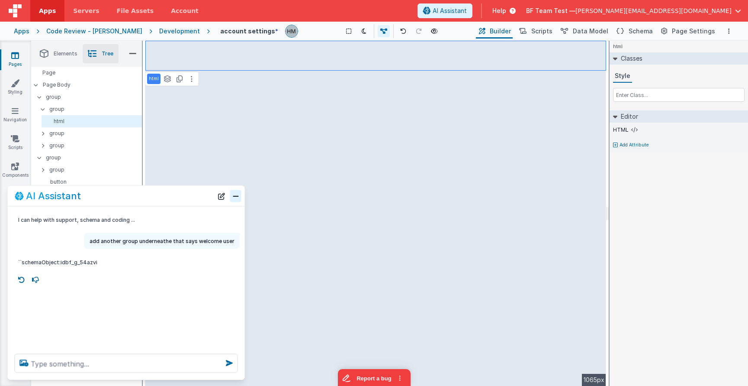
click at [235, 198] on button "Close" at bounding box center [235, 196] width 11 height 12
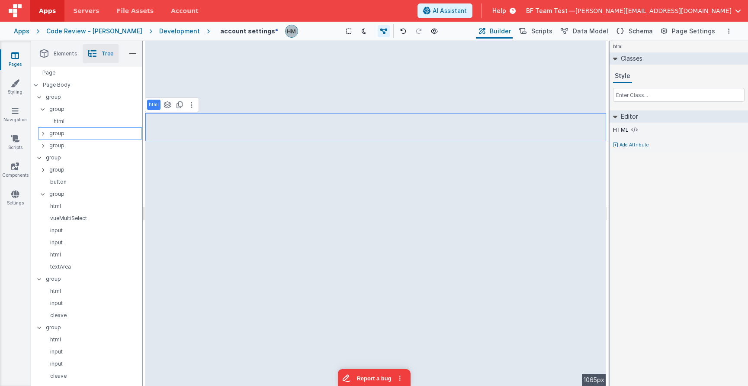
click at [59, 136] on p "group" at bounding box center [95, 134] width 92 height 10
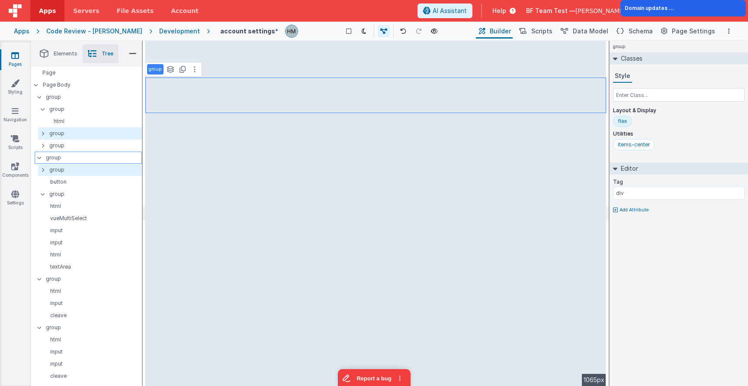
click at [71, 161] on p "group" at bounding box center [94, 158] width 96 height 10
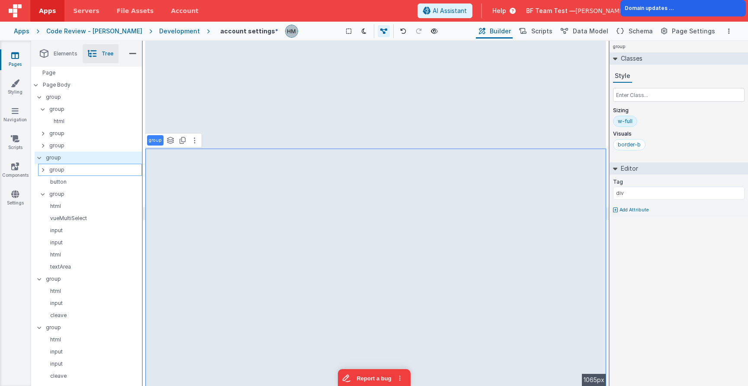
click at [71, 168] on p "group" at bounding box center [95, 170] width 92 height 10
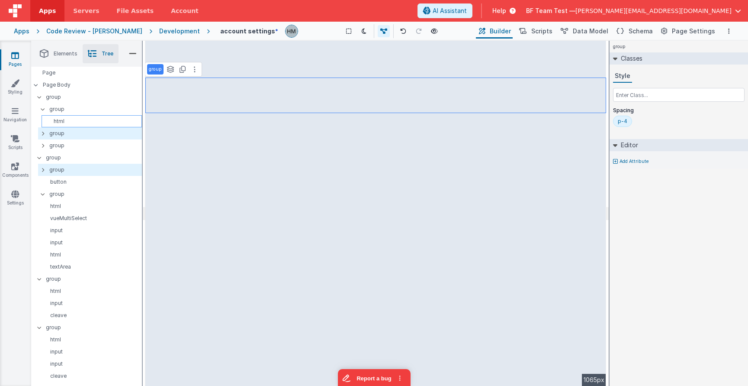
click at [83, 117] on div "html" at bounding box center [92, 121] width 100 height 12
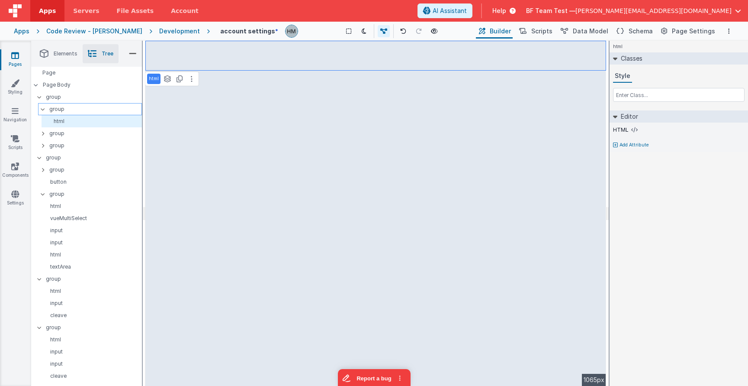
click at [78, 107] on p "group" at bounding box center [95, 109] width 92 height 10
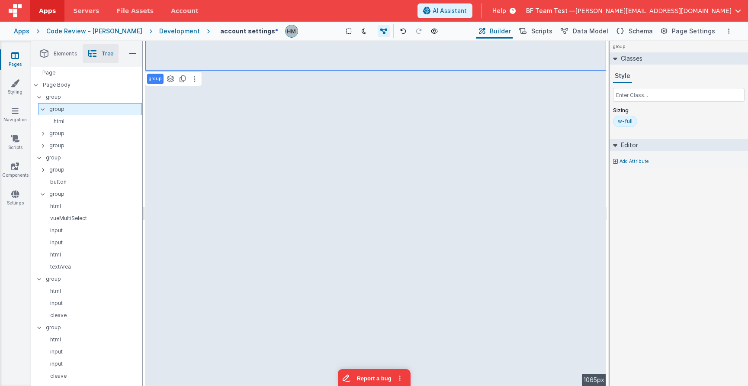
click at [43, 109] on icon at bounding box center [42, 109] width 7 height 3
click at [66, 123] on p "group" at bounding box center [95, 121] width 92 height 10
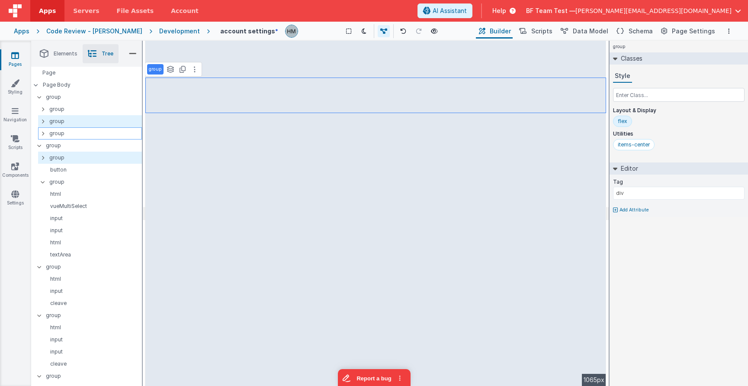
click at [67, 136] on p "group" at bounding box center [95, 134] width 92 height 10
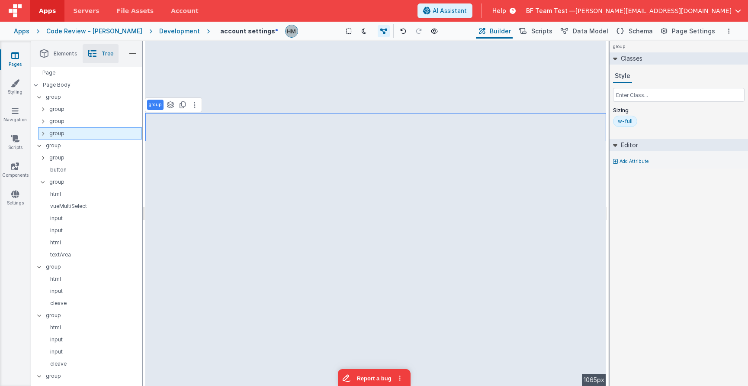
click at [44, 132] on icon at bounding box center [43, 133] width 3 height 7
click at [43, 132] on icon at bounding box center [43, 133] width 3 height 7
click at [60, 123] on p "group" at bounding box center [95, 121] width 92 height 10
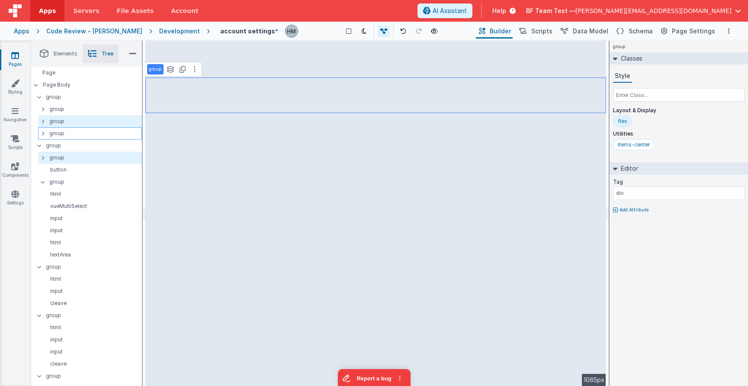
click at [58, 132] on p "group" at bounding box center [95, 134] width 92 height 10
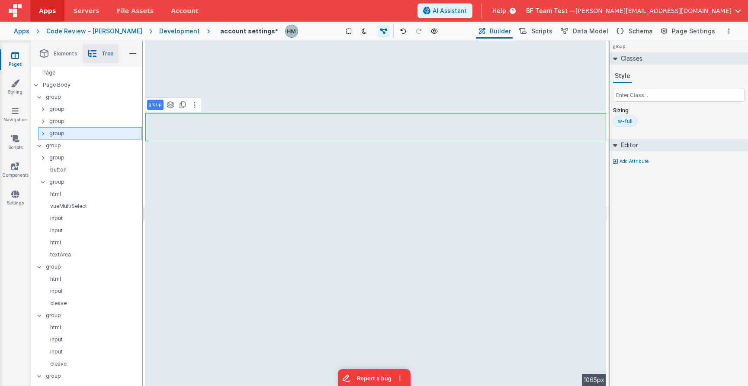
click at [44, 133] on icon at bounding box center [43, 133] width 3 height 7
click at [44, 133] on icon at bounding box center [42, 133] width 7 height 3
select select "required"
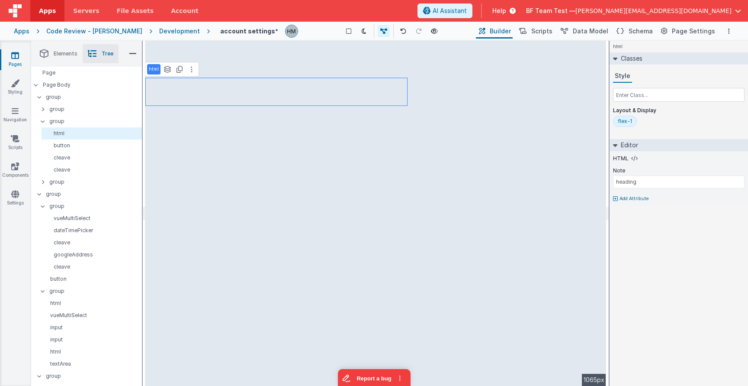
click at [663, 104] on div "Style Layout & Display flex-1" at bounding box center [679, 100] width 132 height 61
click at [665, 97] on input "text" at bounding box center [679, 95] width 132 height 14
type input "l"
click at [627, 200] on p "Add Attribute" at bounding box center [634, 198] width 29 height 7
type input "label"
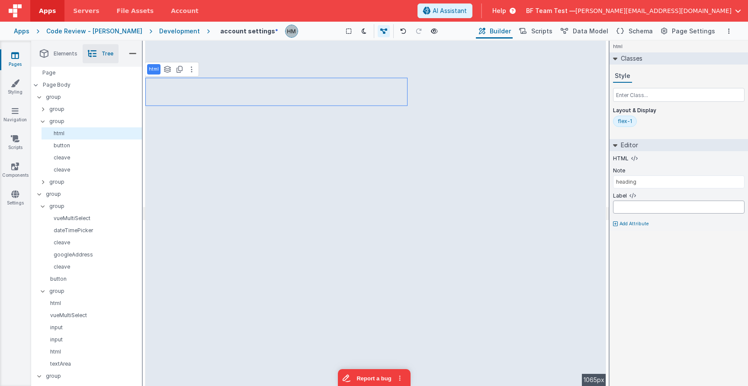
click at [651, 208] on input "text" at bounding box center [679, 206] width 132 height 13
click at [657, 87] on div "Style Layout & Display flex-1" at bounding box center [679, 100] width 132 height 61
click at [650, 90] on input "text" at bounding box center [679, 95] width 132 height 14
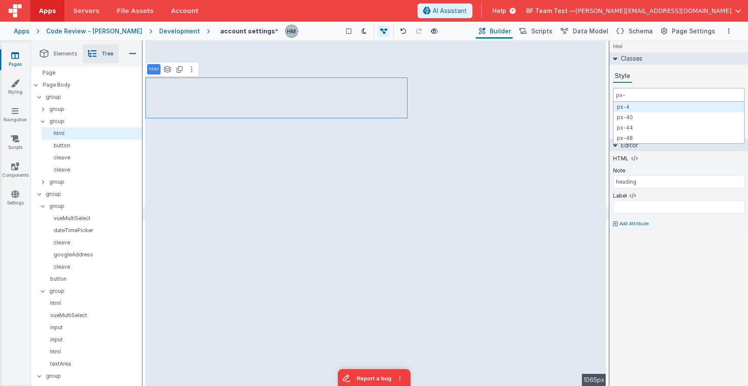
type input "px-4"
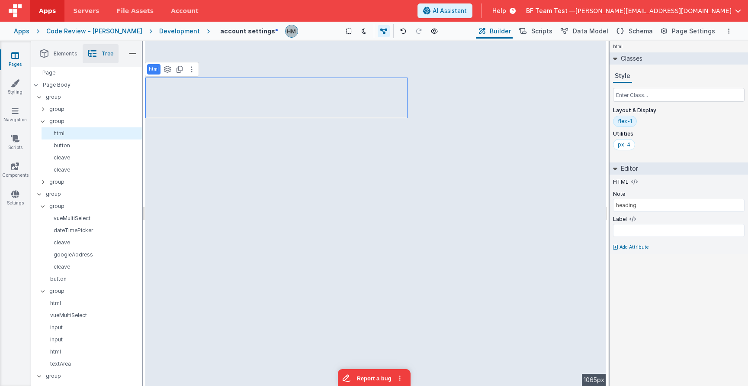
select select "required"
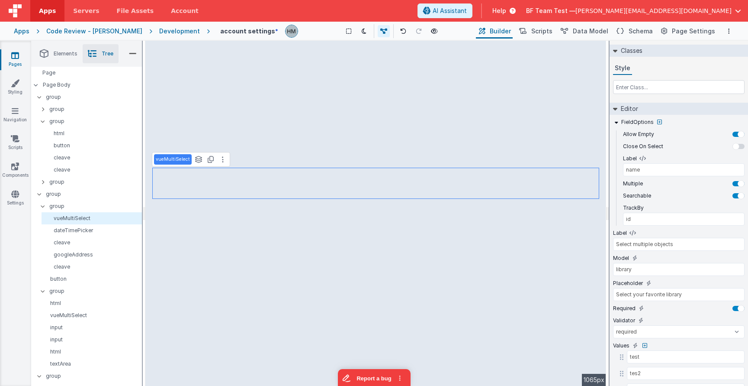
scroll to position [0, 0]
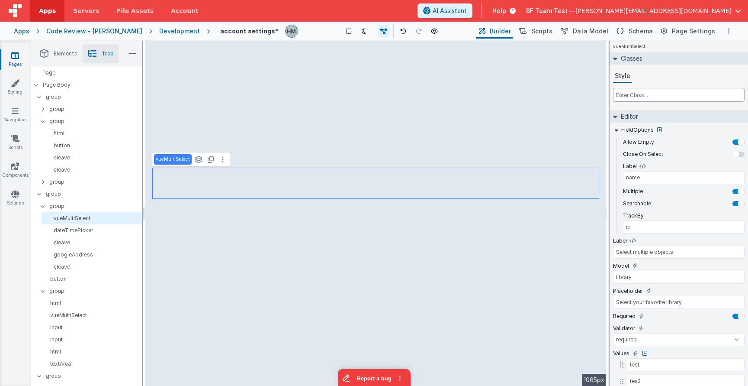
click at [659, 96] on input "text" at bounding box center [679, 95] width 132 height 14
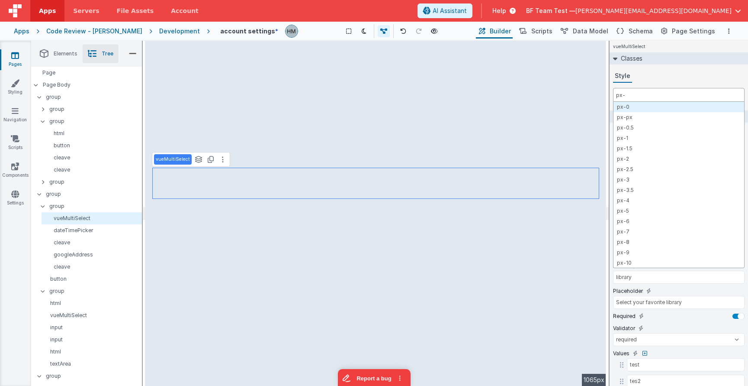
type input "px-4"
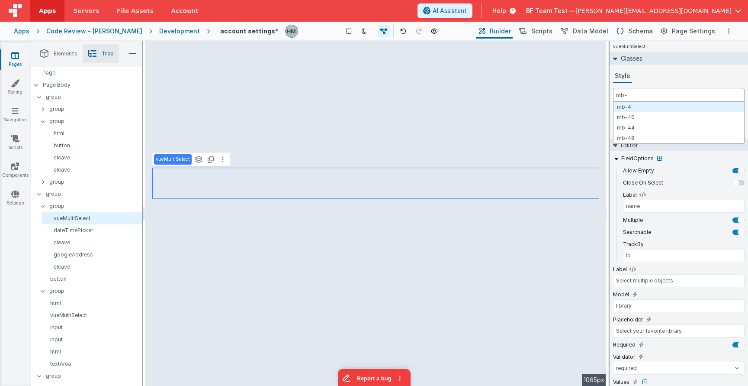
type input "mb-4"
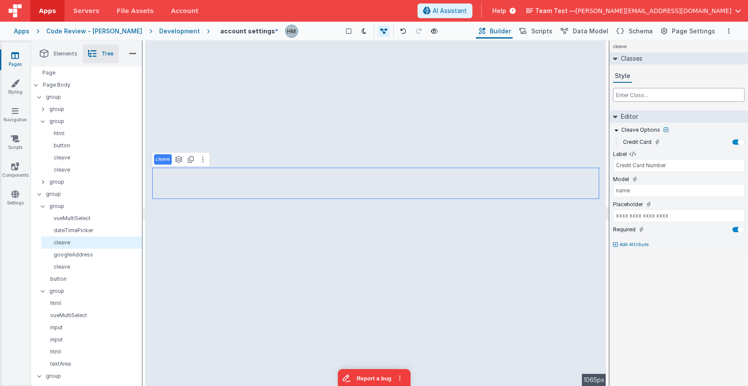
type input "cardNumber"
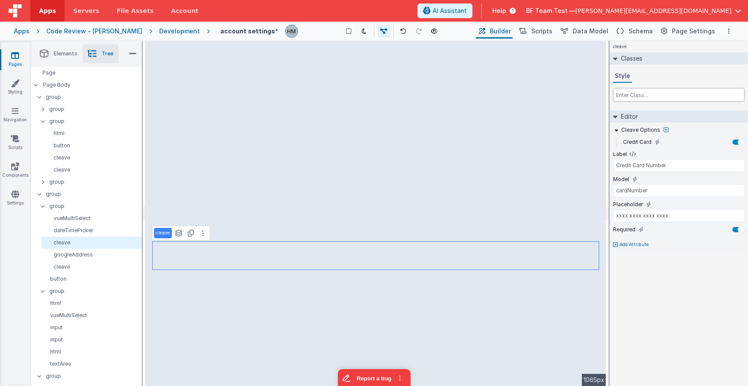
click at [658, 96] on input "text" at bounding box center [679, 95] width 132 height 14
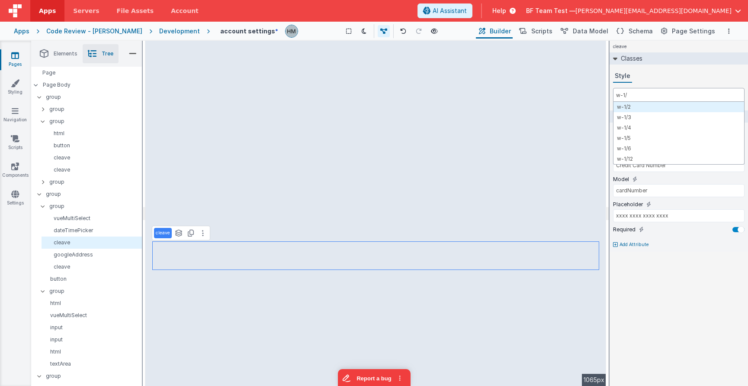
type input "w-1/2"
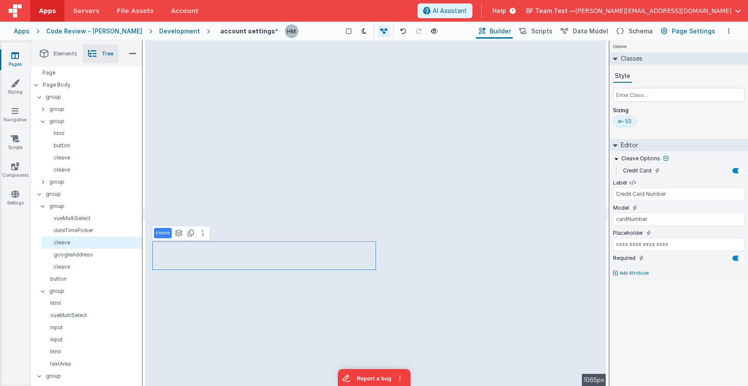
click at [684, 29] on span "Page Settings" at bounding box center [693, 31] width 43 height 9
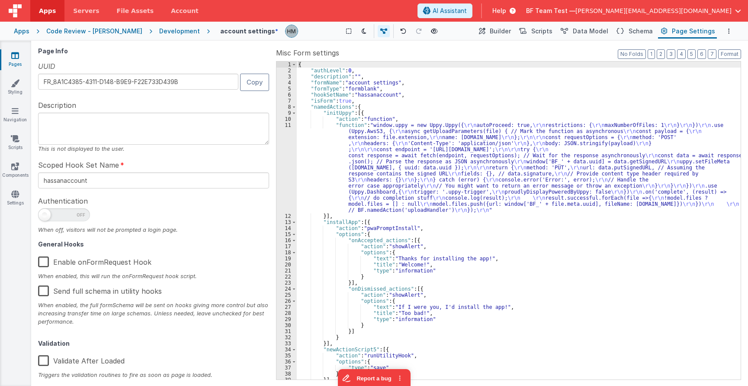
click at [236, 120] on textarea at bounding box center [153, 129] width 231 height 32
click at [506, 33] on span "Builder" at bounding box center [500, 31] width 21 height 9
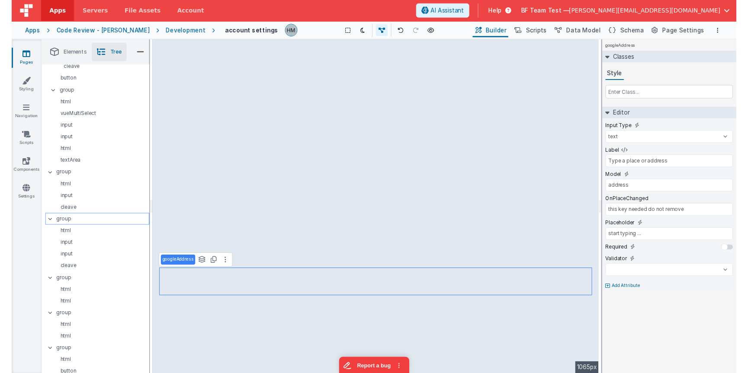
scroll to position [202, 0]
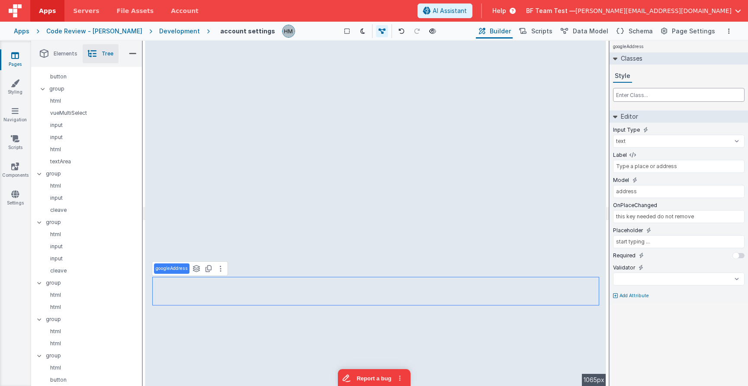
click at [640, 94] on input "text" at bounding box center [679, 95] width 132 height 14
click at [632, 295] on p "Add Attribute" at bounding box center [634, 295] width 29 height 7
select select
type input "t"
select select
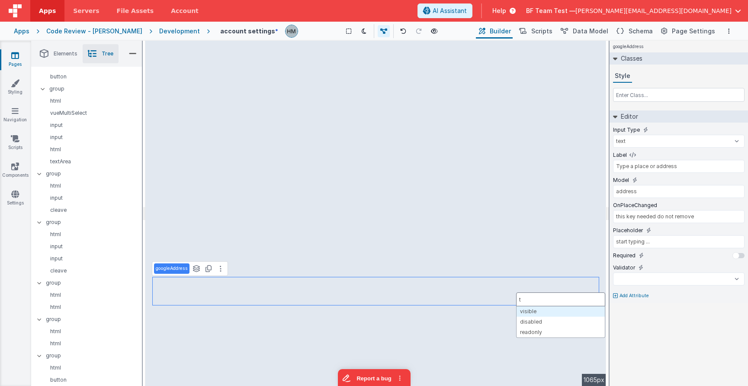
type input "te"
select select
type input "tex"
select select
type input "text"
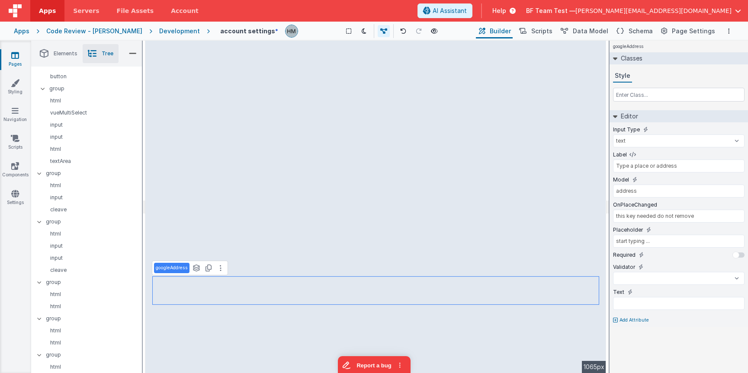
select select
